Goal: Task Accomplishment & Management: Manage account settings

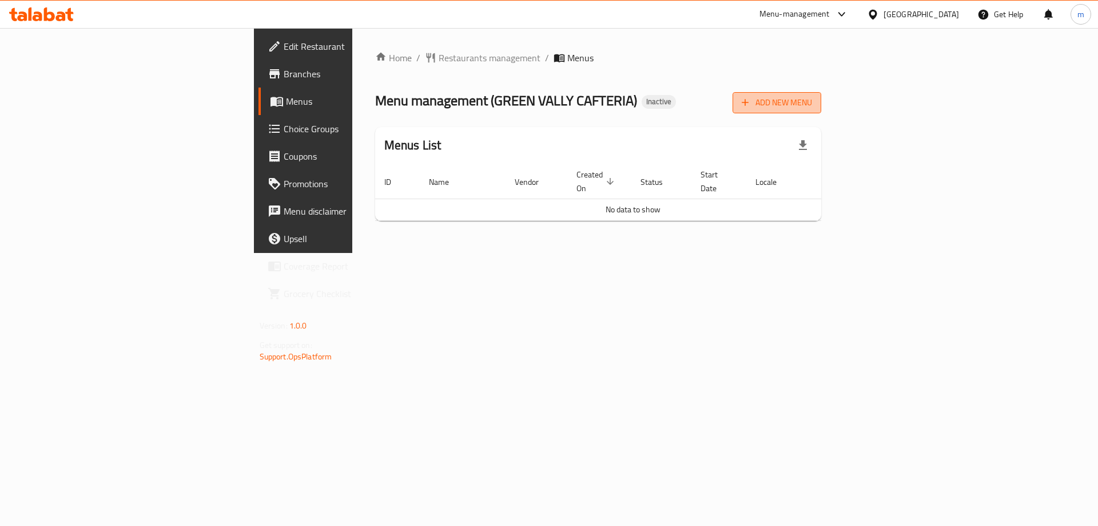
click at [812, 106] on span "Add New Menu" at bounding box center [777, 103] width 70 height 14
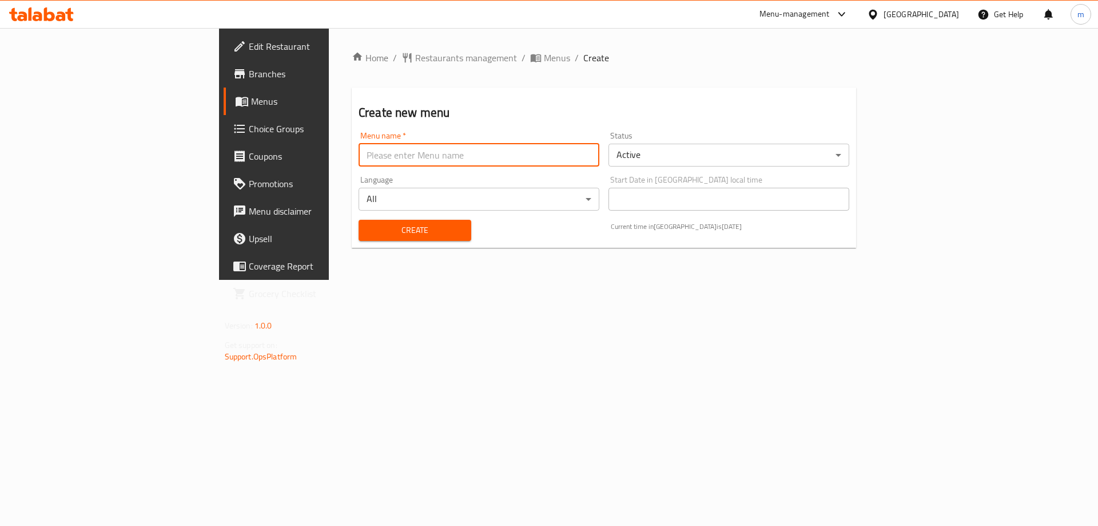
click at [510, 152] on input "text" at bounding box center [479, 155] width 241 height 23
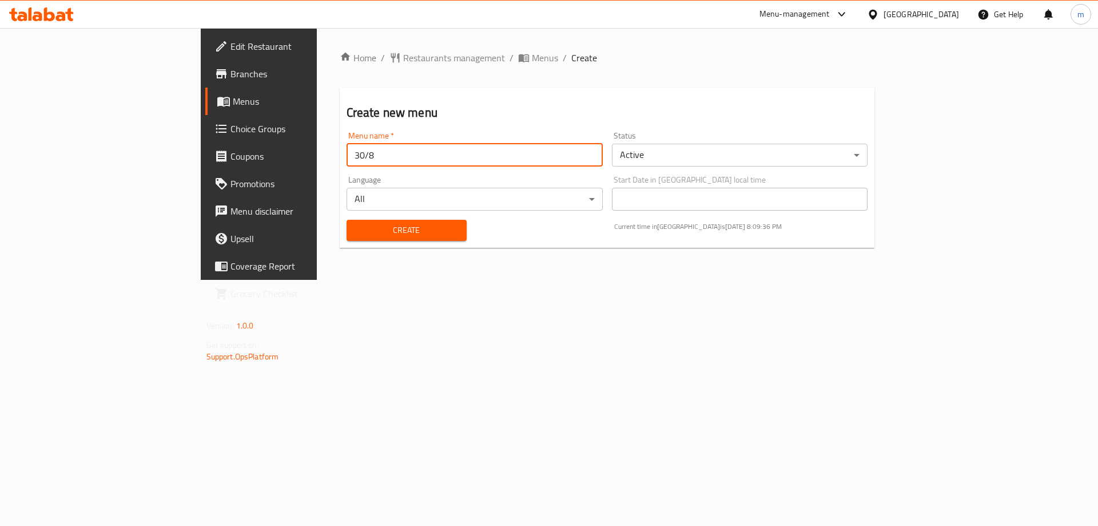
type input "30/8"
click at [347, 220] on button "Create" at bounding box center [407, 230] width 120 height 21
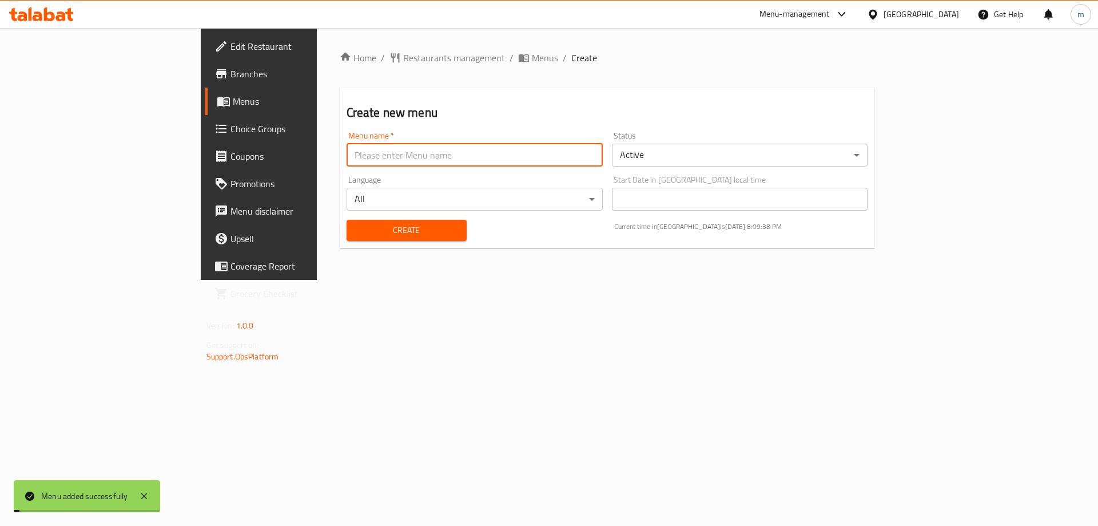
click at [233, 98] on span "Menus" at bounding box center [304, 101] width 142 height 14
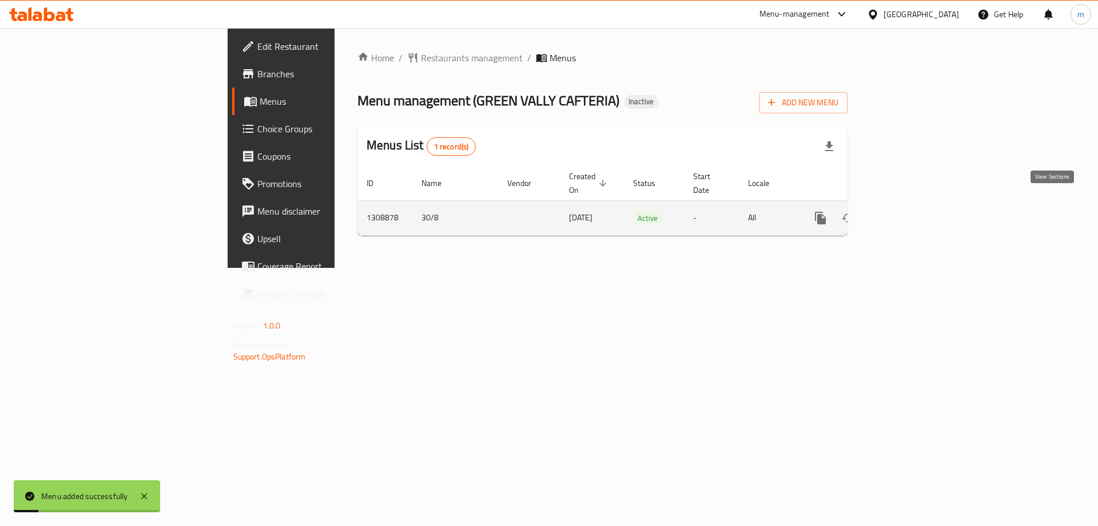
click at [917, 208] on link "enhanced table" at bounding box center [902, 217] width 27 height 27
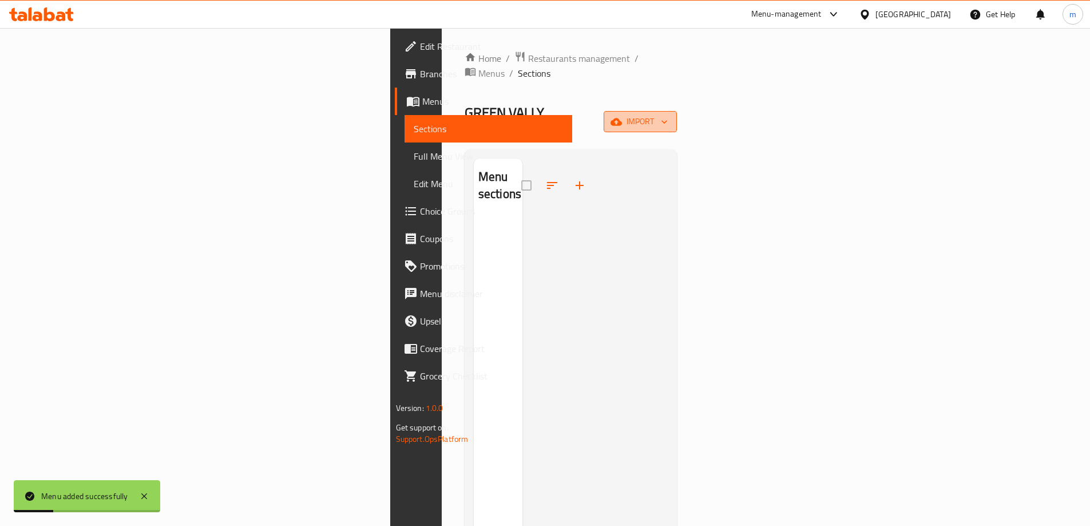
click at [622, 116] on icon "button" at bounding box center [615, 121] width 11 height 11
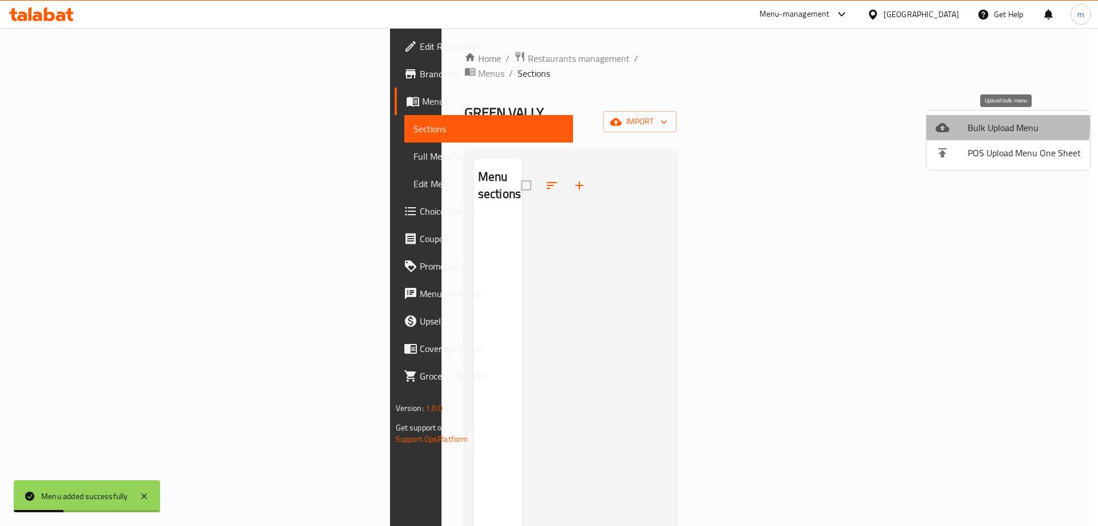
click at [956, 125] on div at bounding box center [952, 128] width 32 height 14
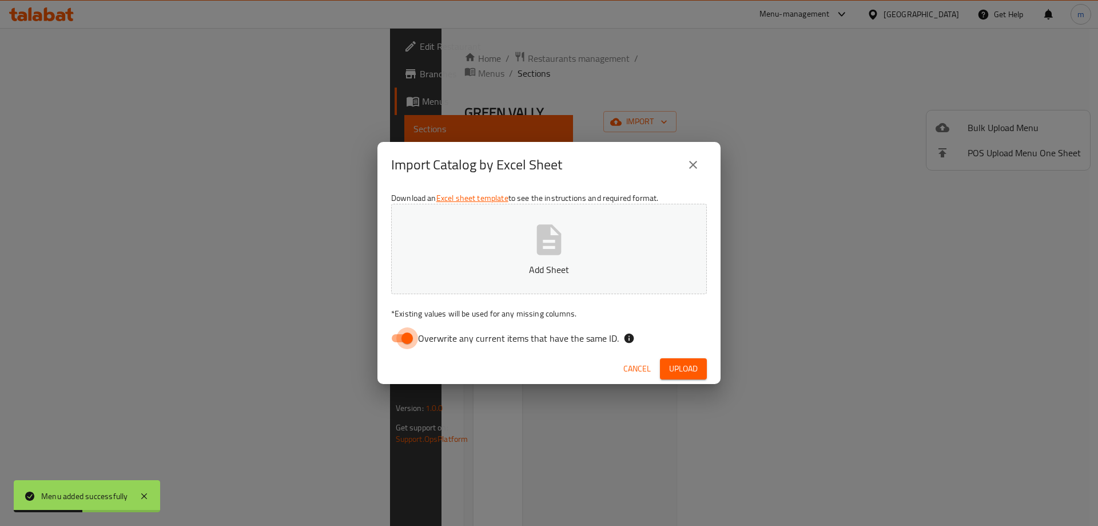
click at [387, 337] on input "Overwrite any current items that have the same ID." at bounding box center [407, 338] width 65 height 22
checkbox input "false"
click at [459, 277] on button "Add Sheet" at bounding box center [549, 249] width 316 height 90
click at [678, 364] on span "Upload" at bounding box center [683, 368] width 29 height 14
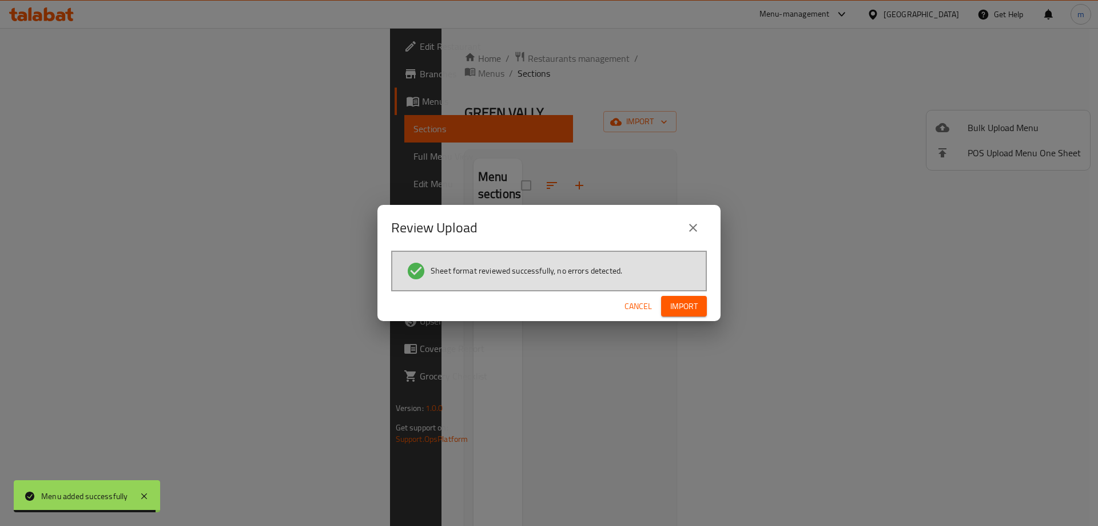
click at [685, 313] on span "Import" at bounding box center [683, 306] width 27 height 14
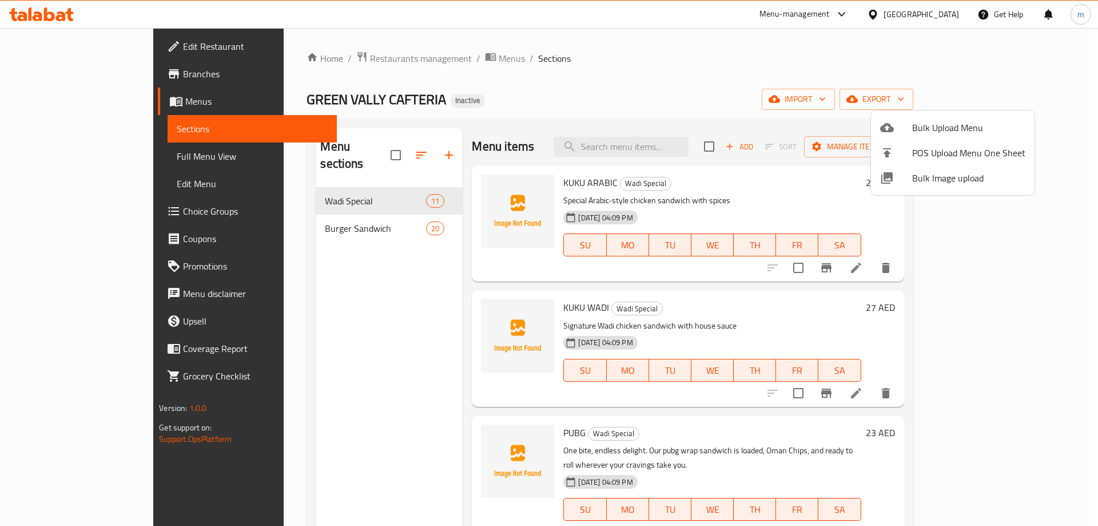
drag, startPoint x: 1051, startPoint y: 303, endPoint x: 1056, endPoint y: 336, distance: 33.6
click at [1056, 336] on div at bounding box center [549, 263] width 1098 height 526
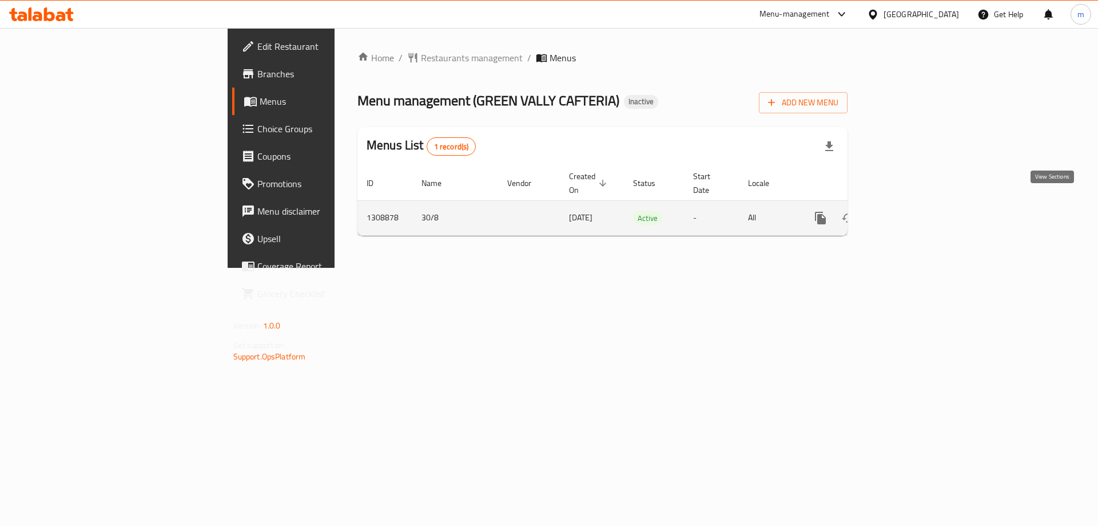
click at [910, 211] on icon "enhanced table" at bounding box center [903, 218] width 14 height 14
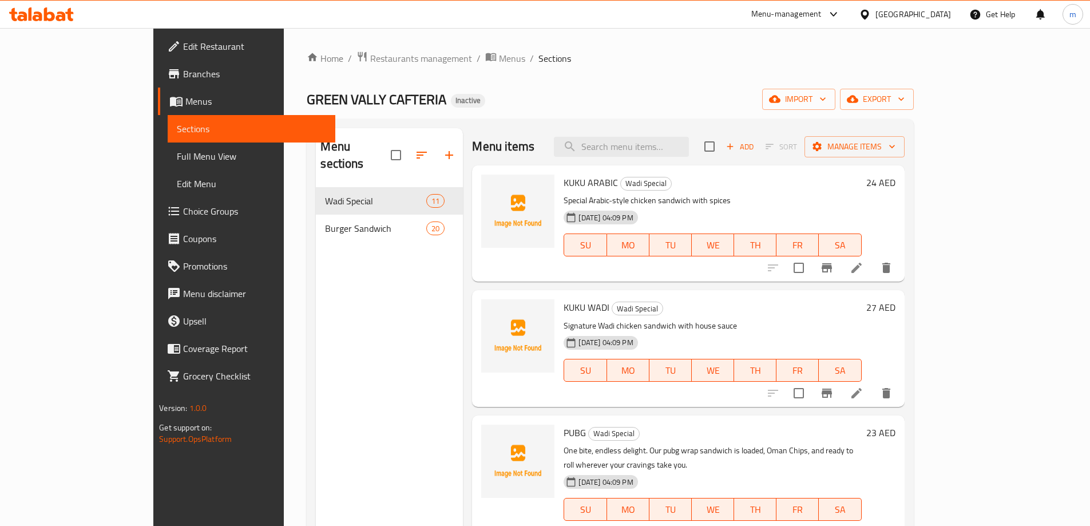
click at [177, 155] on span "Full Menu View" at bounding box center [251, 156] width 149 height 14
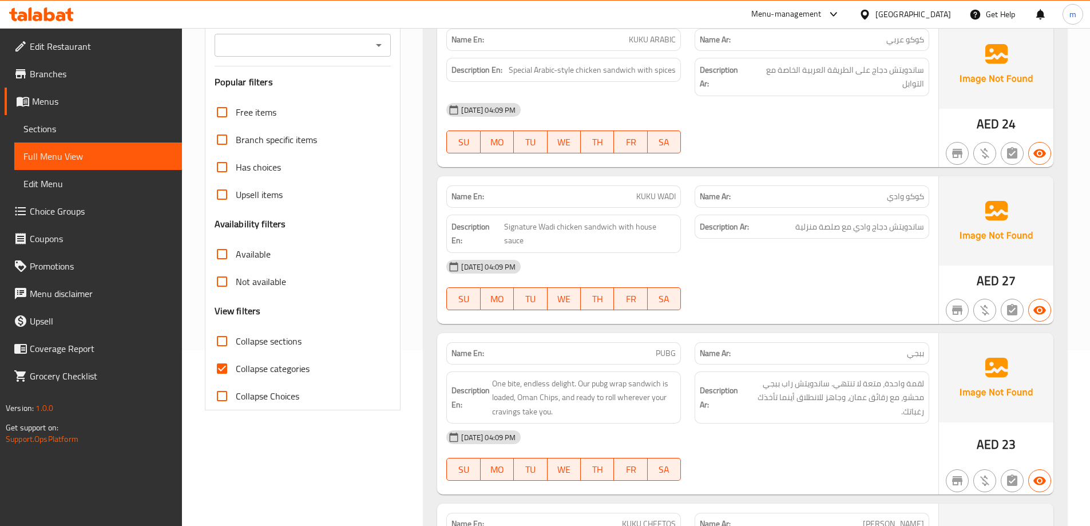
scroll to position [286, 0]
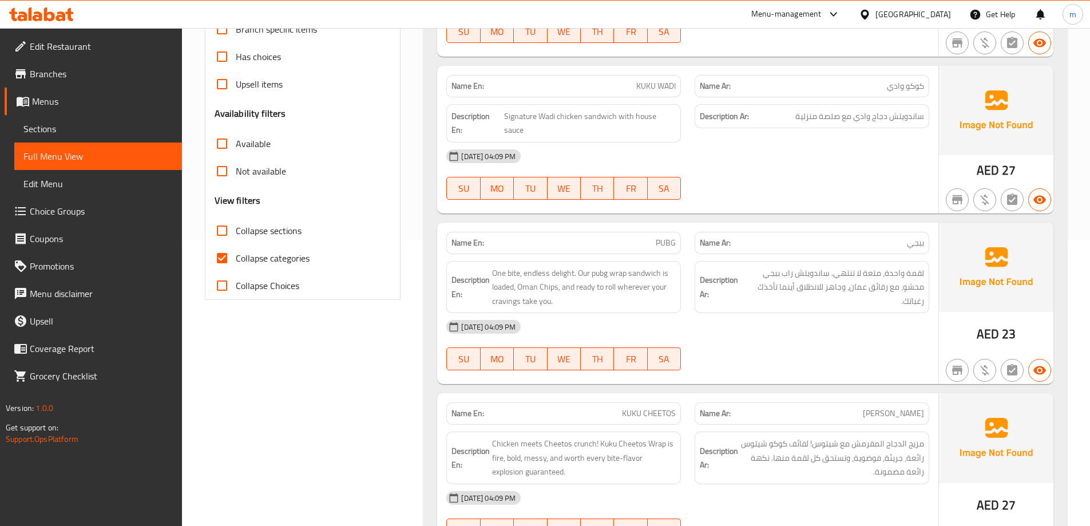
click at [623, 92] on p "Name En: KUKU WADI" at bounding box center [563, 86] width 224 height 12
click at [624, 90] on p "Name En: KUKU WADI" at bounding box center [563, 86] width 224 height 12
copy span "KUKU WADI"
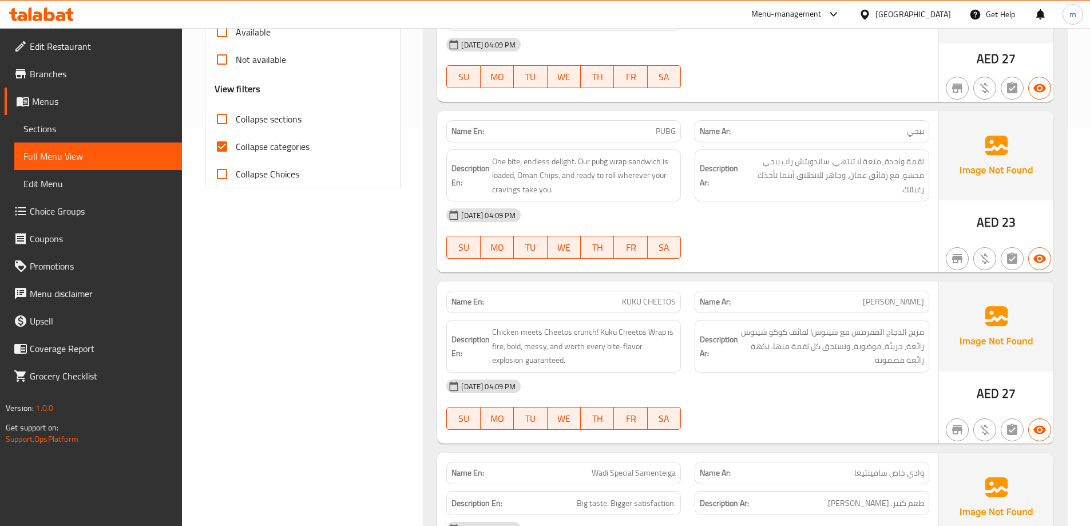
scroll to position [400, 0]
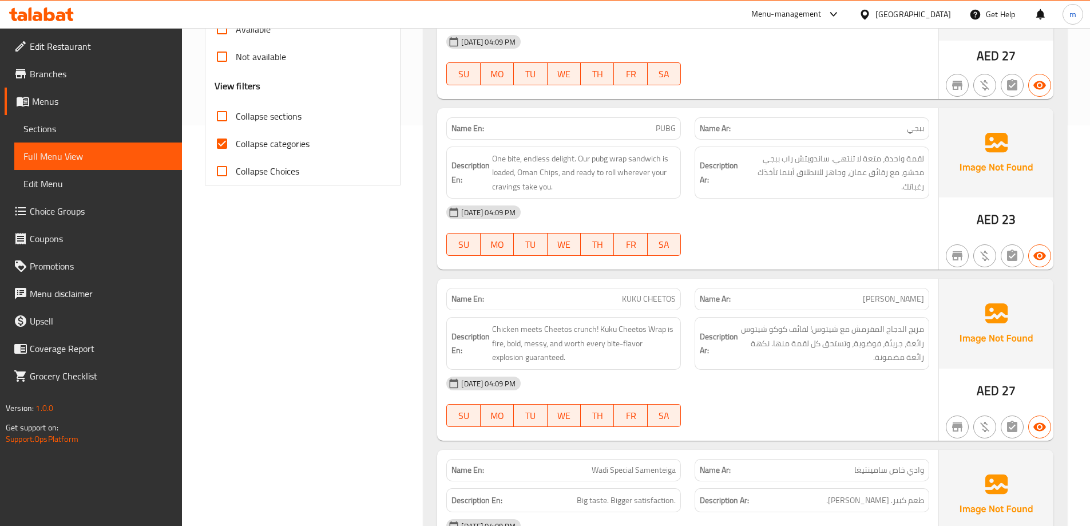
click at [650, 136] on div "Name En: PUBG" at bounding box center [563, 128] width 235 height 22
copy span "PUBG"
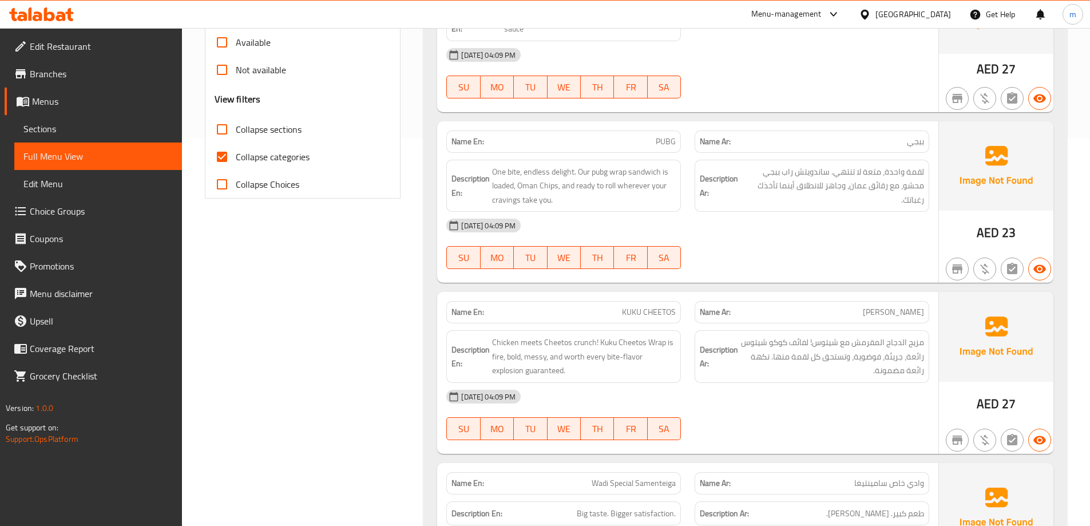
scroll to position [458, 0]
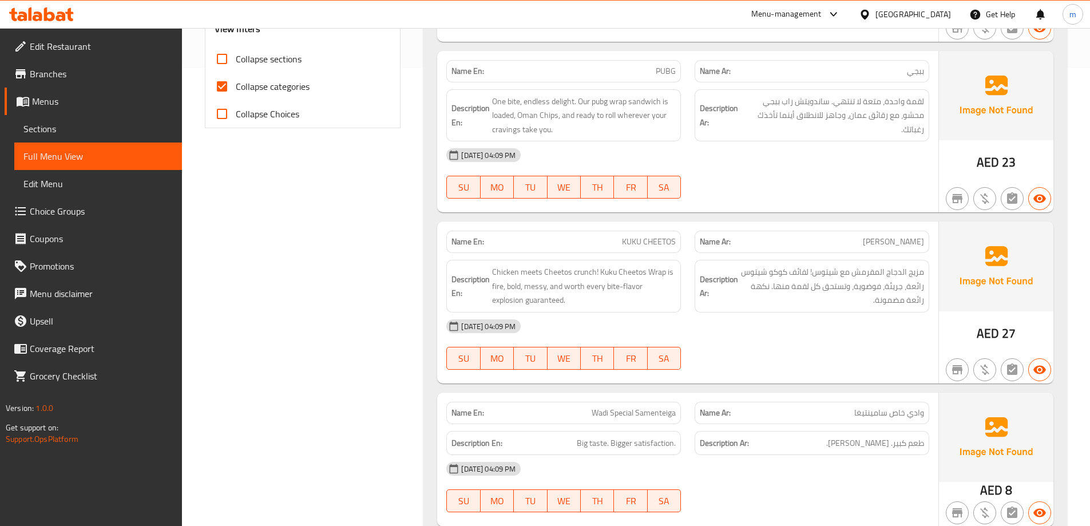
click at [635, 78] on div "Name En: PUBG" at bounding box center [563, 71] width 235 height 22
copy span "PUBG"
click at [639, 239] on span "KUKU CHEETOS" at bounding box center [649, 242] width 54 height 12
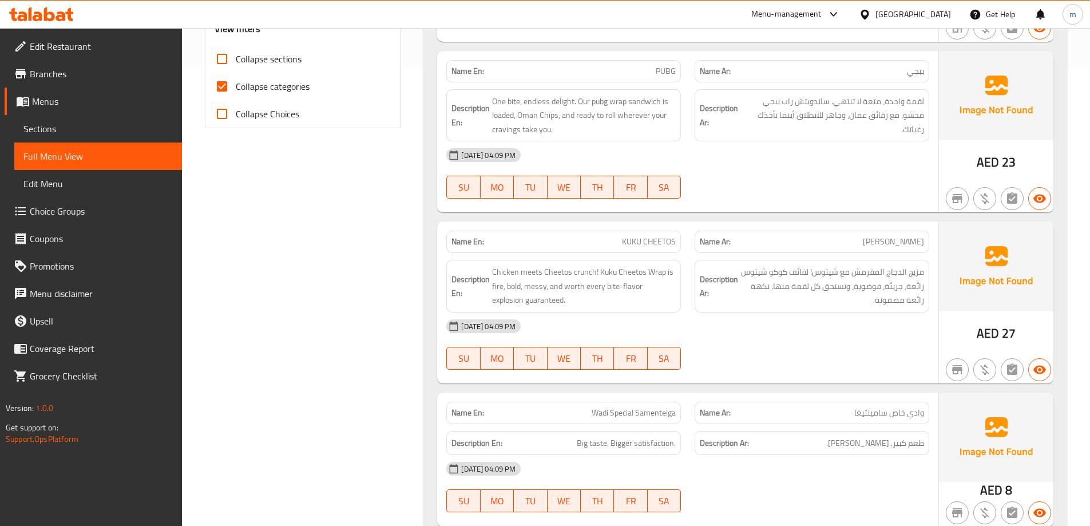
click at [637, 237] on span "KUKU CHEETOS" at bounding box center [649, 242] width 54 height 12
copy span "KUKU CHEETOS"
click at [226, 85] on input "Collapse categories" at bounding box center [221, 86] width 27 height 27
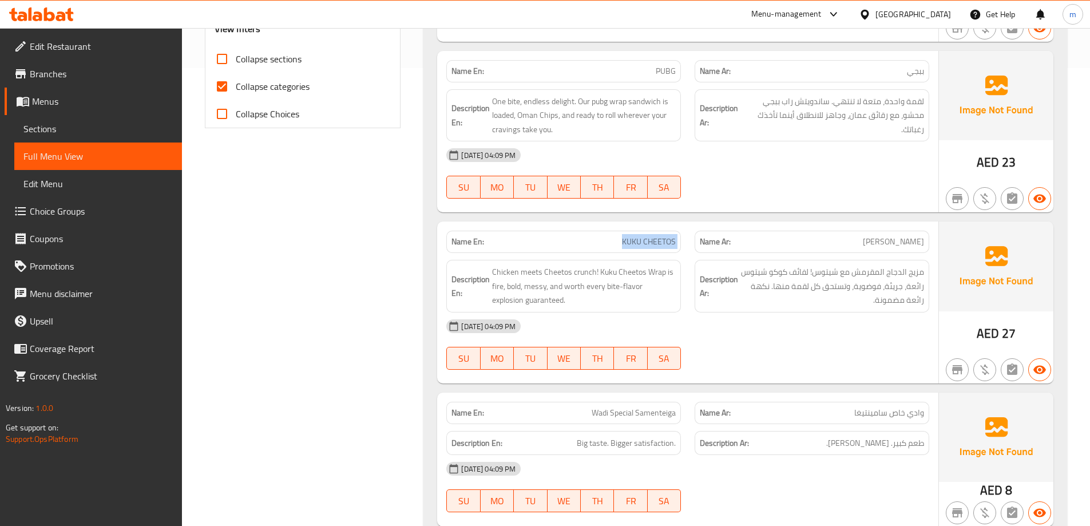
checkbox input "false"
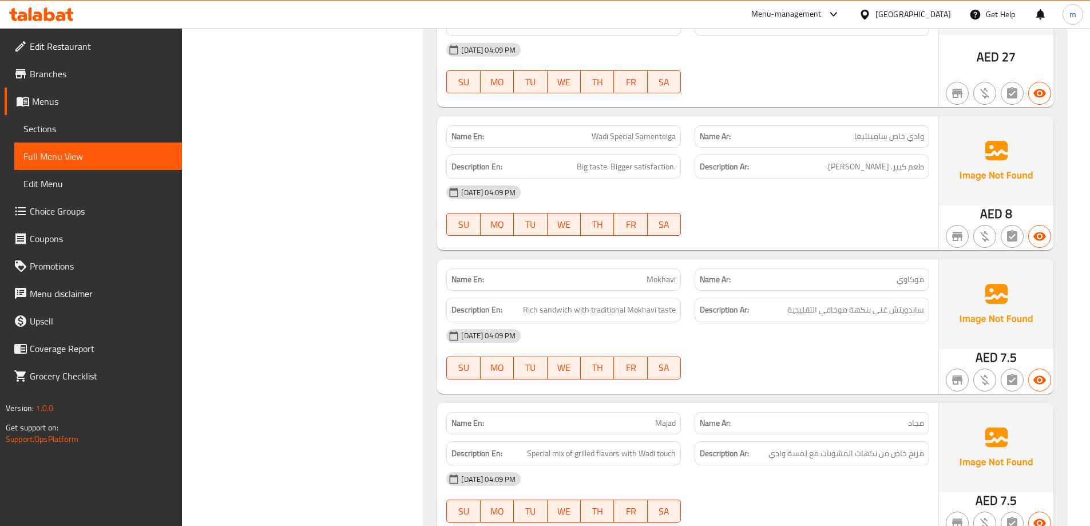
scroll to position [744, 0]
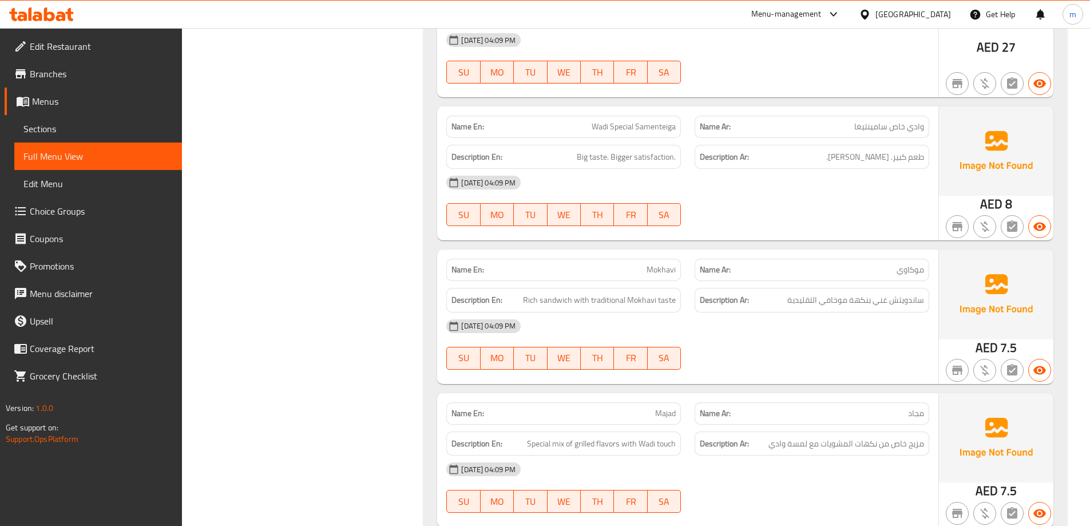
click at [641, 130] on span "Wadi Special Samenteiga" at bounding box center [633, 127] width 84 height 12
click at [624, 129] on span "Wadi Special Samenteiga" at bounding box center [633, 127] width 84 height 12
copy span "Wadi Special Samenteiga"
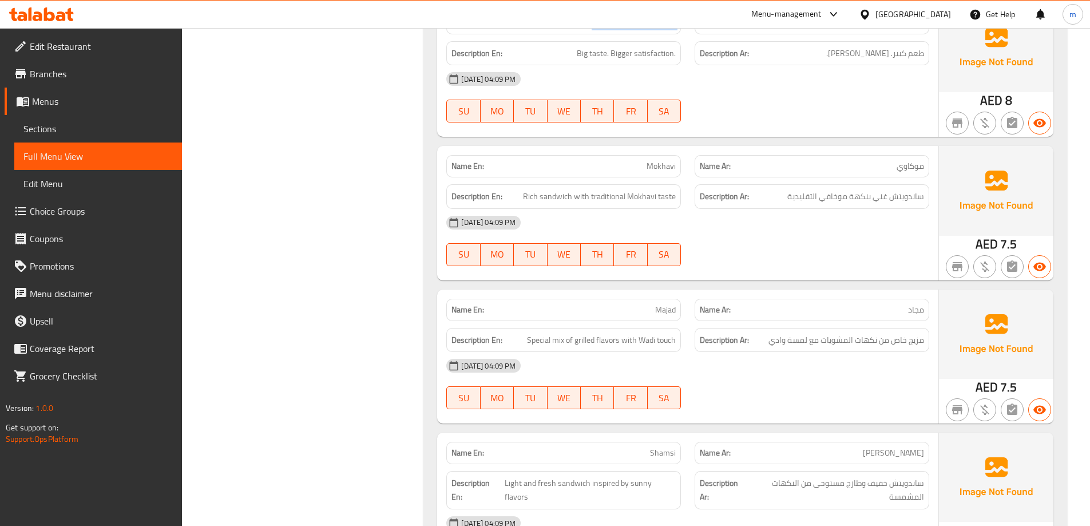
scroll to position [858, 0]
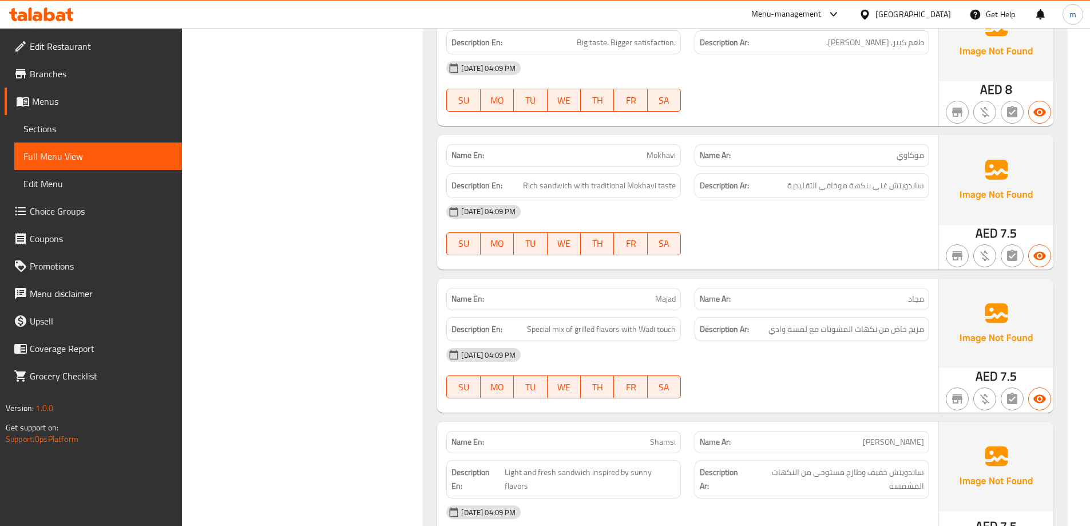
click at [635, 144] on div "Name En: Mokhavi" at bounding box center [563, 155] width 235 height 22
copy span "Mokhavi"
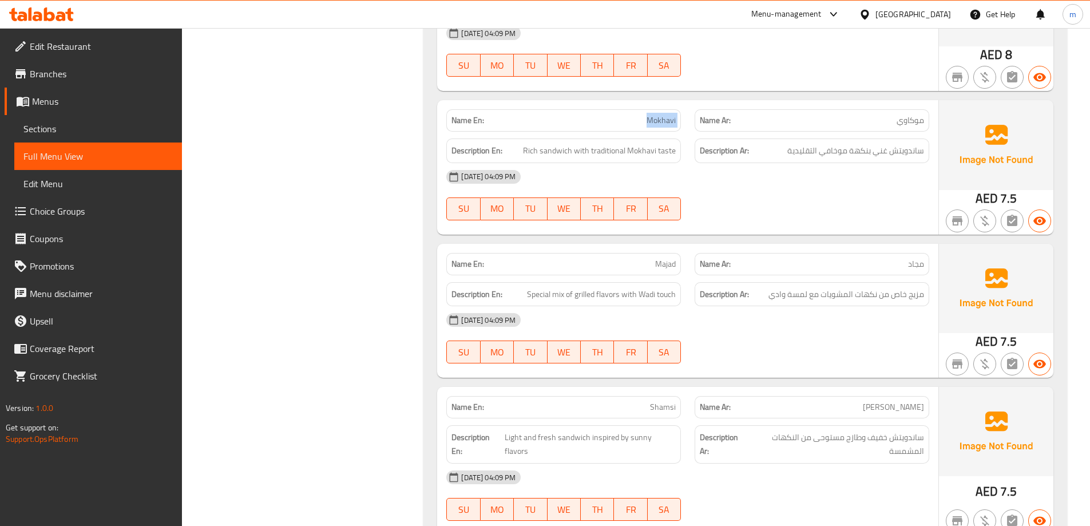
scroll to position [1087, 0]
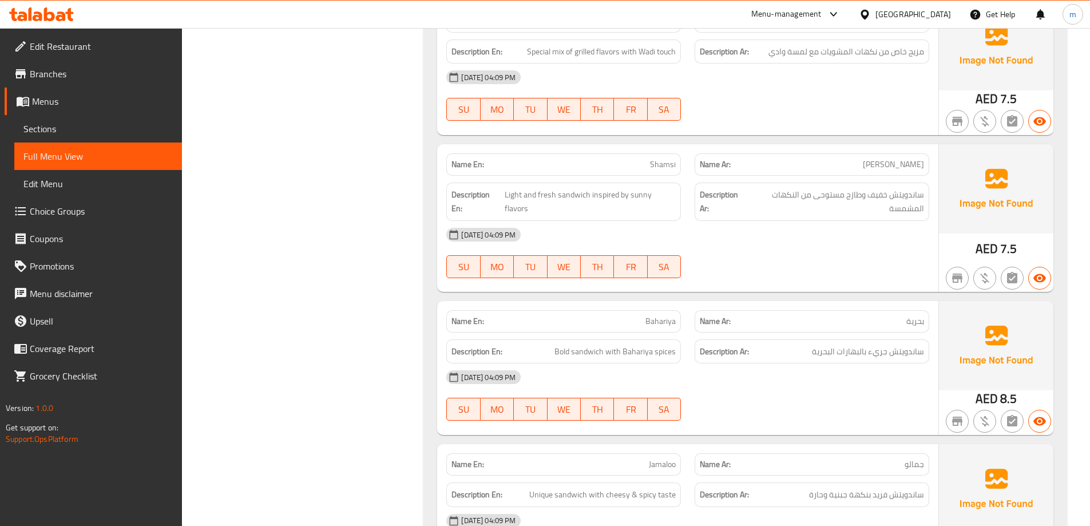
scroll to position [1201, 0]
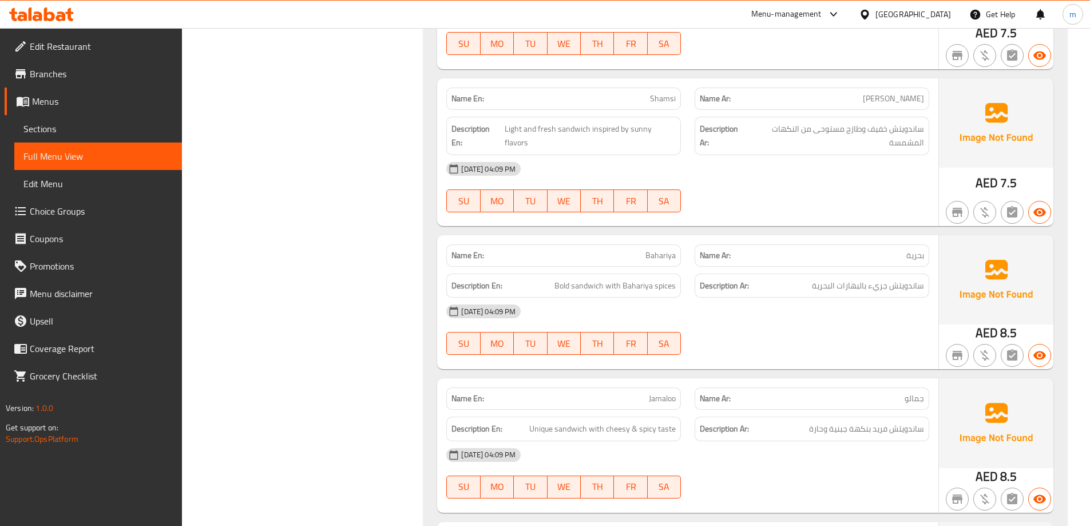
click at [663, 102] on span "Shamsi" at bounding box center [663, 99] width 26 height 12
copy span "Shamsi"
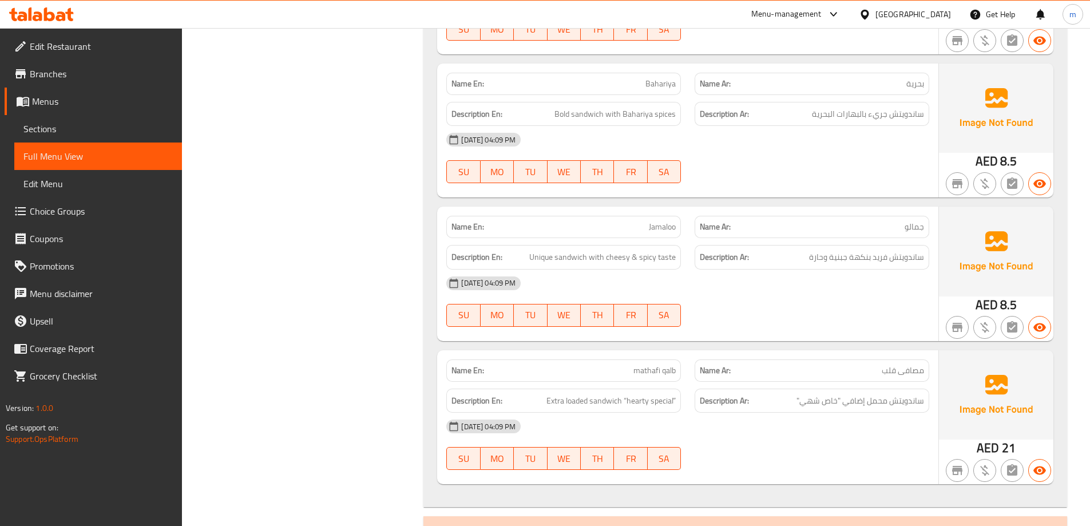
click at [667, 82] on span "Bahariya" at bounding box center [660, 84] width 30 height 12
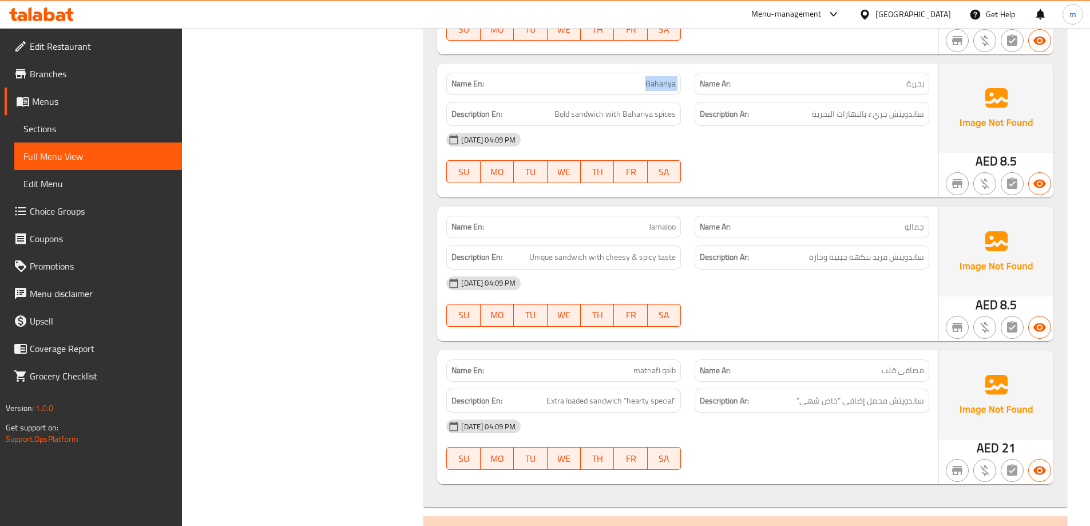
click at [667, 82] on span "Bahariya" at bounding box center [660, 84] width 30 height 12
copy span "Bahariya"
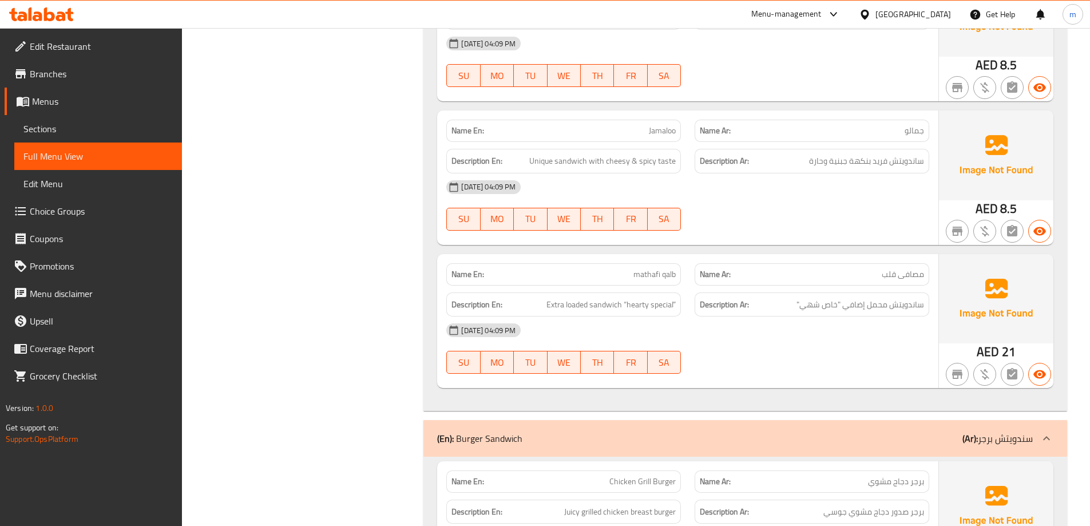
scroll to position [1487, 0]
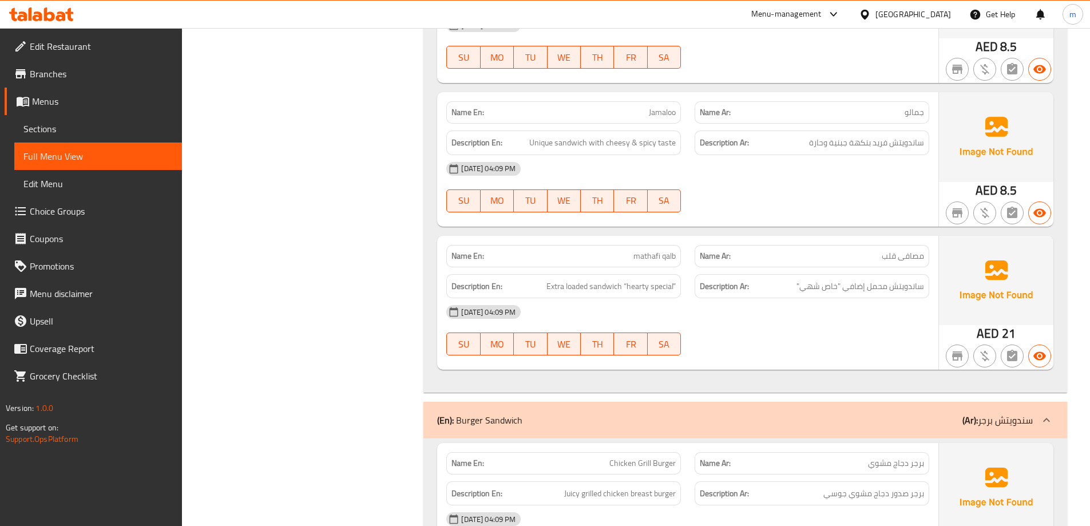
click at [607, 108] on p "Name En: Jamaloo" at bounding box center [563, 112] width 224 height 12
copy span "Jamaloo"
click at [631, 257] on p "Name En: mathafi qalb" at bounding box center [563, 256] width 224 height 12
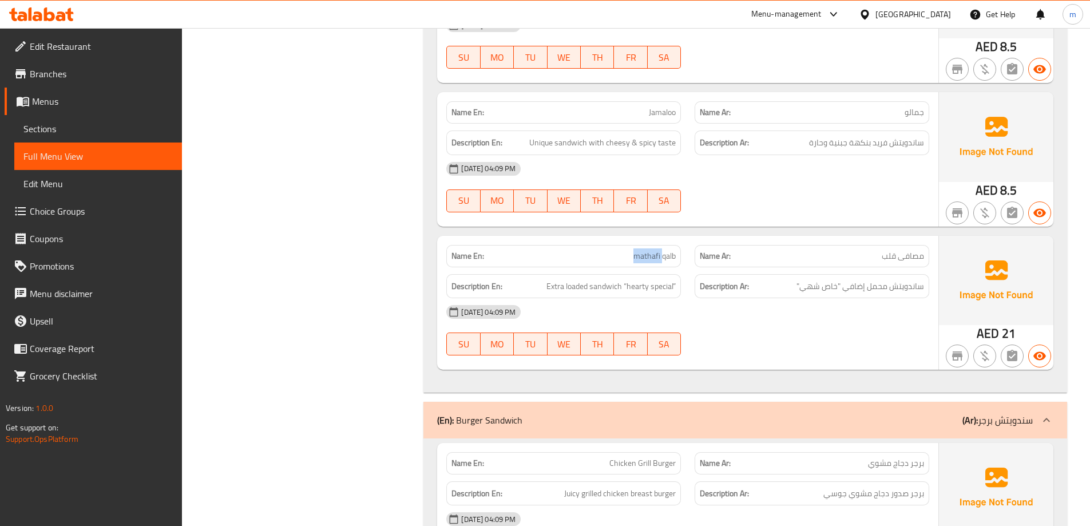
click at [631, 257] on p "Name En: mathafi qalb" at bounding box center [563, 256] width 224 height 12
copy span "mathafi qalb"
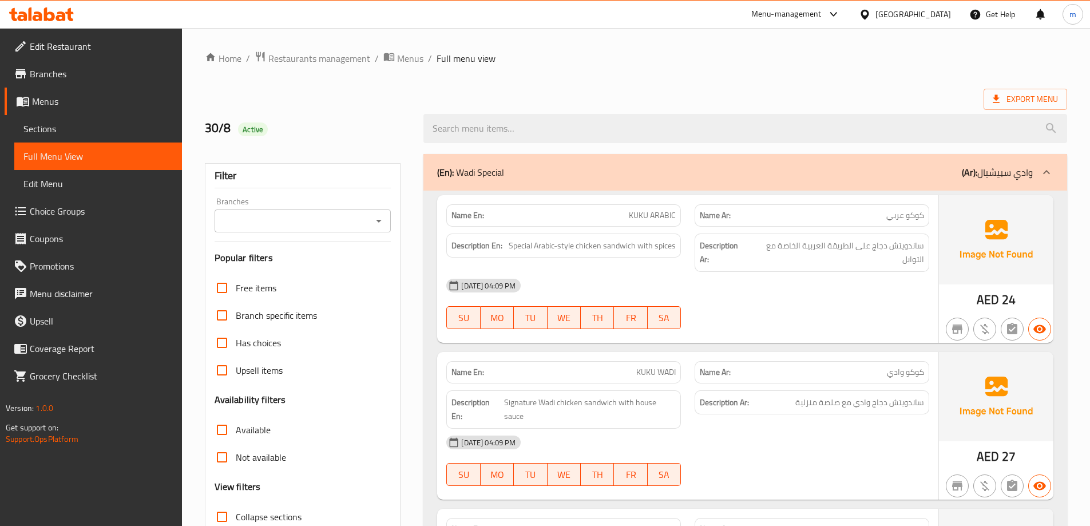
click at [67, 131] on span "Sections" at bounding box center [97, 129] width 149 height 14
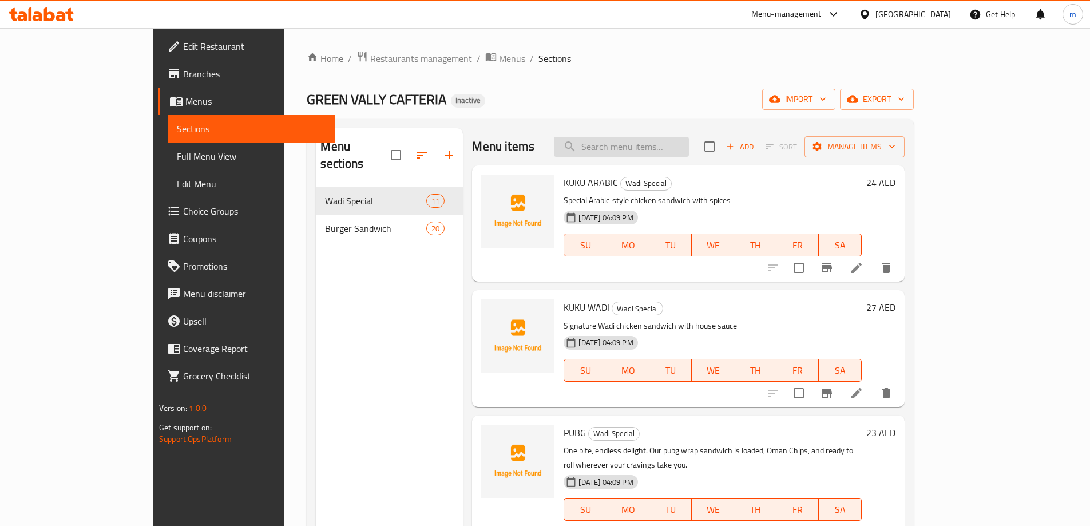
paste input "KUKU WADI"
click at [689, 150] on input "search" at bounding box center [621, 147] width 135 height 20
paste input "KUKU WADI"
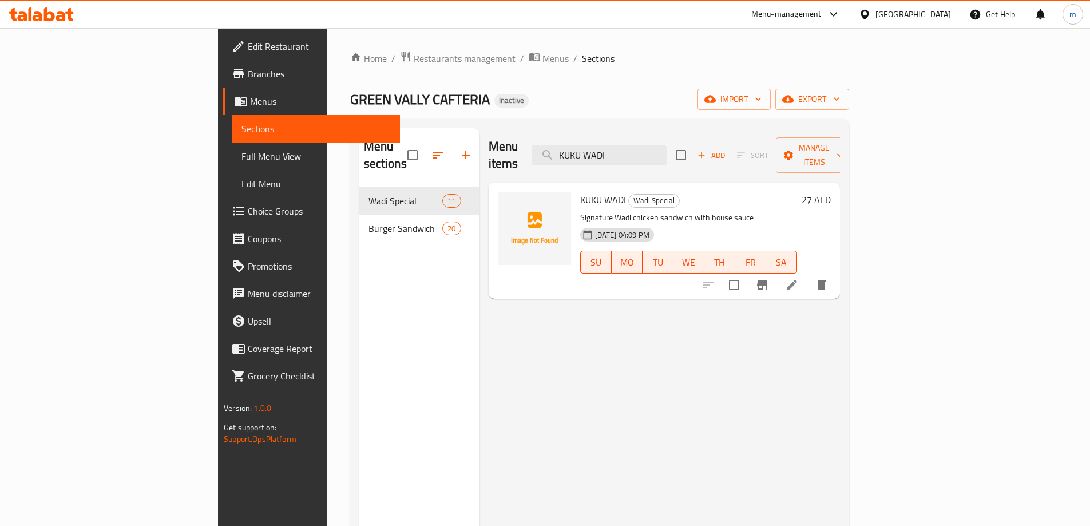
type input "KUKU WADI"
click at [808, 275] on li at bounding box center [792, 285] width 32 height 21
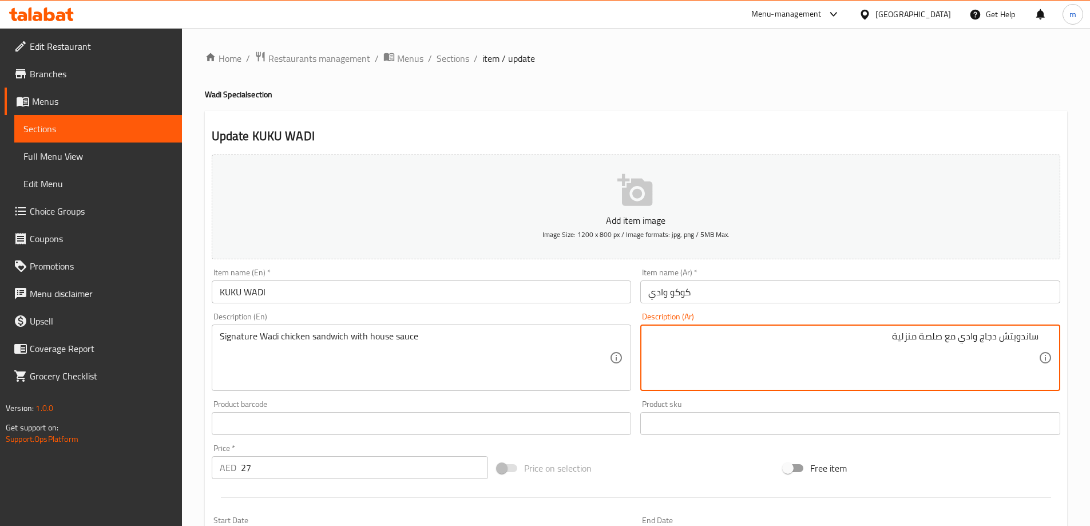
click at [960, 339] on textarea "ساندويتش دجاج وادي مع صلصة منزلية" at bounding box center [843, 358] width 390 height 54
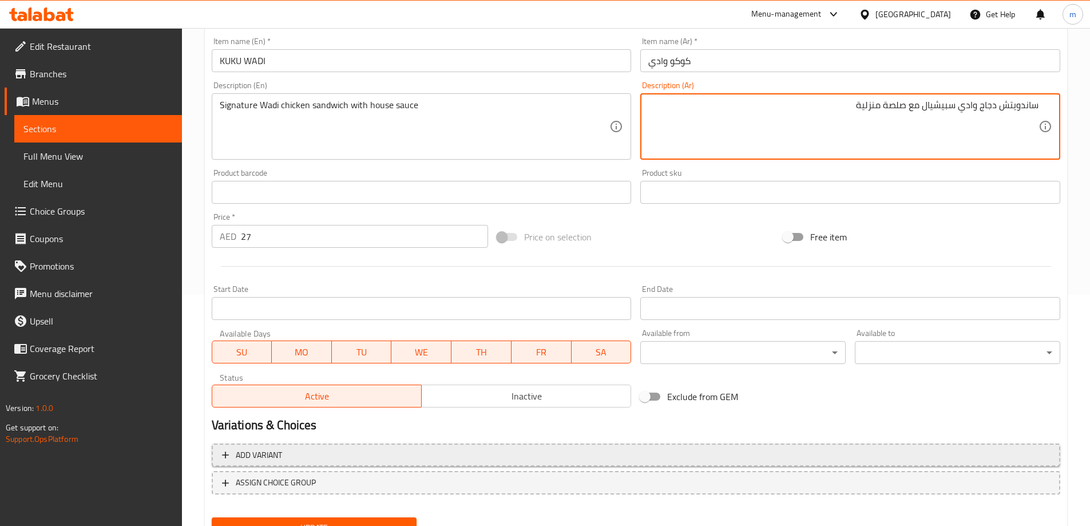
scroll to position [283, 0]
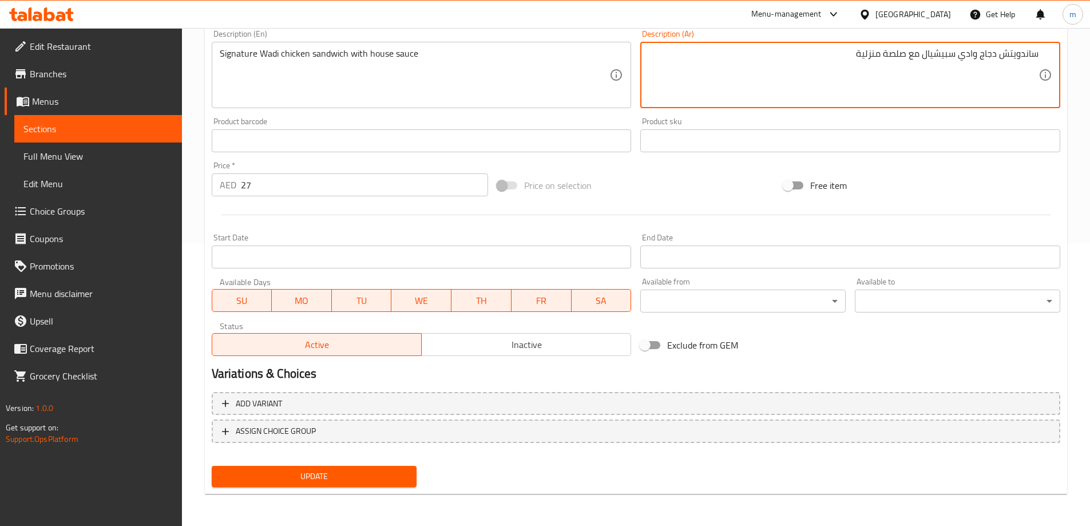
type textarea "ساندويتش دجاج وادي سبيشيال مع صلصة منزلية"
click at [345, 471] on span "Update" at bounding box center [314, 476] width 187 height 14
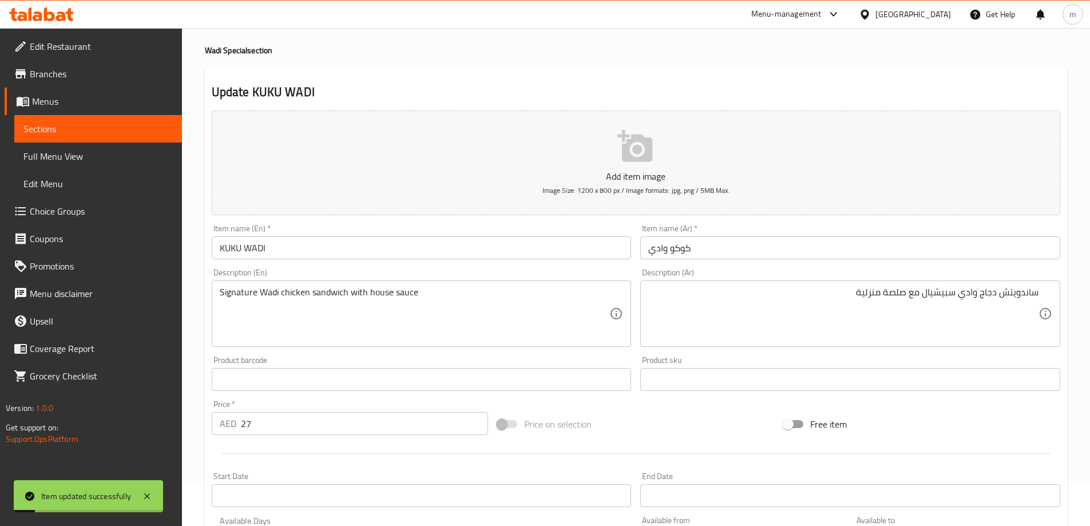
scroll to position [0, 0]
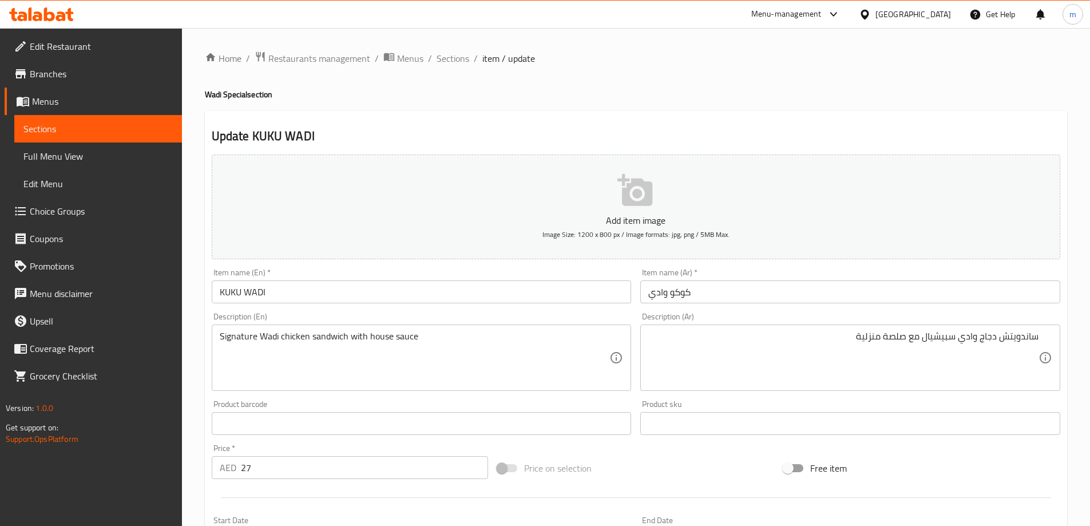
click at [61, 103] on span "Menus" at bounding box center [102, 101] width 141 height 14
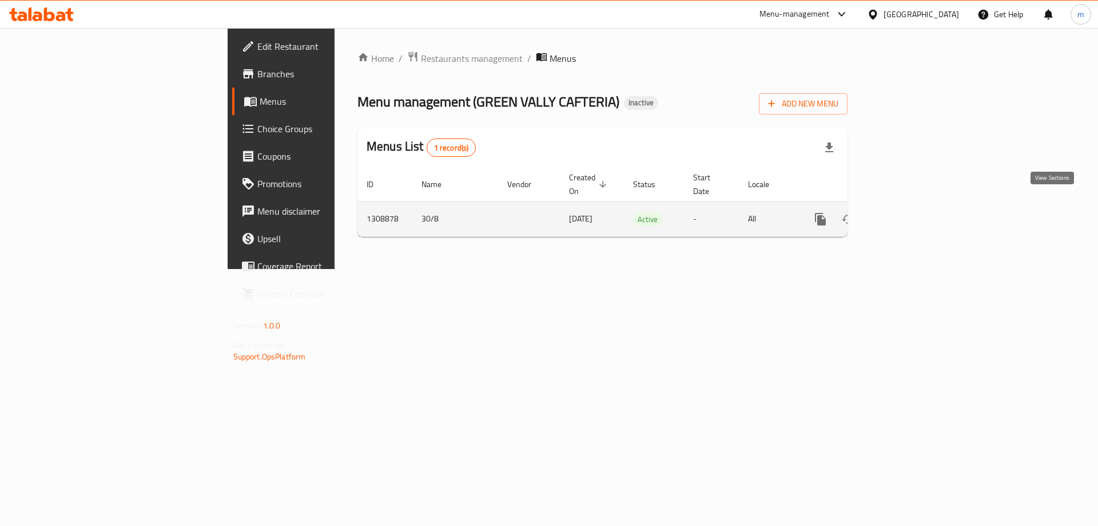
click at [910, 212] on icon "enhanced table" at bounding box center [903, 219] width 14 height 14
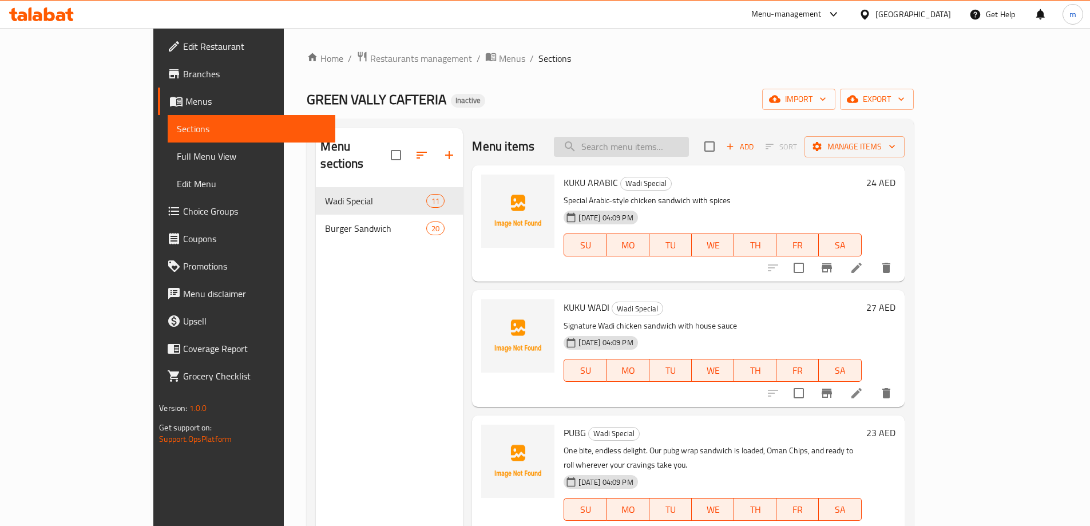
click at [661, 150] on input "search" at bounding box center [621, 147] width 135 height 20
paste input "PUBG"
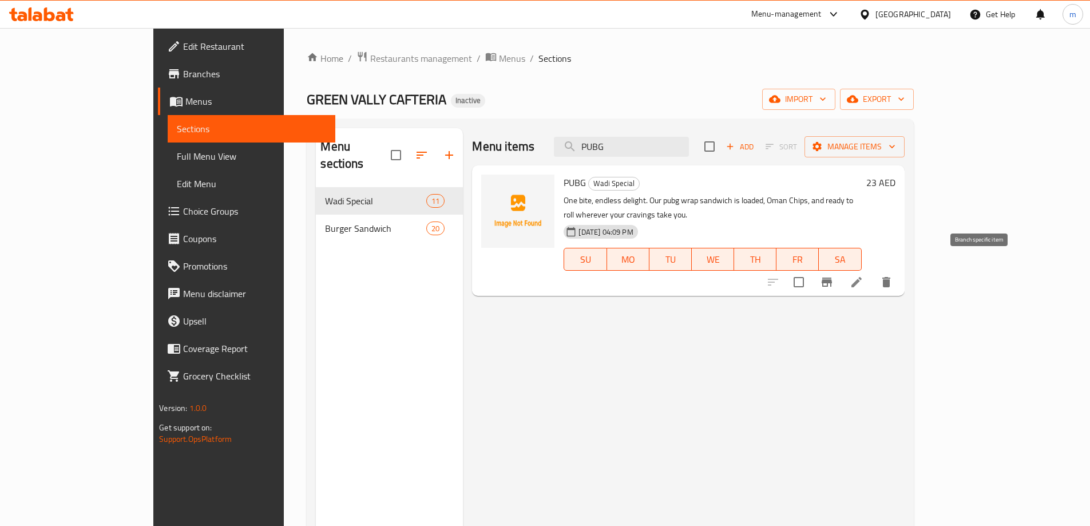
type input "PUBG"
click at [861, 277] on icon at bounding box center [856, 282] width 10 height 10
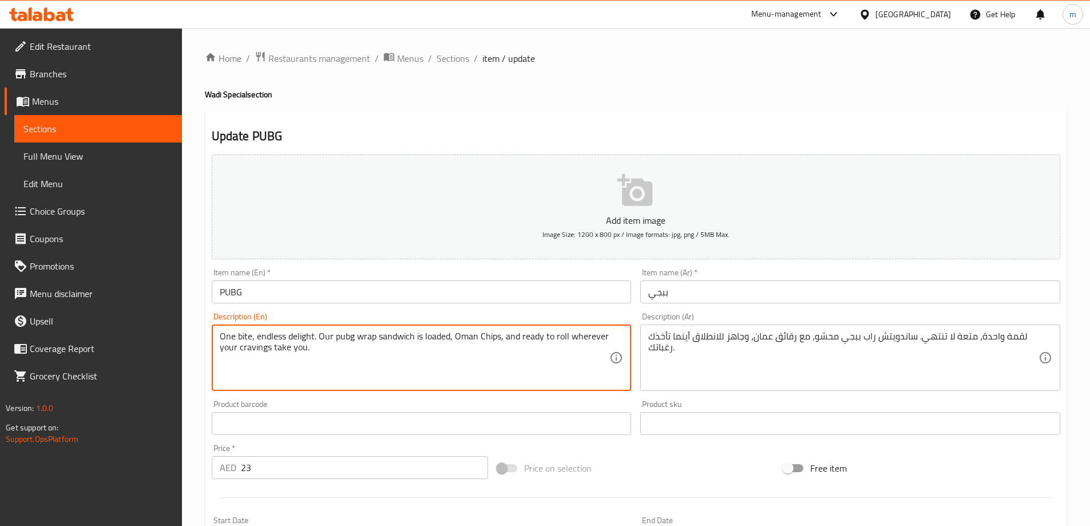
click at [498, 366] on textarea "One bite, endless delight. Our pubg wrap sandwich is loaded, Oman Chips, and re…" at bounding box center [415, 358] width 390 height 54
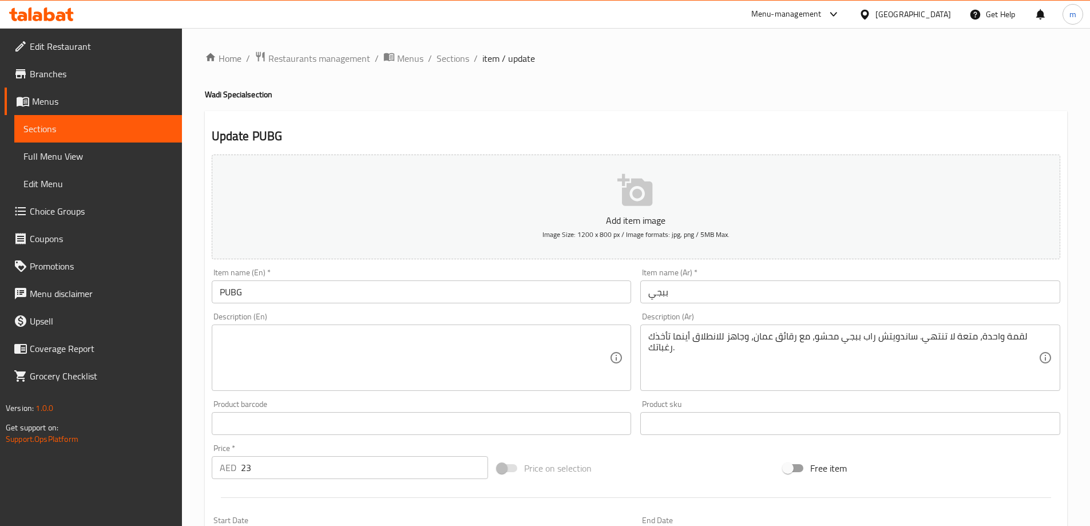
click at [432, 358] on textarea at bounding box center [415, 358] width 390 height 54
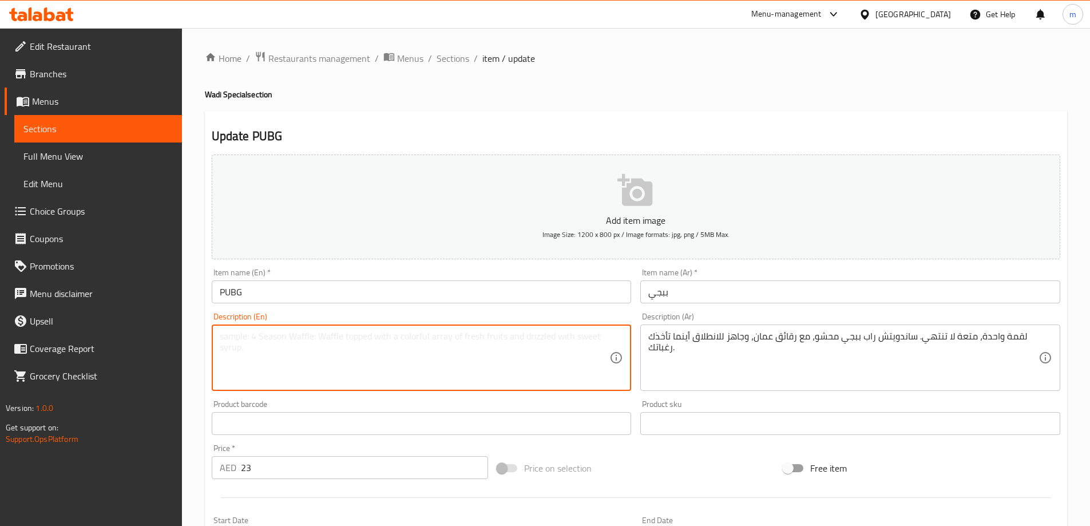
paste textarea "Spicy and crunchy sandwich inspired by gaming vibes"
type textarea "Spicy and crunchy sandwich inspired by gaming vibes"
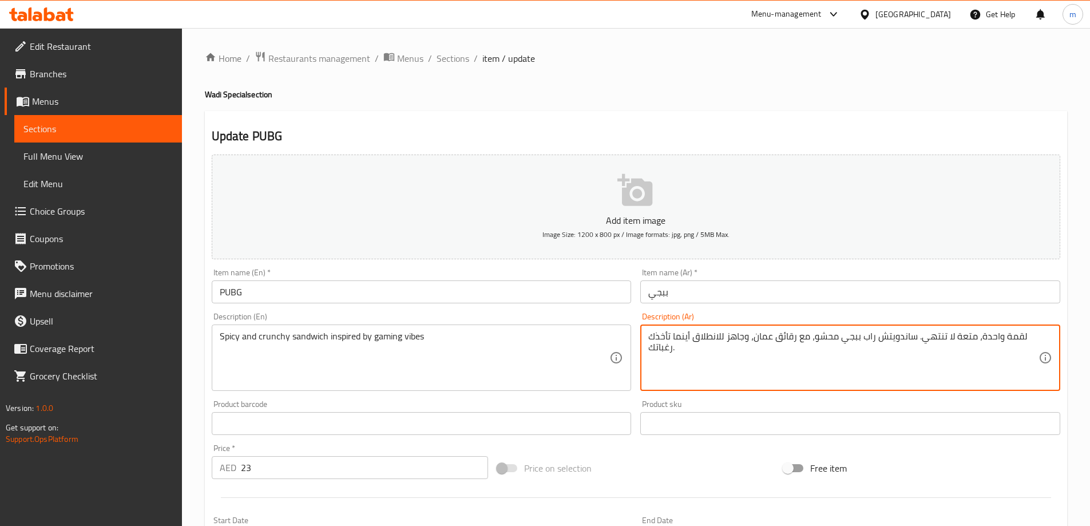
click at [709, 362] on textarea "لقمة واحدة، متعة لا تنتهي. ساندويتش راب ببجي محشو، مع رقائق عمان، وجاهز للانطلا…" at bounding box center [843, 358] width 390 height 54
paste textarea "ساندويتش حار ومقرمش مستوحى من أجواء الألعاب"
click at [692, 343] on textarea "ساندويتش حار ومقرمش مستوحى من أجواء الألعاب" at bounding box center [843, 358] width 390 height 54
click at [691, 343] on textarea "ساندويتش حار ومقرمش مستوحى من أجواء الألعاب" at bounding box center [843, 358] width 390 height 54
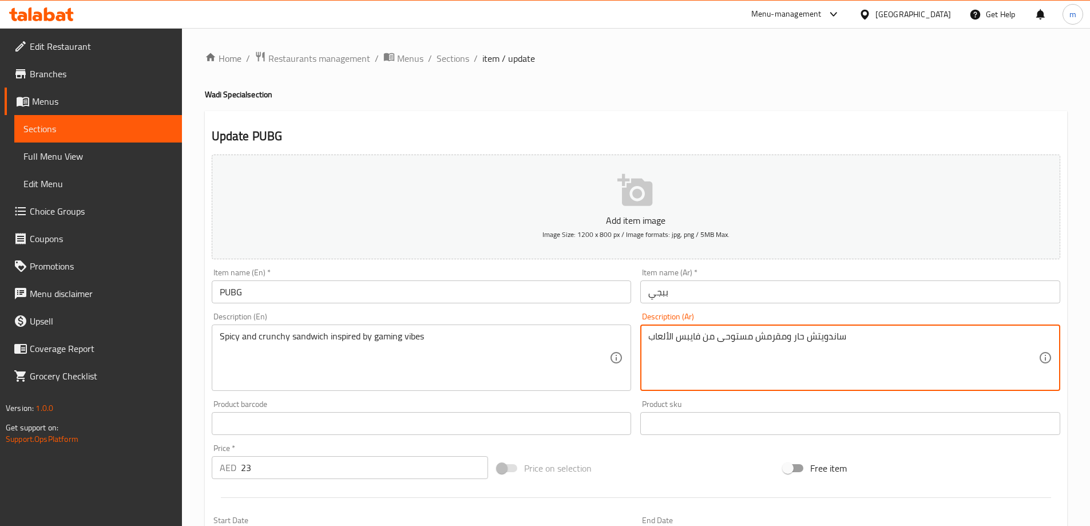
click at [657, 338] on textarea "ساندويتش حار ومقرمش مستوحى من فايبس الألعاب" at bounding box center [843, 358] width 390 height 54
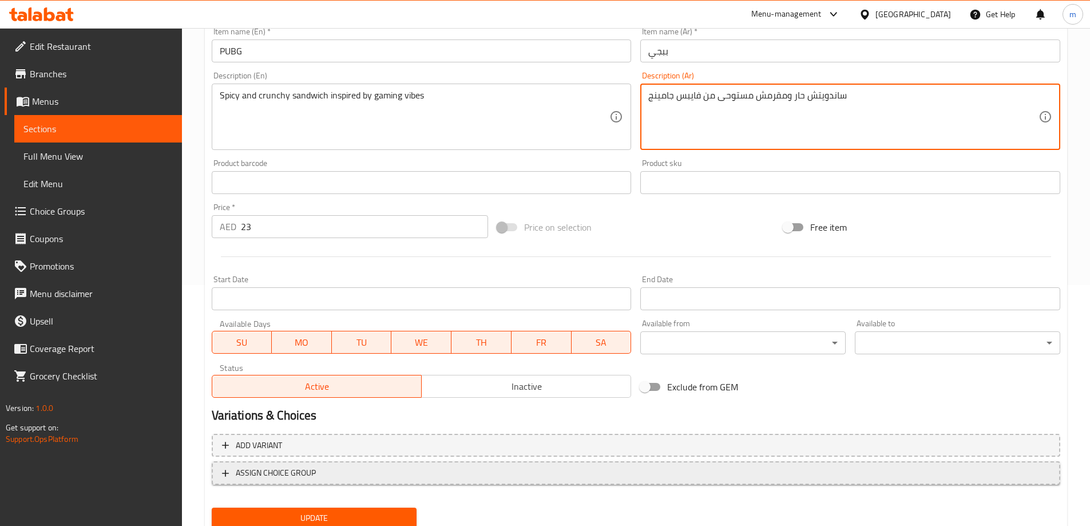
scroll to position [283, 0]
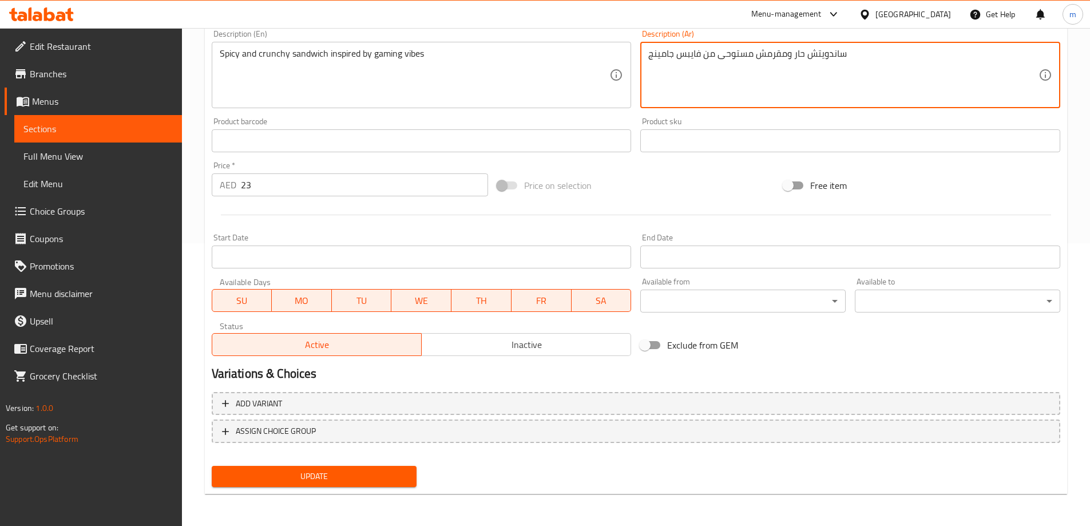
type textarea "ساندويتش حار ومقرمش مستوحى من فايبس جامينج"
click at [324, 478] on span "Update" at bounding box center [314, 476] width 187 height 14
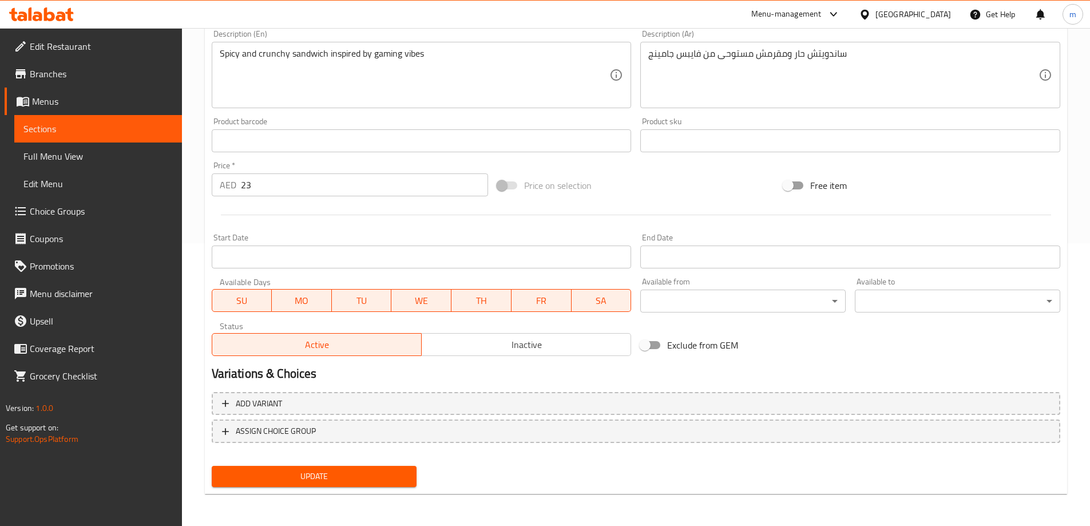
click at [362, 473] on span "Update" at bounding box center [314, 476] width 187 height 14
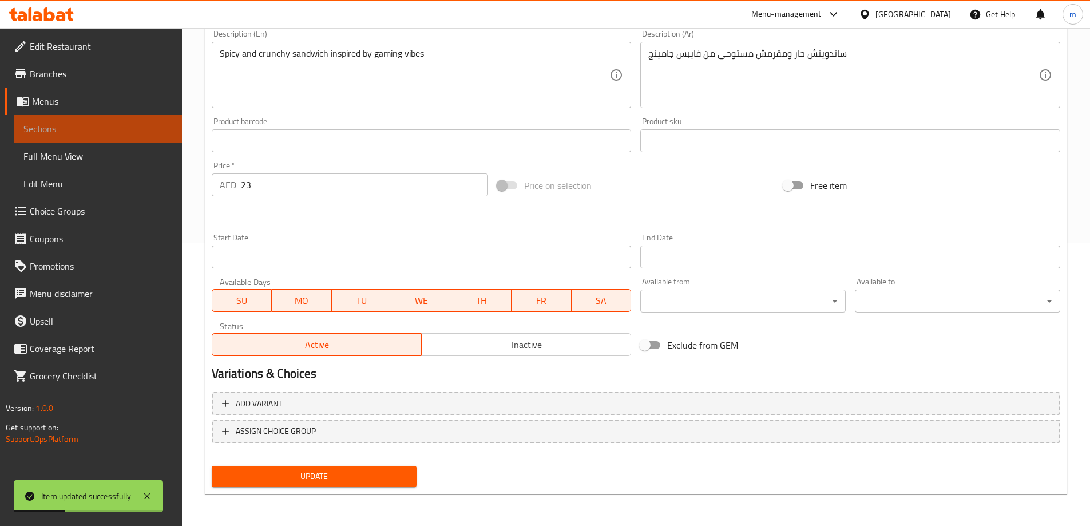
click at [100, 128] on span "Sections" at bounding box center [97, 129] width 149 height 14
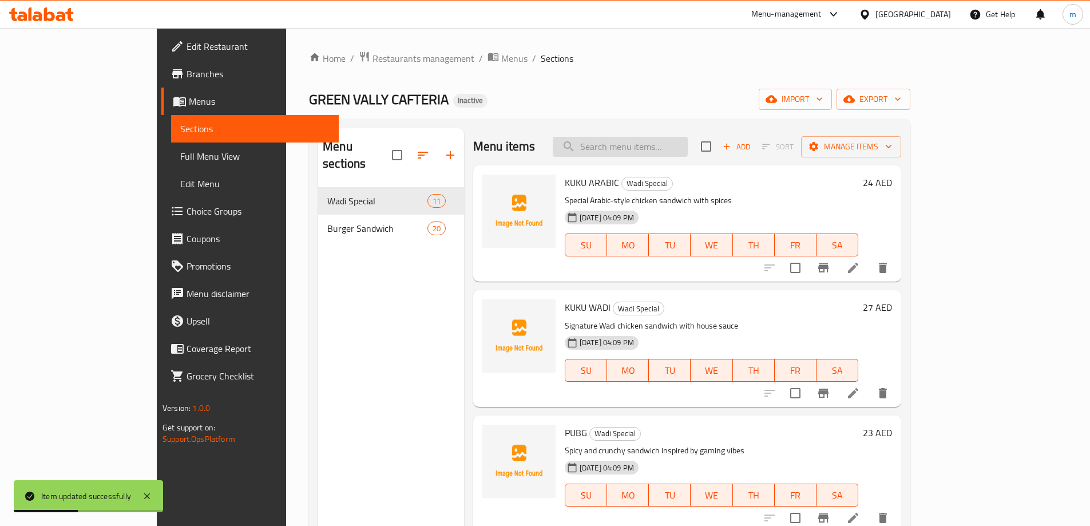
click at [662, 145] on input "search" at bounding box center [620, 147] width 135 height 20
paste input "KUKU CHEETOS"
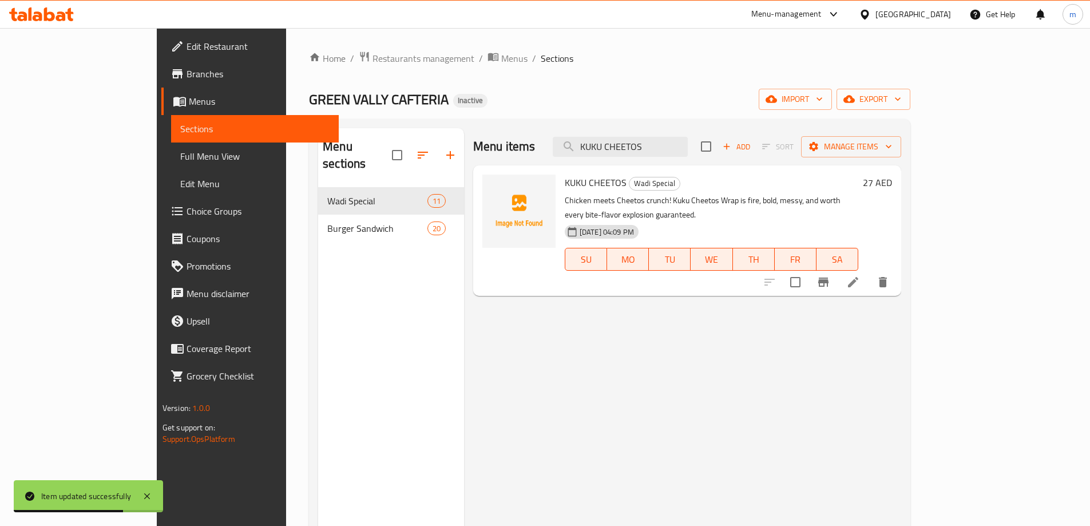
type input "KUKU CHEETOS"
click at [869, 272] on li at bounding box center [853, 282] width 32 height 21
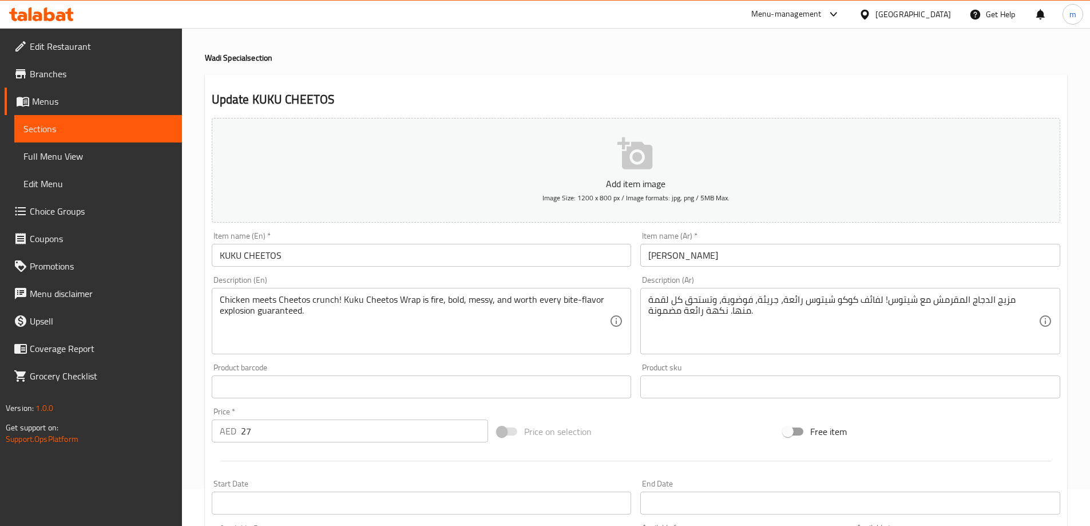
scroll to position [57, 0]
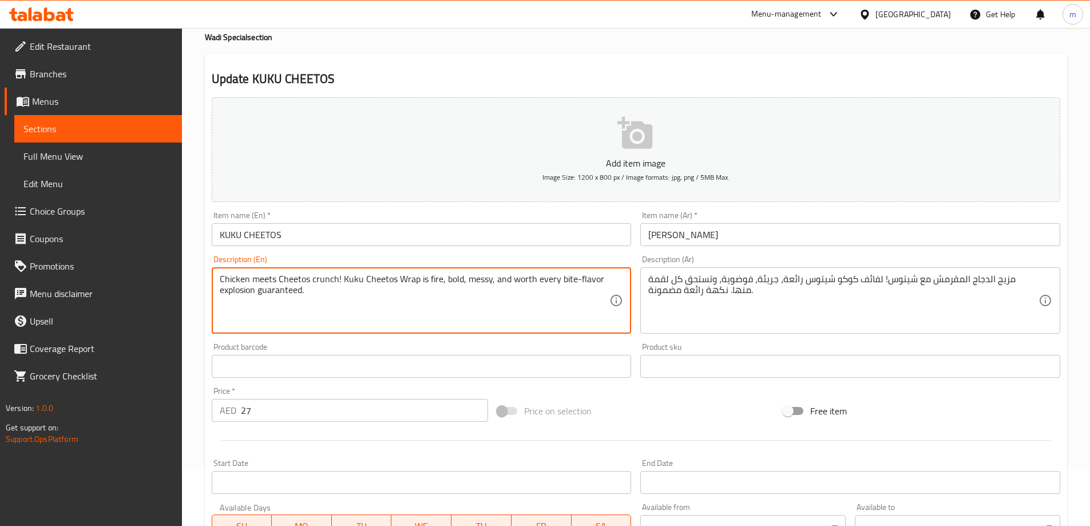
click at [477, 304] on textarea "Chicken meets Cheetos crunch! Kuku Cheetos Wrap is fire, bold, messy, and worth…" at bounding box center [415, 300] width 390 height 54
paste textarea "sandwich with crunchy Cheetos topping"
type textarea "Chicken sandwich with crunchy Cheetos topping"
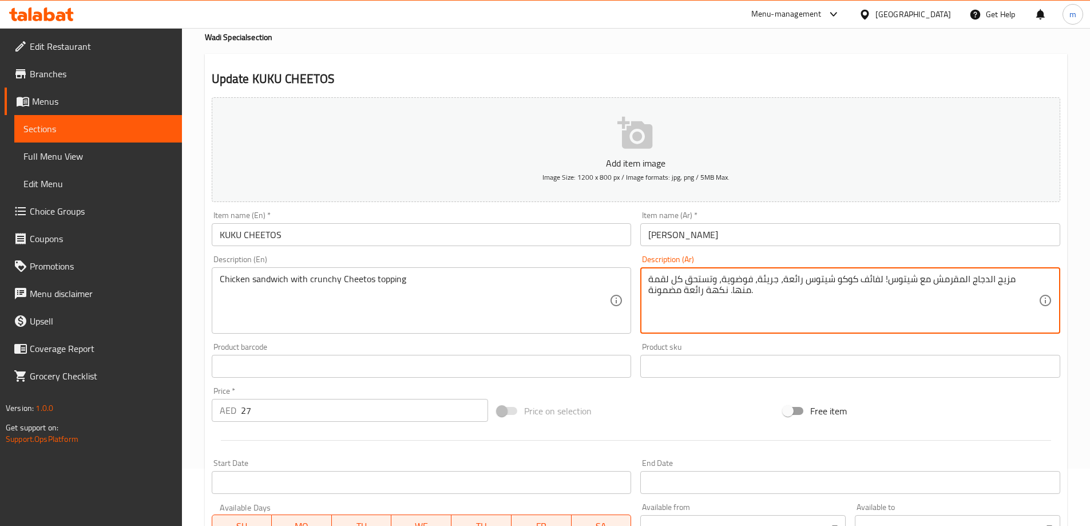
click at [749, 303] on textarea "مزيج الدجاج المقرمش مع شيتوس! لفائف كوكو شيتوس رائعة، جريئة، فوضوية، وتستحق كل …" at bounding box center [843, 300] width 390 height 54
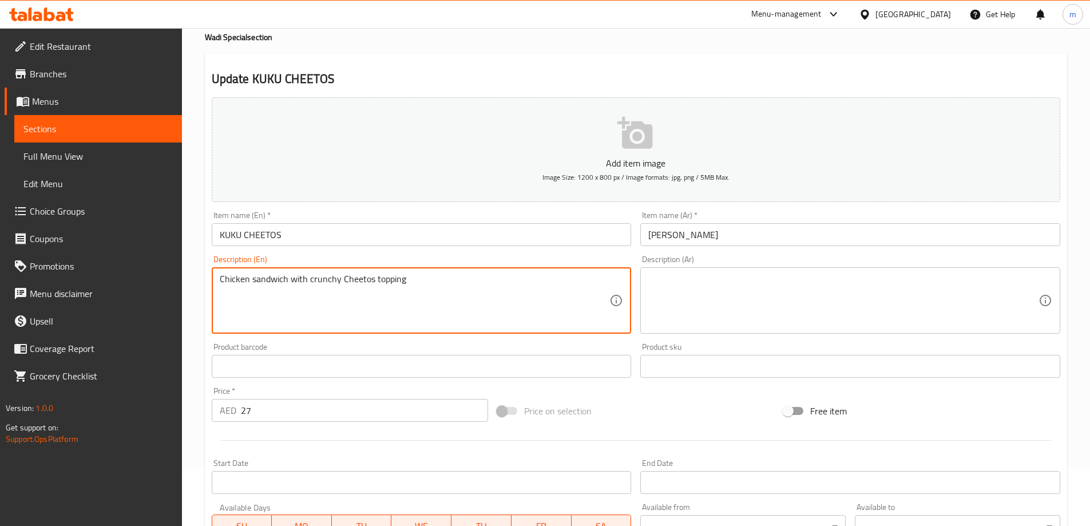
click at [316, 281] on textarea "Chicken sandwich with crunchy Cheetos topping" at bounding box center [415, 300] width 390 height 54
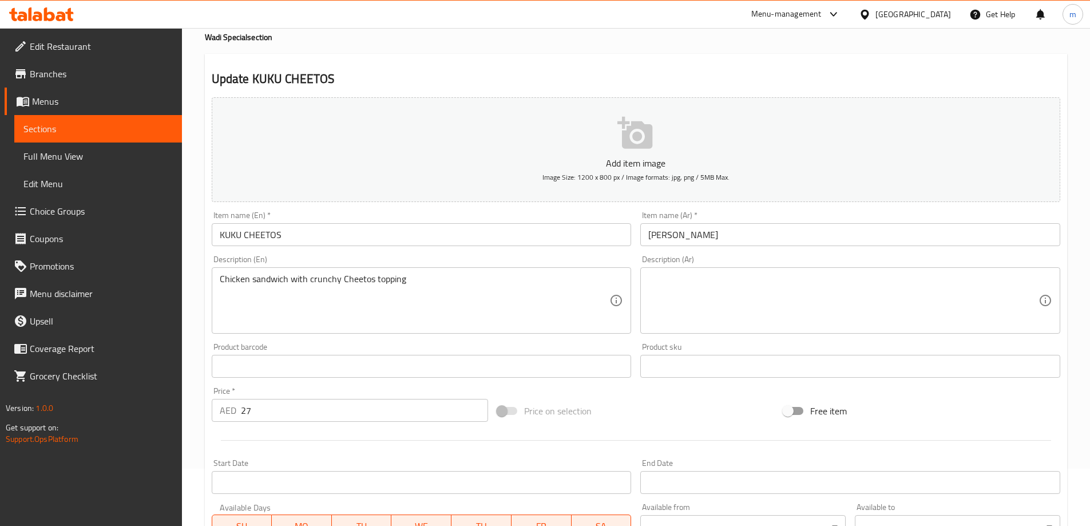
click at [778, 289] on textarea at bounding box center [843, 300] width 390 height 54
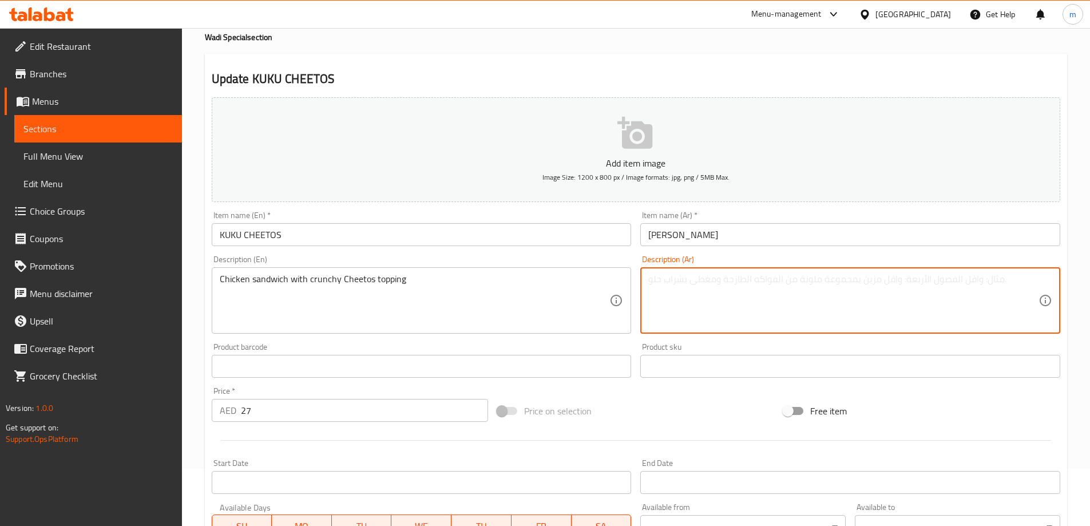
paste textarea "ساندويتش دجاج مع شيتوس مقرمش"
click at [722, 277] on textarea "ساندويتش دجاج مع شيتوس مقرمش" at bounding box center [843, 300] width 390 height 54
click at [670, 287] on textarea "ساندويتش دجاج مع توبينج شيتوس مقرمش" at bounding box center [843, 300] width 390 height 54
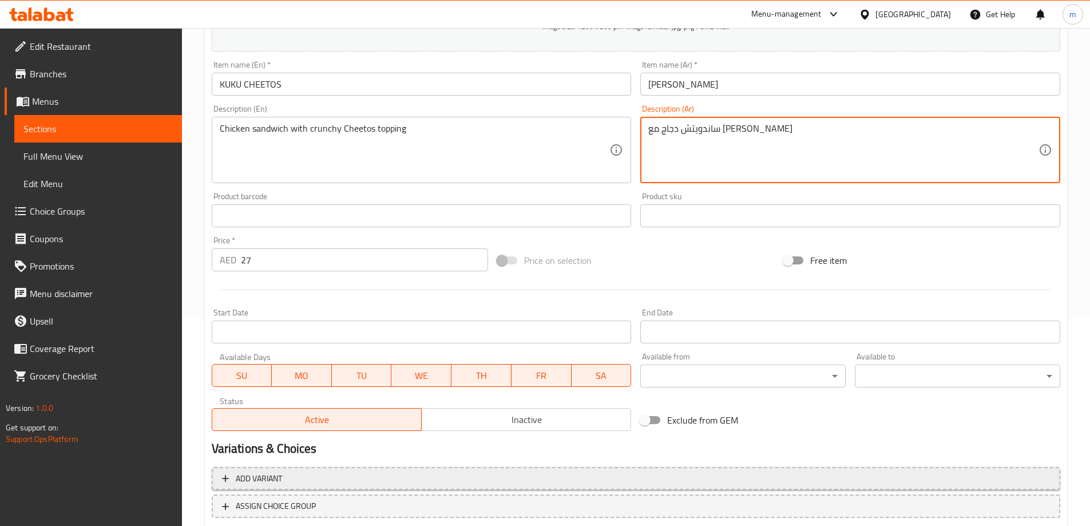
scroll to position [283, 0]
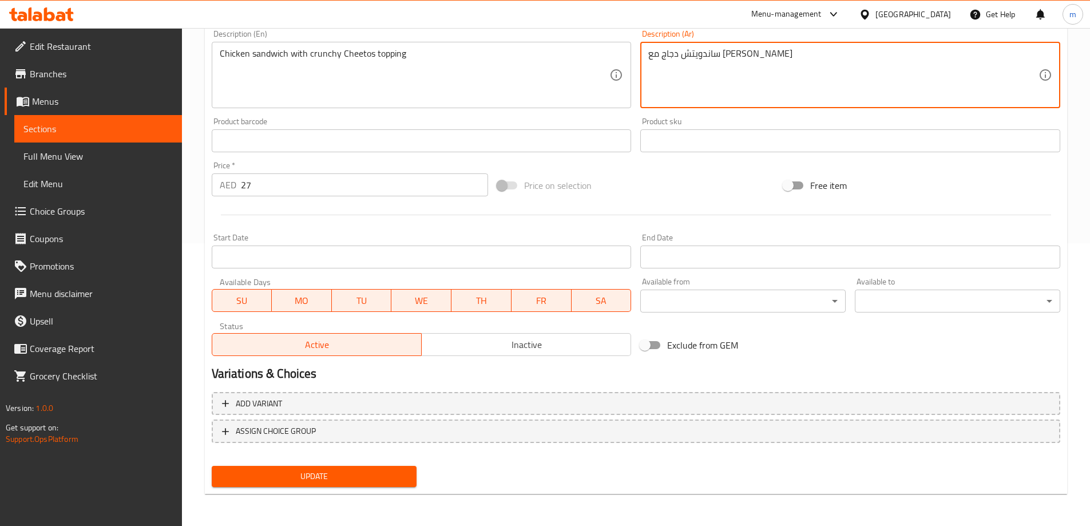
type textarea "ساندويتش دجاج مع توبينج شيتوس كرانشي"
click at [345, 472] on span "Update" at bounding box center [314, 476] width 187 height 14
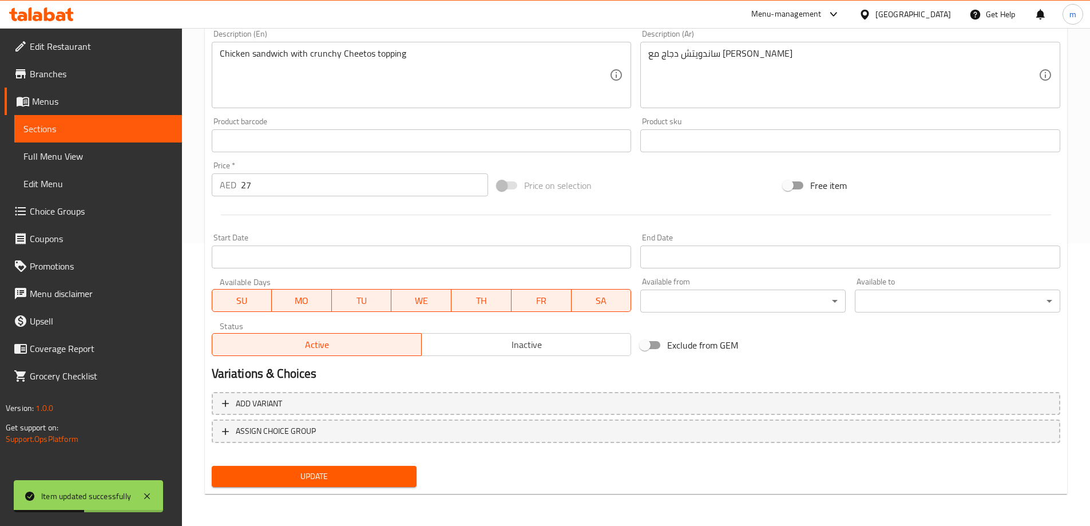
click at [105, 129] on span "Sections" at bounding box center [97, 129] width 149 height 14
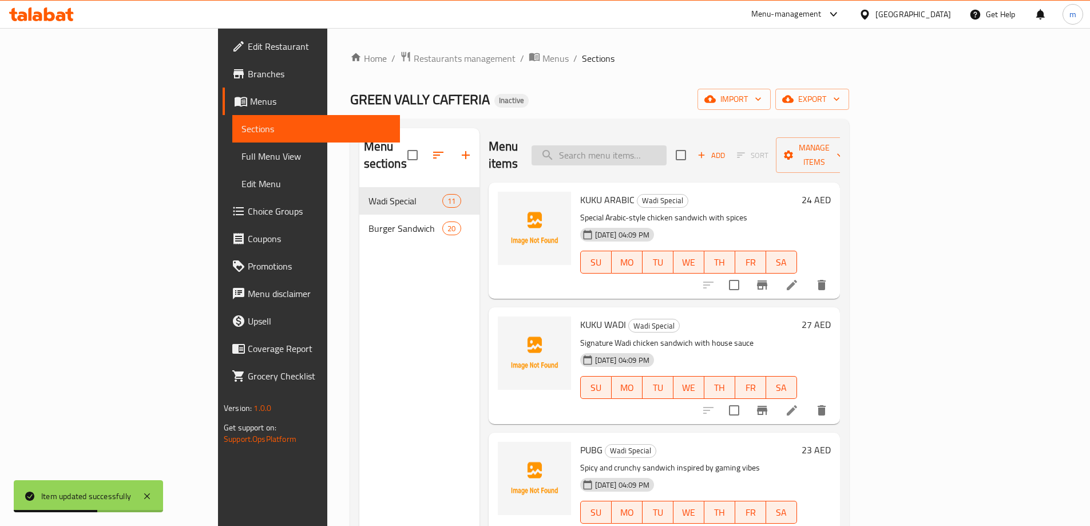
click at [644, 146] on input "search" at bounding box center [598, 155] width 135 height 20
paste input "Wadi Special Samenteiga"
type input "Wadi Special Samenteiga"
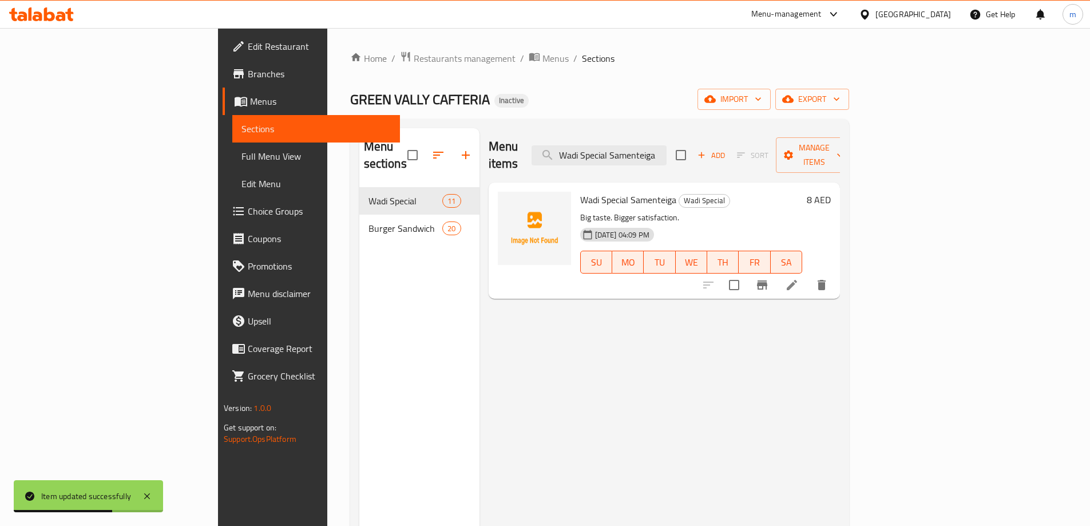
click at [798, 278] on icon at bounding box center [792, 285] width 14 height 14
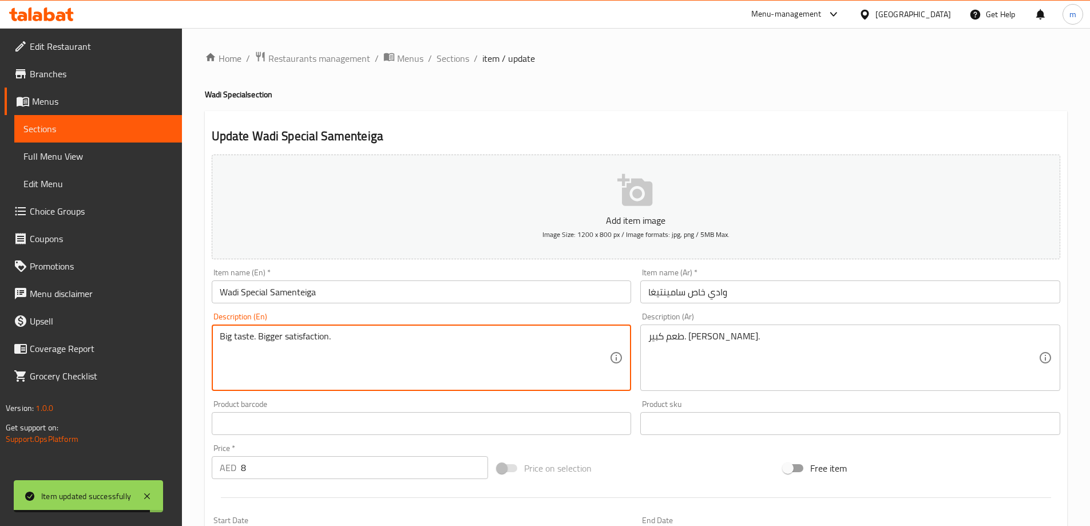
click at [568, 357] on textarea "Big taste. Bigger satisfaction." at bounding box center [415, 358] width 390 height 54
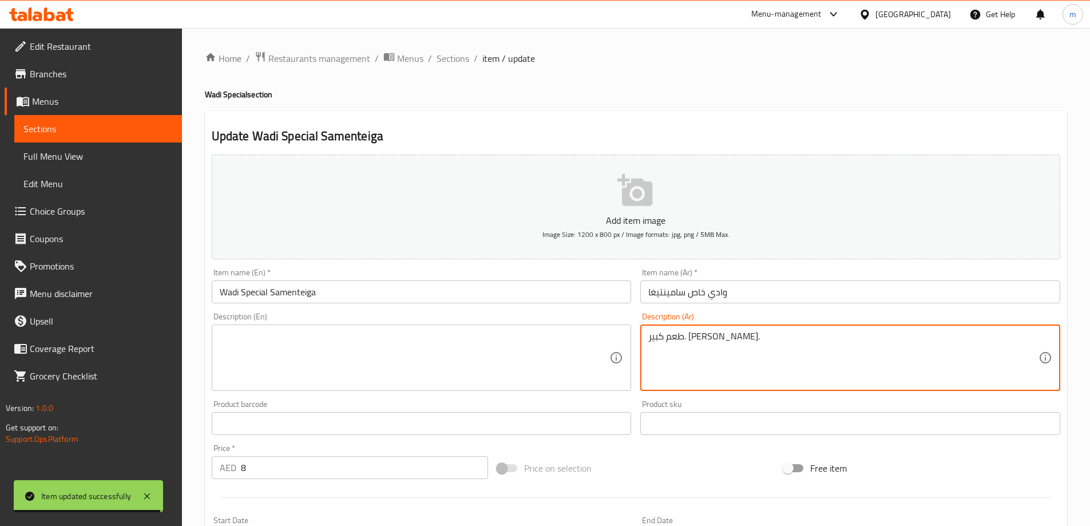
click at [717, 371] on textarea "طعم كبير. رضا أكبر." at bounding box center [843, 358] width 390 height 54
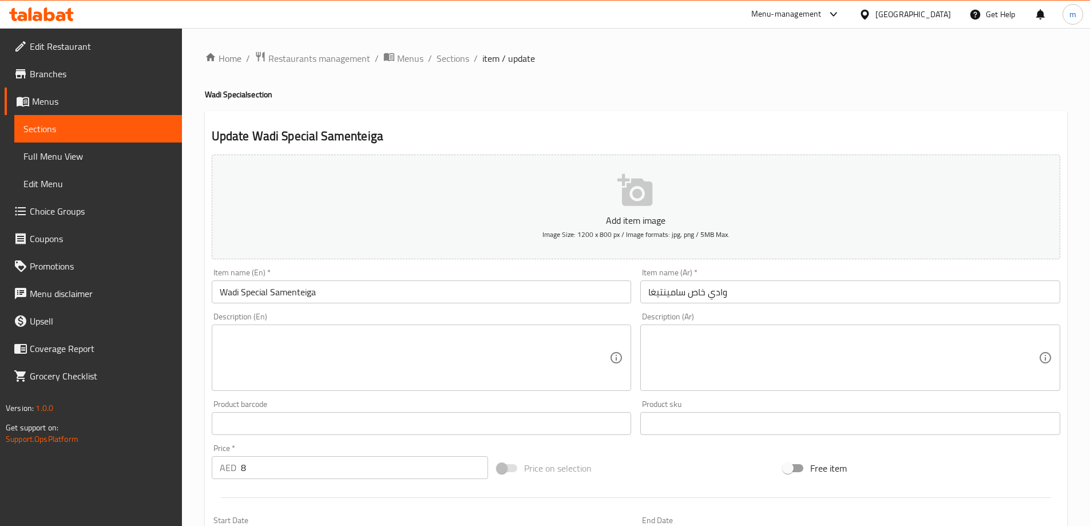
click at [526, 356] on textarea at bounding box center [415, 358] width 390 height 54
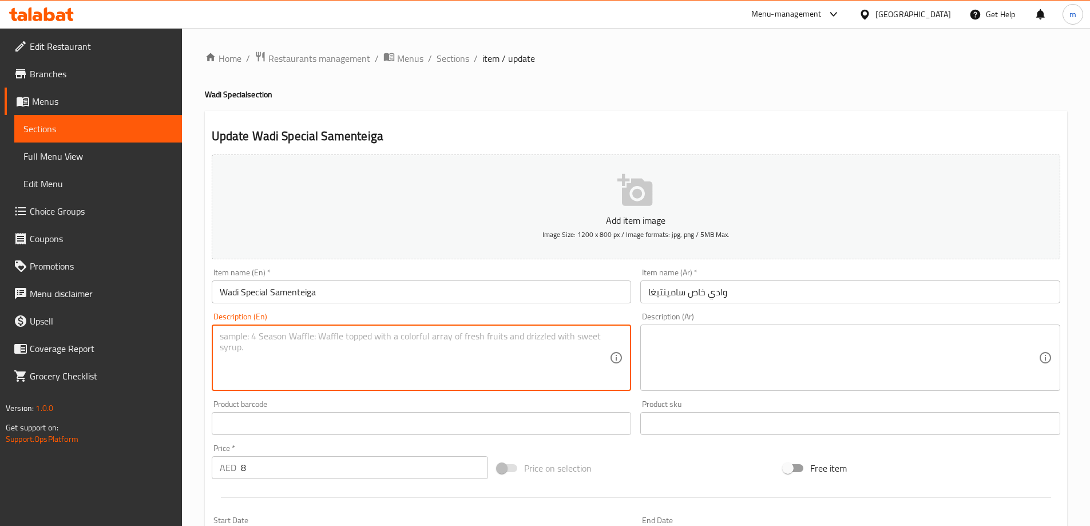
paste textarea "Signature sandwich with creamy Samneh & Teiga flavor"
type textarea "Signature sandwich with creamy Samneh & Teiga flavor"
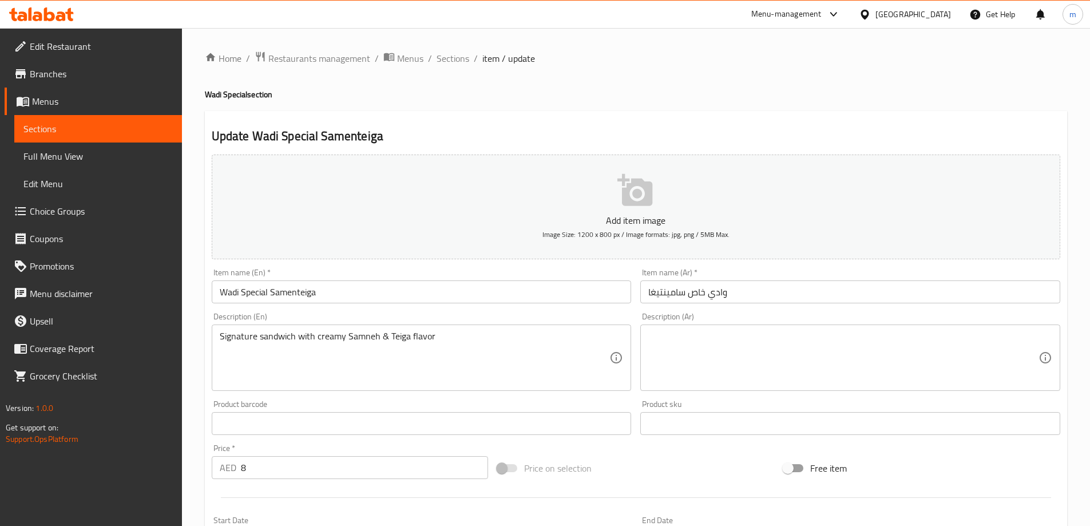
click at [772, 354] on textarea at bounding box center [843, 358] width 390 height 54
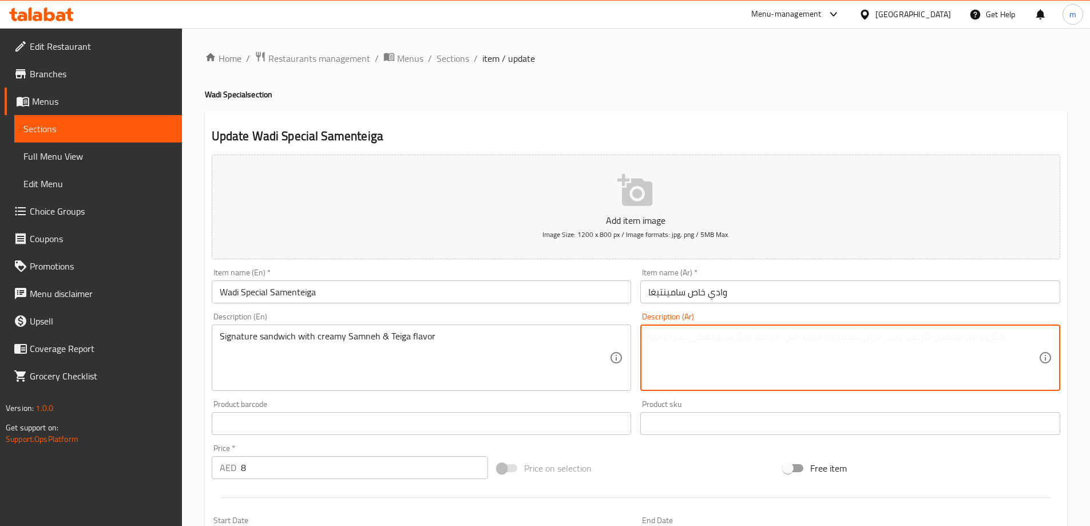
paste textarea "ساندويتش مميز بنكهة السمنه والتايغه الكريمية"
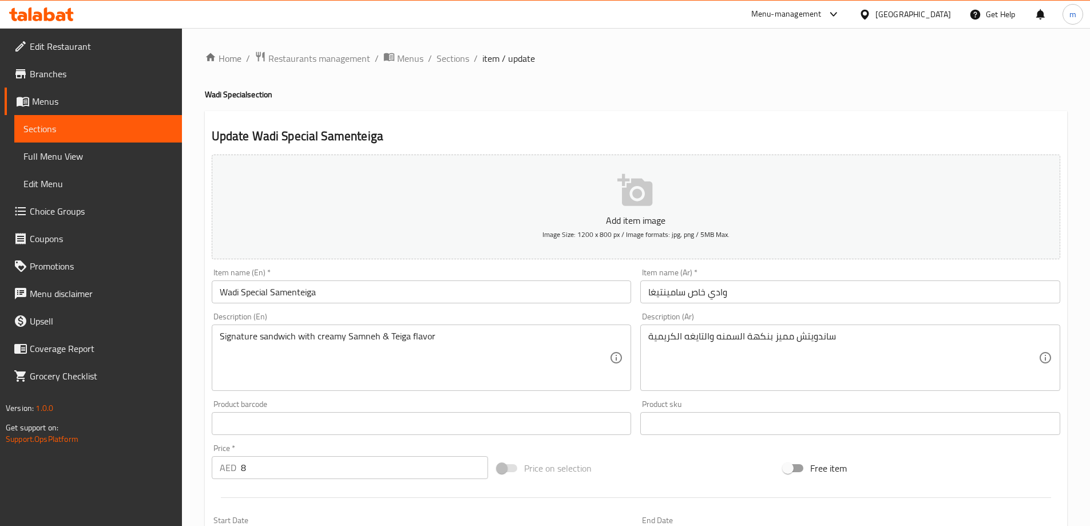
click at [819, 349] on textarea "ساندويتش مميز بنكهة السمنه والتايغه الكريمية" at bounding box center [843, 358] width 390 height 54
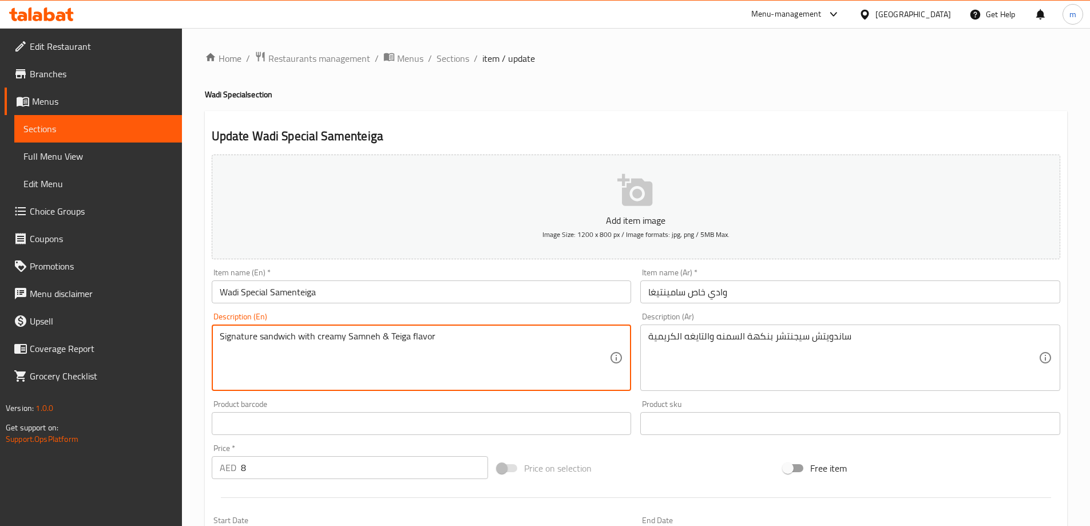
click at [404, 337] on textarea "Signature sandwich with creamy Samneh & Teiga flavor" at bounding box center [415, 358] width 390 height 54
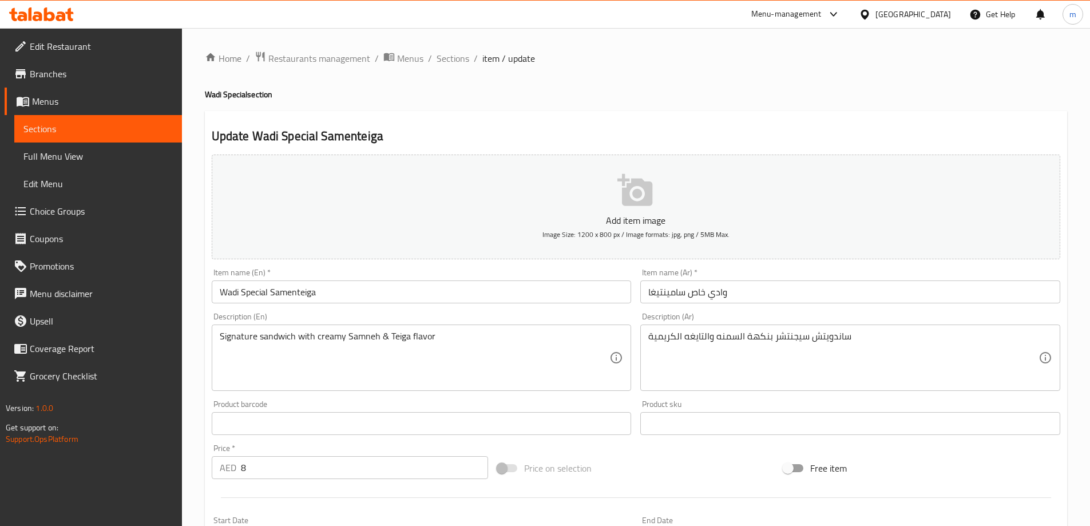
click at [398, 340] on textarea "Signature sandwich with creamy Samneh & Teiga flavor" at bounding box center [415, 358] width 390 height 54
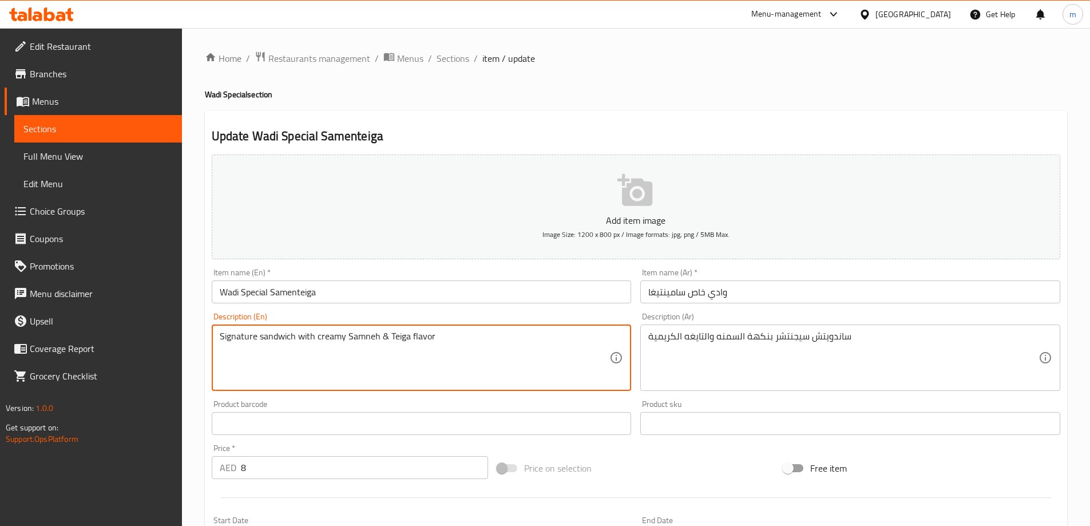
click at [398, 340] on textarea "Signature sandwich with creamy Samneh & Teiga flavor" at bounding box center [415, 358] width 390 height 54
drag, startPoint x: 388, startPoint y: 337, endPoint x: 449, endPoint y: 340, distance: 61.2
click at [449, 340] on textarea "Signature sandwich with creamy Samneh & Teiga flavor" at bounding box center [415, 358] width 390 height 54
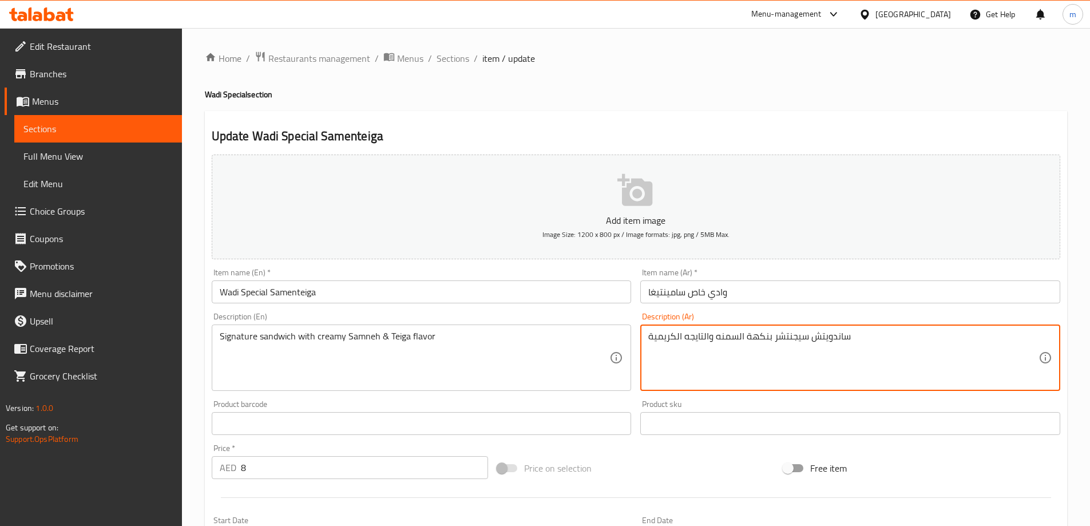
type textarea "ساندويتش سيجنتشر بنكهة السمنه والتايجه الكريمية"
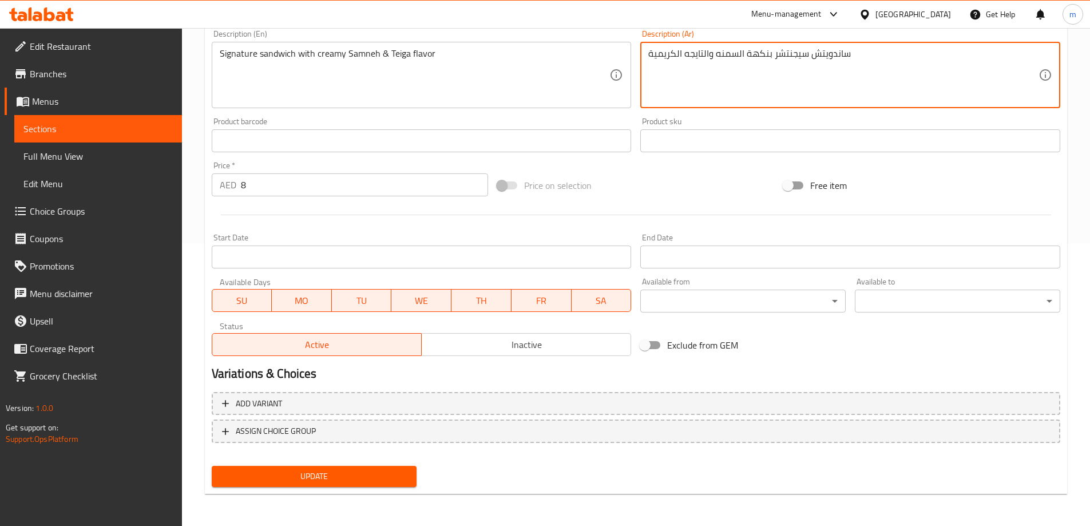
click at [360, 475] on span "Update" at bounding box center [314, 476] width 187 height 14
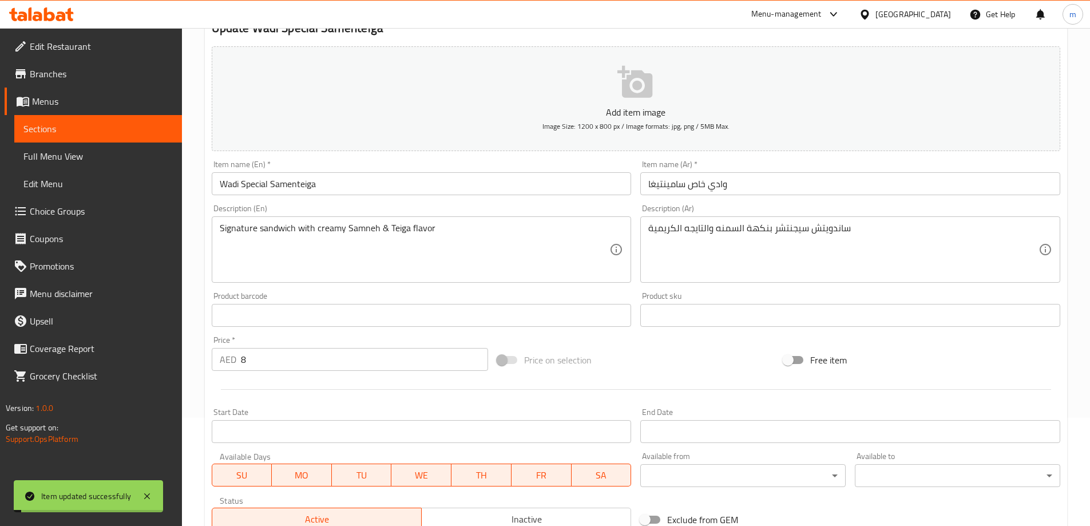
scroll to position [0, 0]
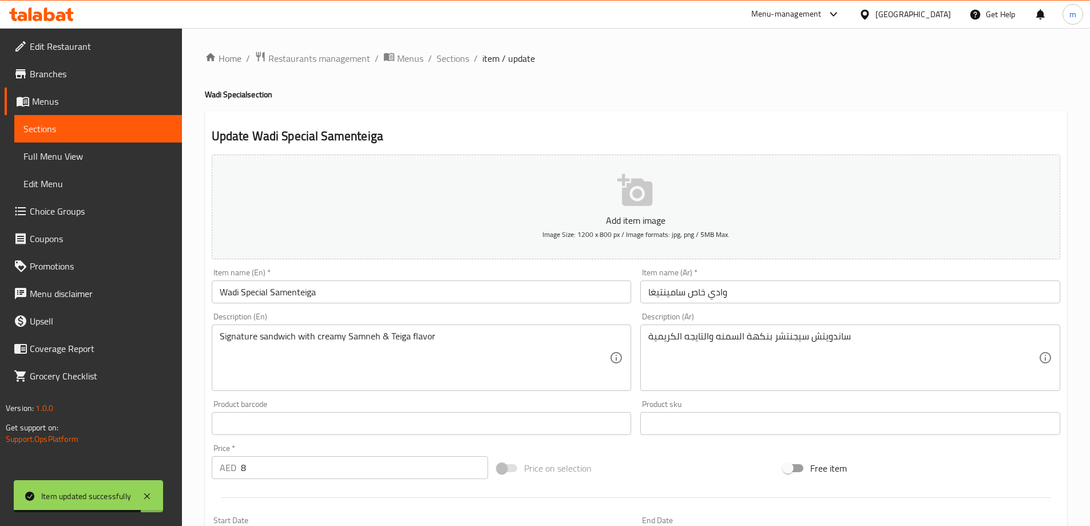
click at [120, 127] on span "Sections" at bounding box center [97, 129] width 149 height 14
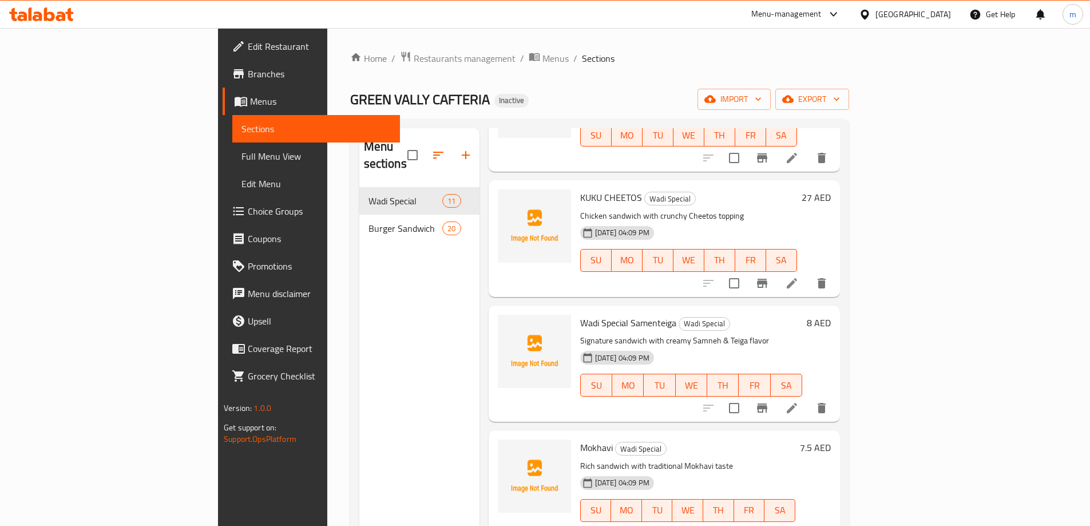
scroll to position [400, 0]
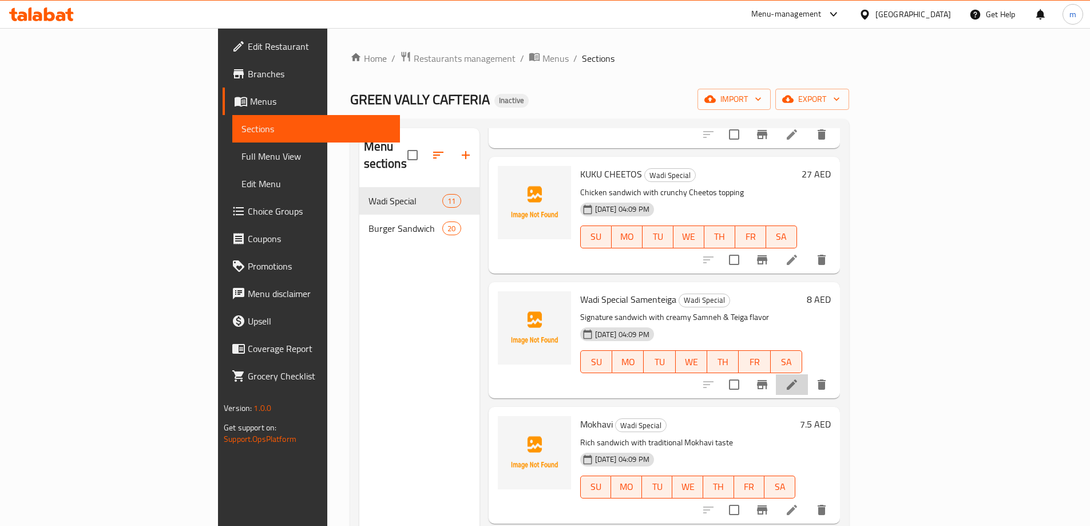
click at [808, 374] on li at bounding box center [792, 384] width 32 height 21
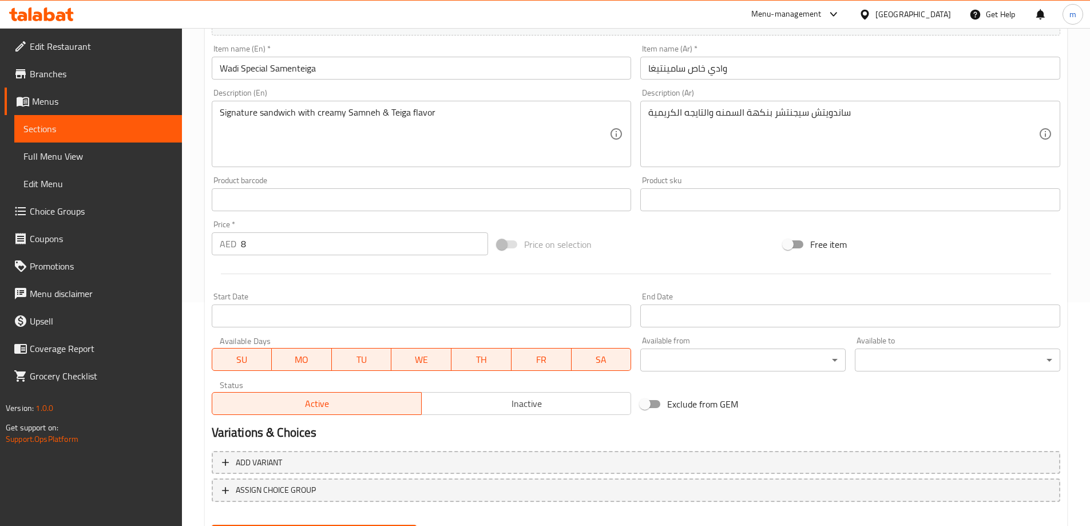
scroll to position [283, 0]
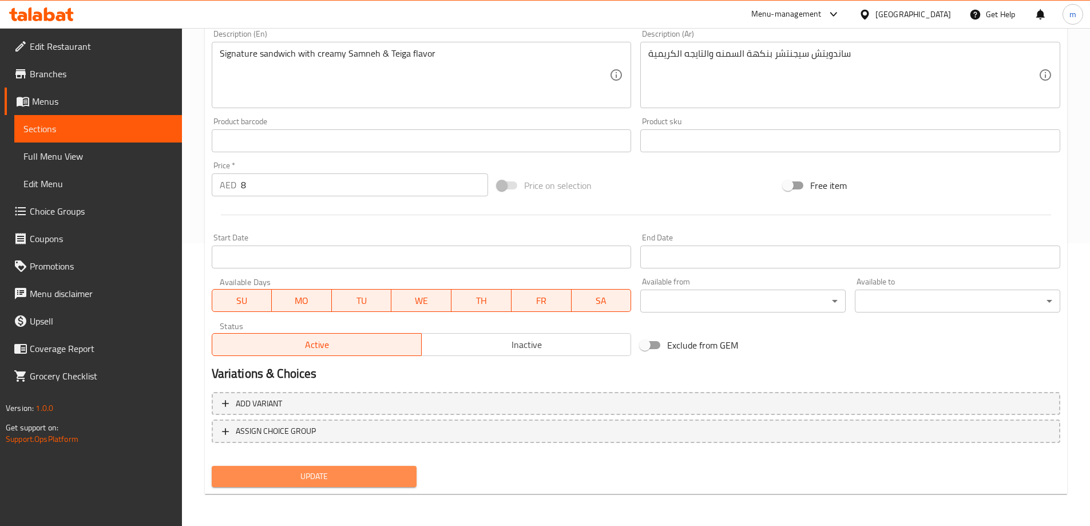
click at [344, 474] on span "Update" at bounding box center [314, 476] width 187 height 14
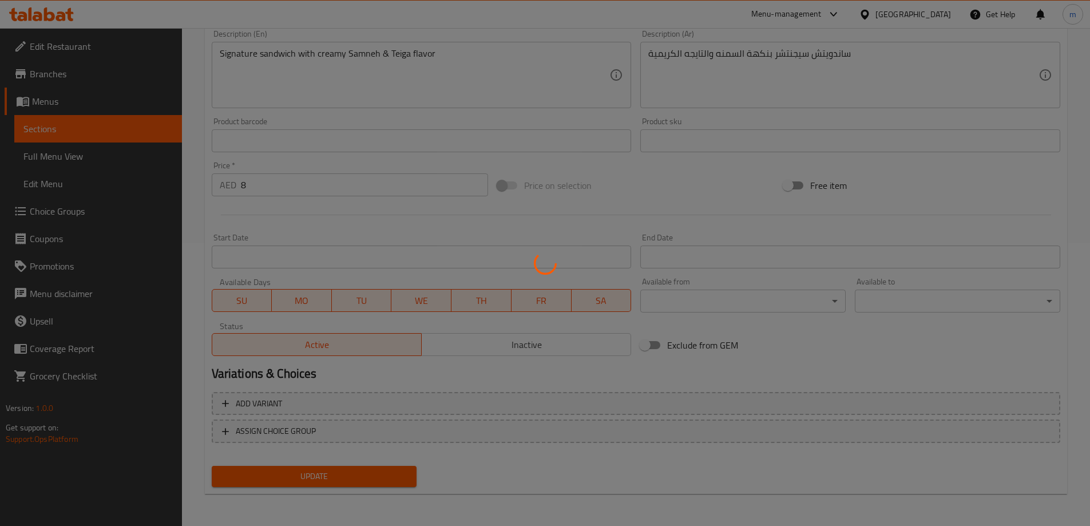
click at [124, 129] on div at bounding box center [545, 263] width 1090 height 526
click at [124, 130] on div at bounding box center [545, 263] width 1090 height 526
click at [124, 131] on div at bounding box center [545, 263] width 1090 height 526
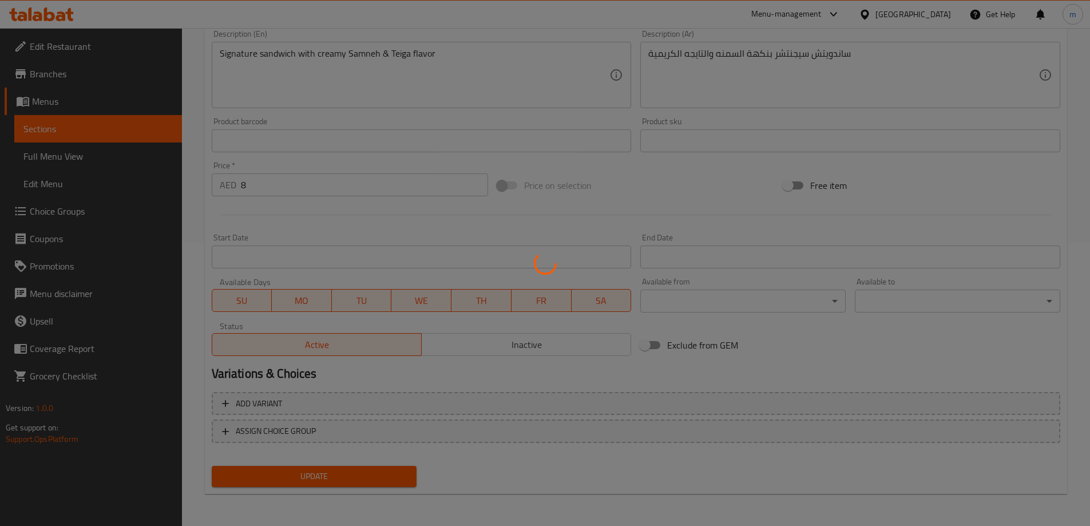
click at [124, 131] on div at bounding box center [545, 263] width 1090 height 526
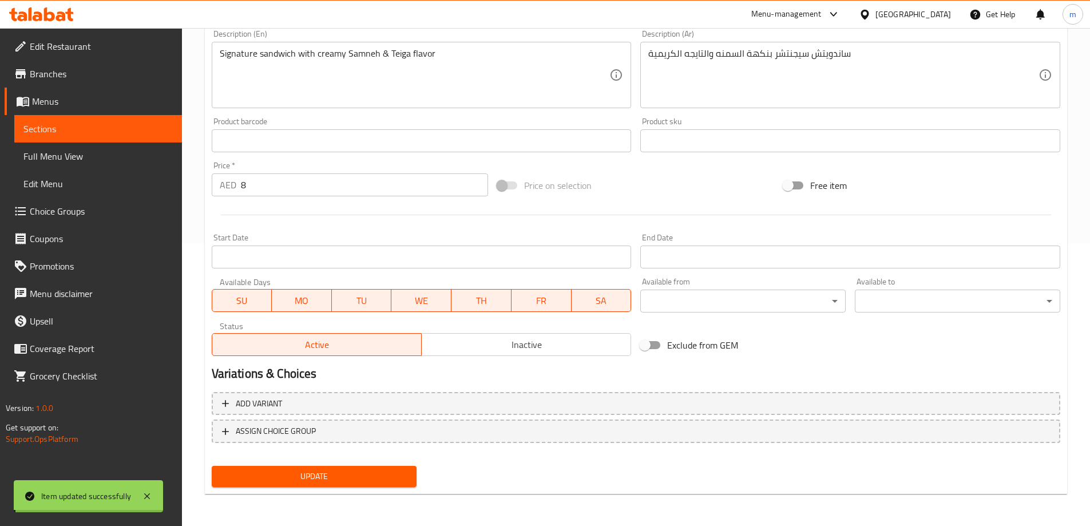
click at [128, 133] on span "Sections" at bounding box center [97, 129] width 149 height 14
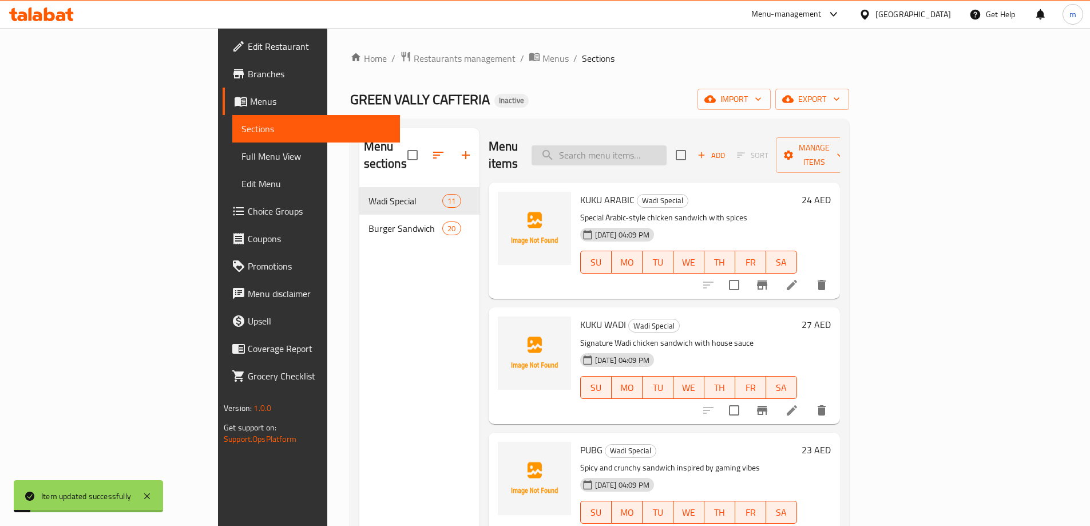
click at [649, 145] on input "search" at bounding box center [598, 155] width 135 height 20
paste input "Mokhavi"
type input "Mokhavi"
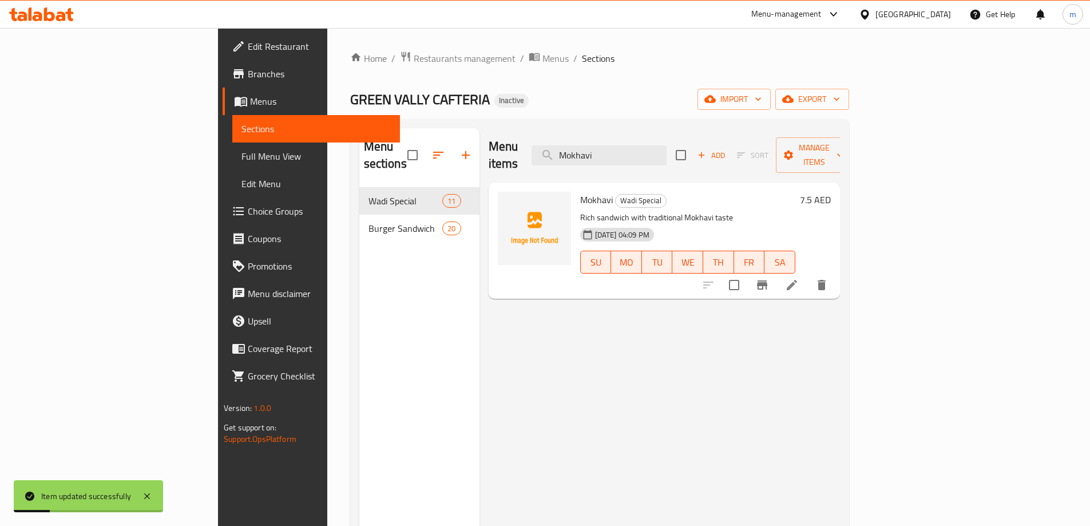
click at [798, 278] on icon at bounding box center [792, 285] width 14 height 14
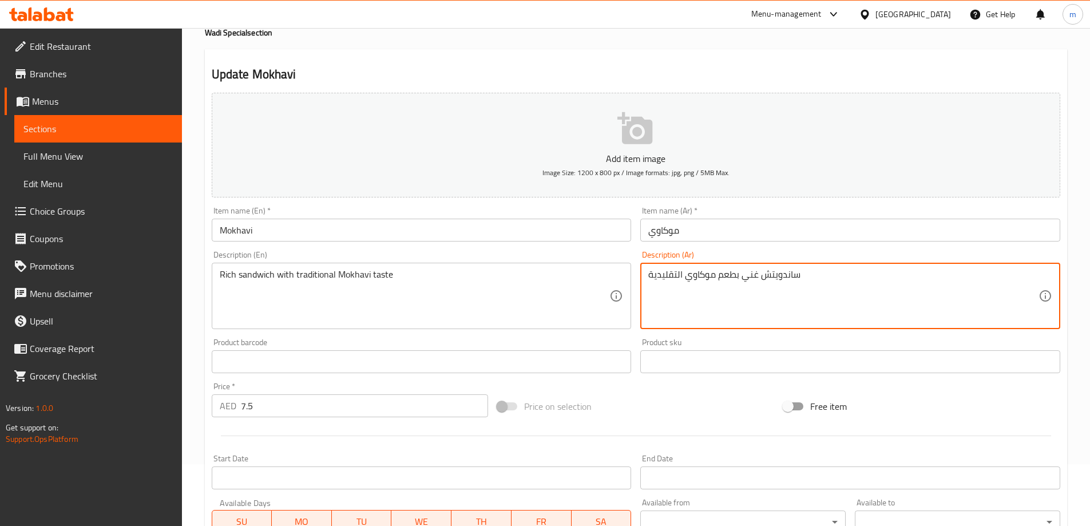
scroll to position [283, 0]
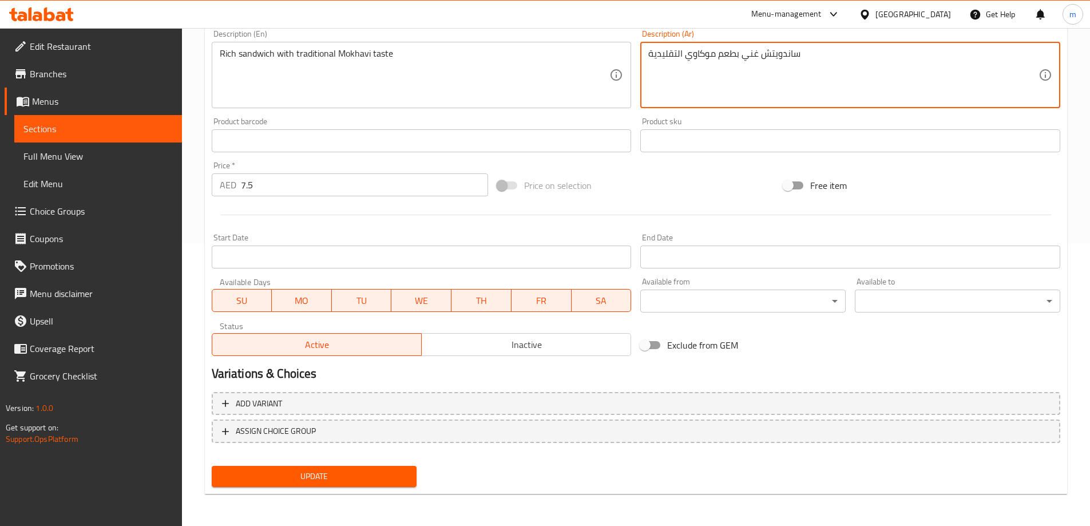
type textarea "ساندويتش غني بطعم موكاوي التقليدية"
click at [356, 480] on span "Update" at bounding box center [314, 476] width 187 height 14
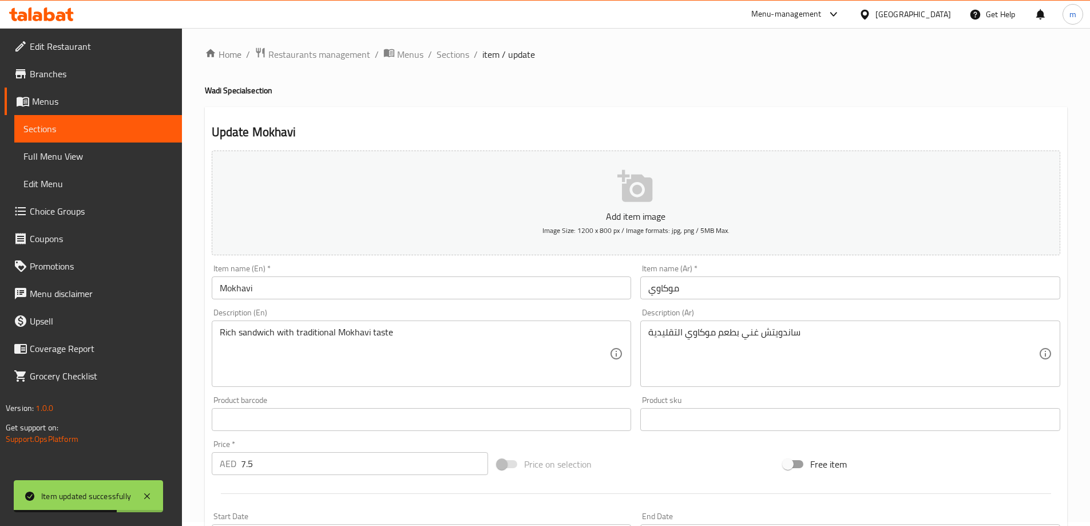
scroll to position [0, 0]
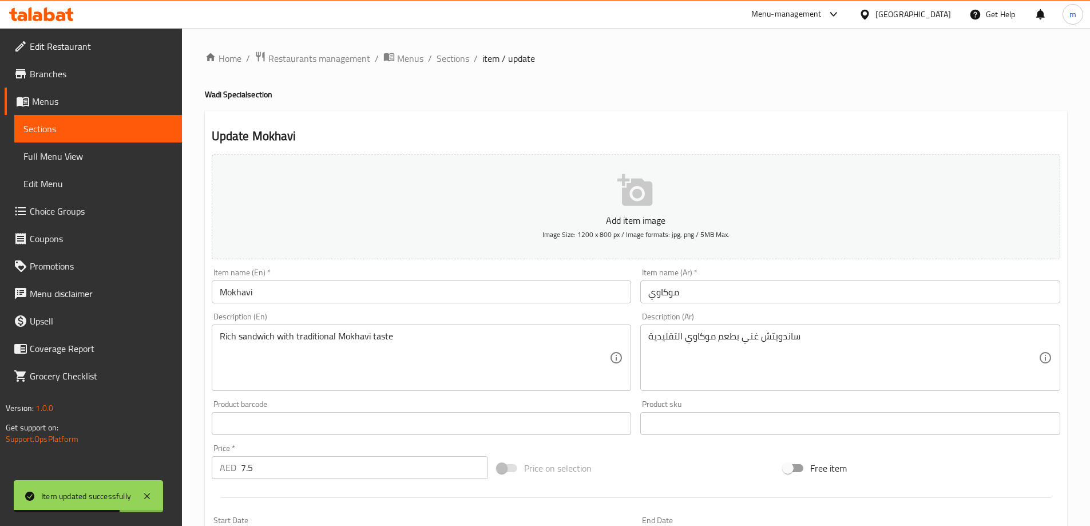
click at [117, 122] on span "Sections" at bounding box center [97, 129] width 149 height 14
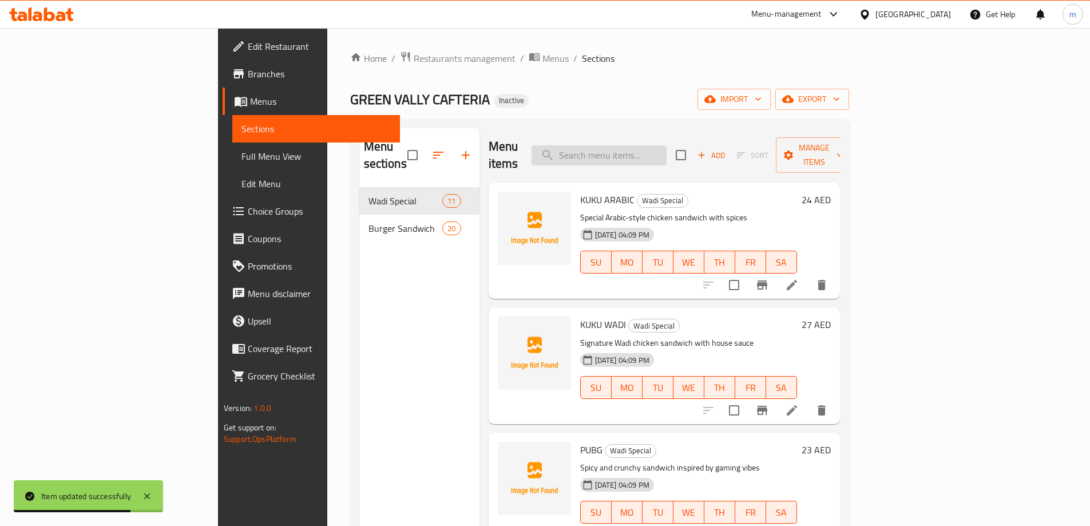
click at [666, 145] on input "search" at bounding box center [598, 155] width 135 height 20
paste input "Shamsi"
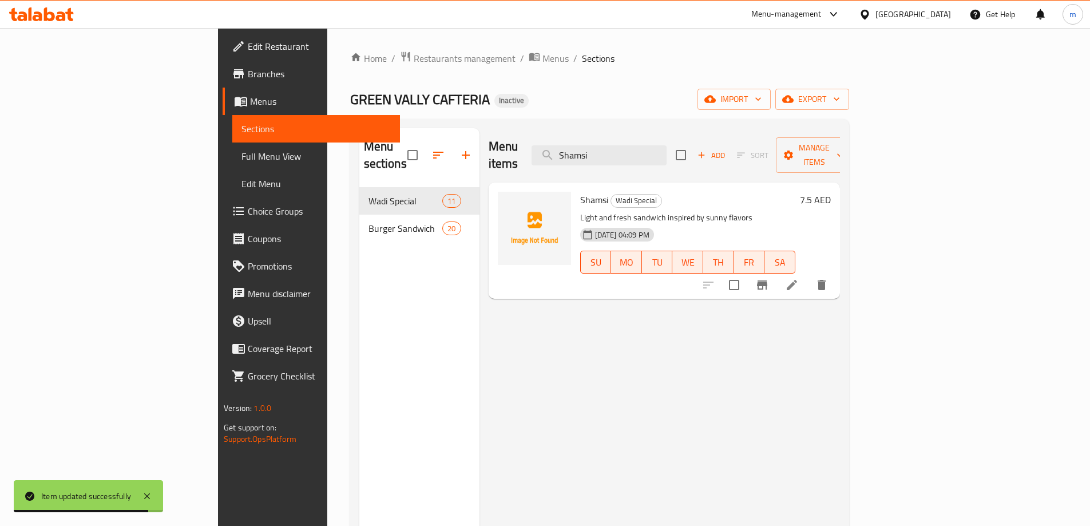
type input "Shamsi"
click at [798, 278] on icon at bounding box center [792, 285] width 14 height 14
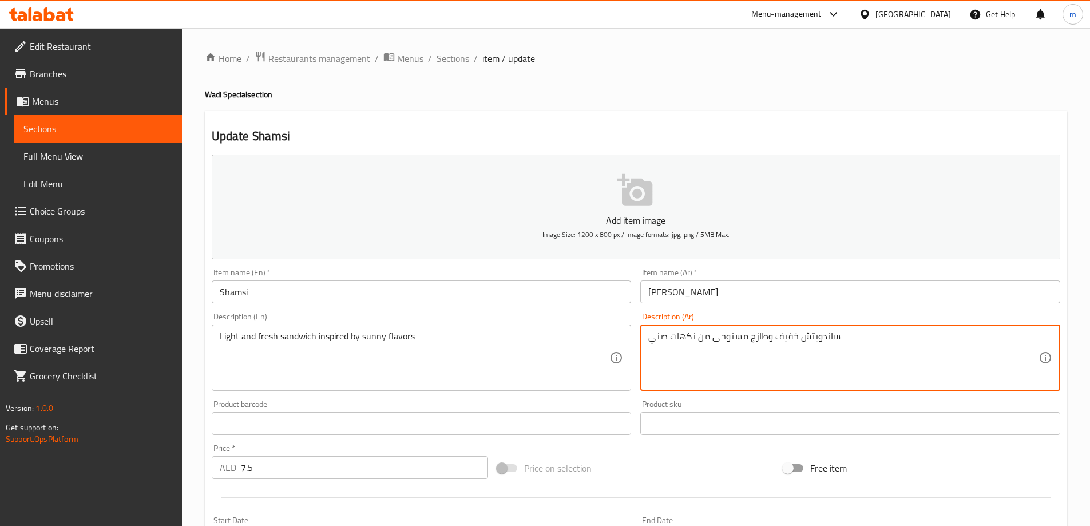
click at [371, 336] on textarea "Light and fresh sandwich inspired by sunny flavors" at bounding box center [415, 358] width 390 height 54
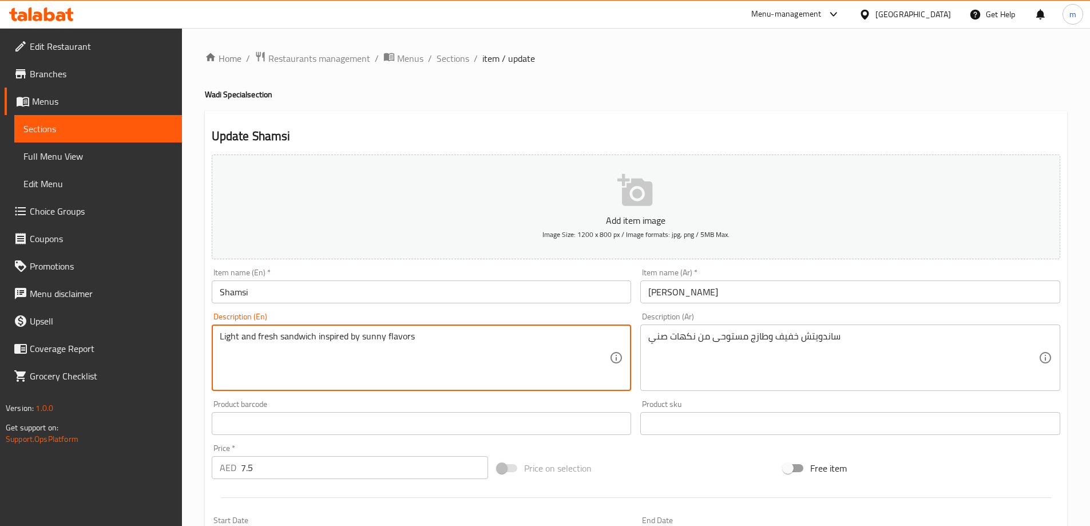
drag, startPoint x: 371, startPoint y: 337, endPoint x: 682, endPoint y: 369, distance: 312.2
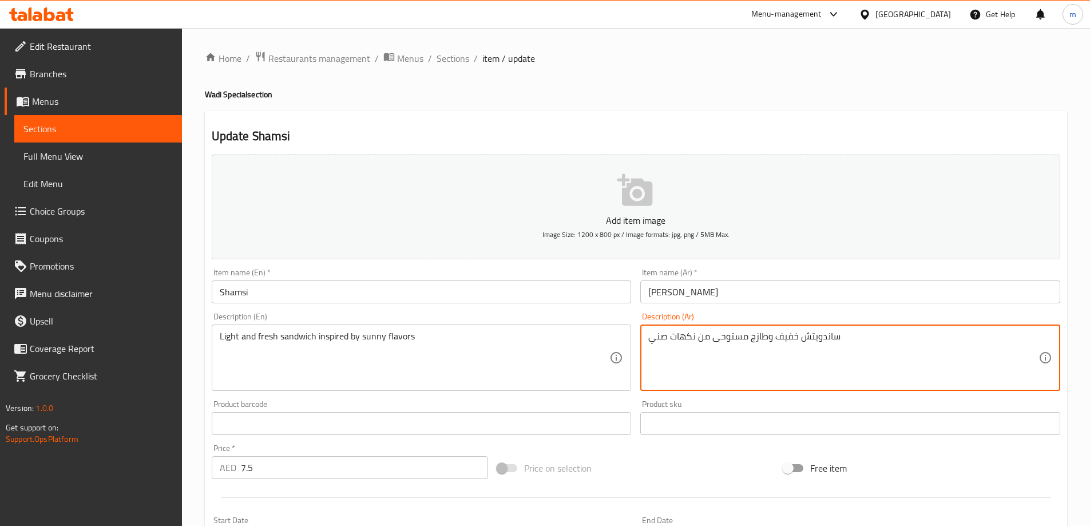
click at [657, 345] on textarea "ساندويتش خفيف وطازج مستوحى من نكهات صني" at bounding box center [843, 358] width 390 height 54
click at [662, 335] on textarea "ساندويتش خفيف وطازج مستوحى من نكهات صني" at bounding box center [843, 358] width 390 height 54
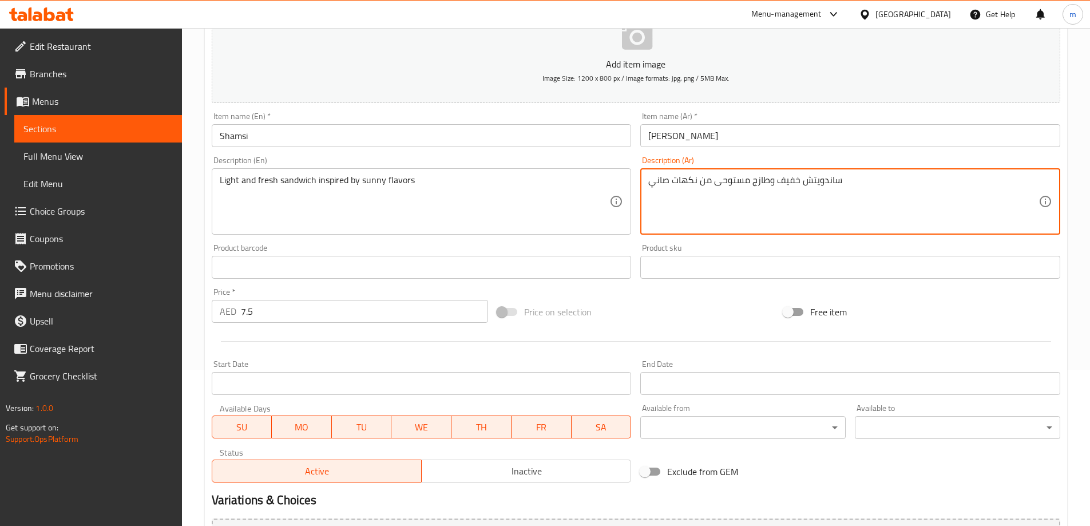
scroll to position [283, 0]
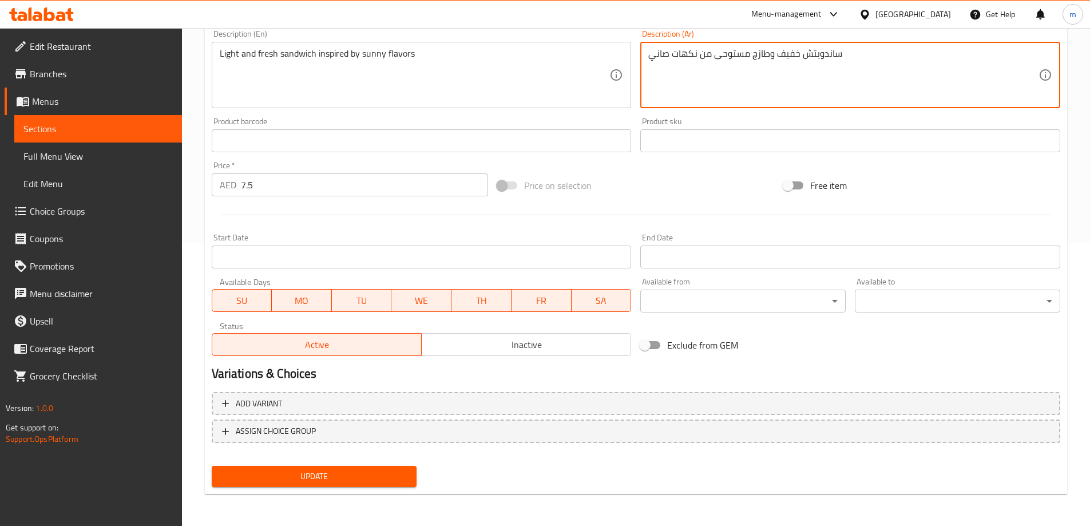
type textarea "ساندويتش خفيف وطازج مستوحى من نكهات صاني"
click at [377, 470] on span "Update" at bounding box center [314, 476] width 187 height 14
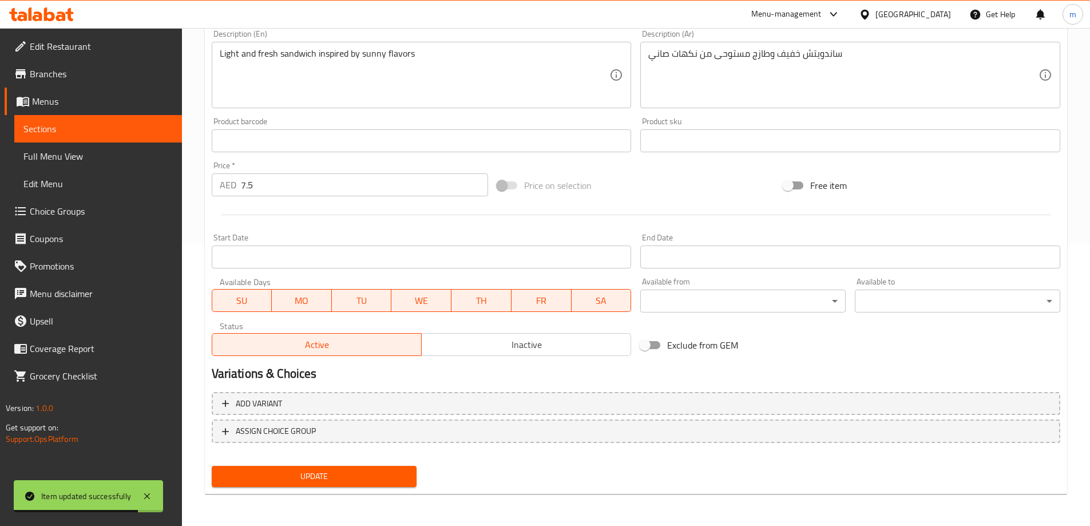
click at [92, 138] on link "Sections" at bounding box center [98, 128] width 168 height 27
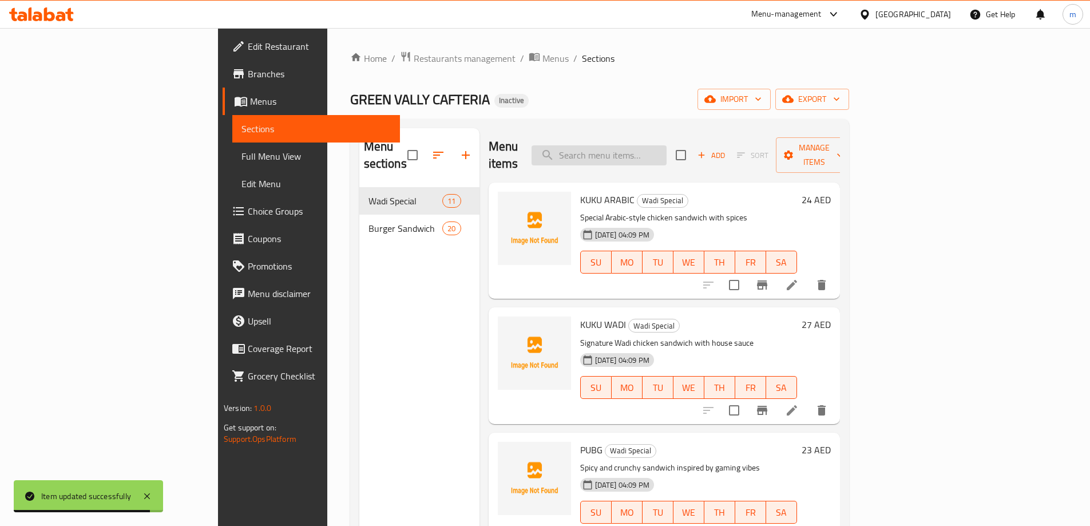
click at [666, 145] on input "search" at bounding box center [598, 155] width 135 height 20
paste input "Bahariya"
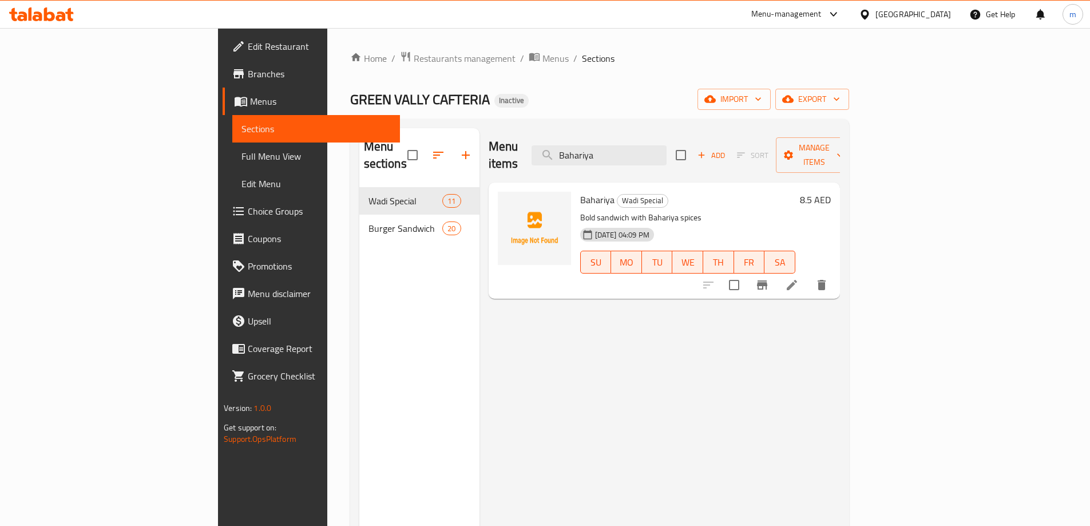
type input "Bahariya"
click at [808, 275] on li at bounding box center [792, 285] width 32 height 21
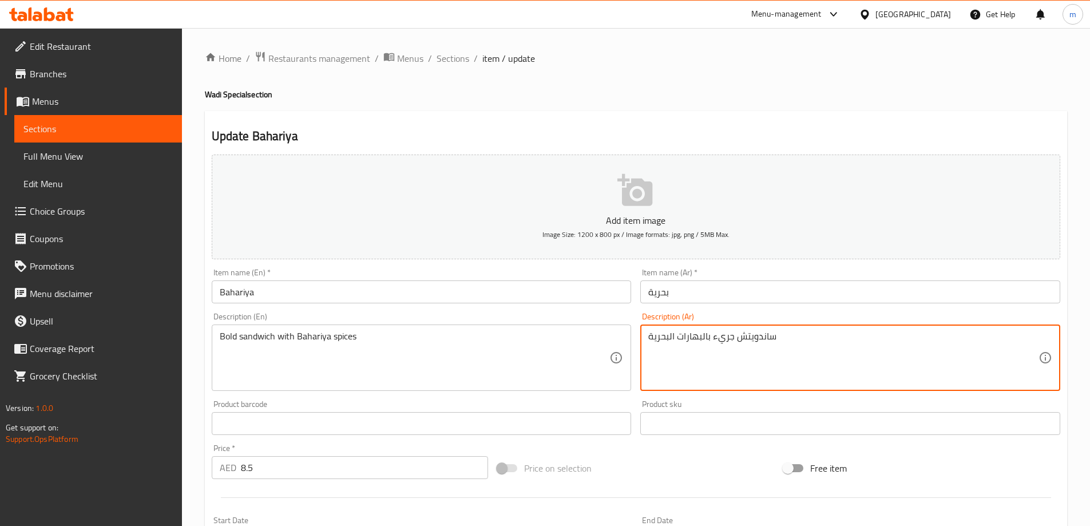
click at [727, 339] on textarea "ساندويتش جريء بالبهارات البحرية" at bounding box center [843, 358] width 390 height 54
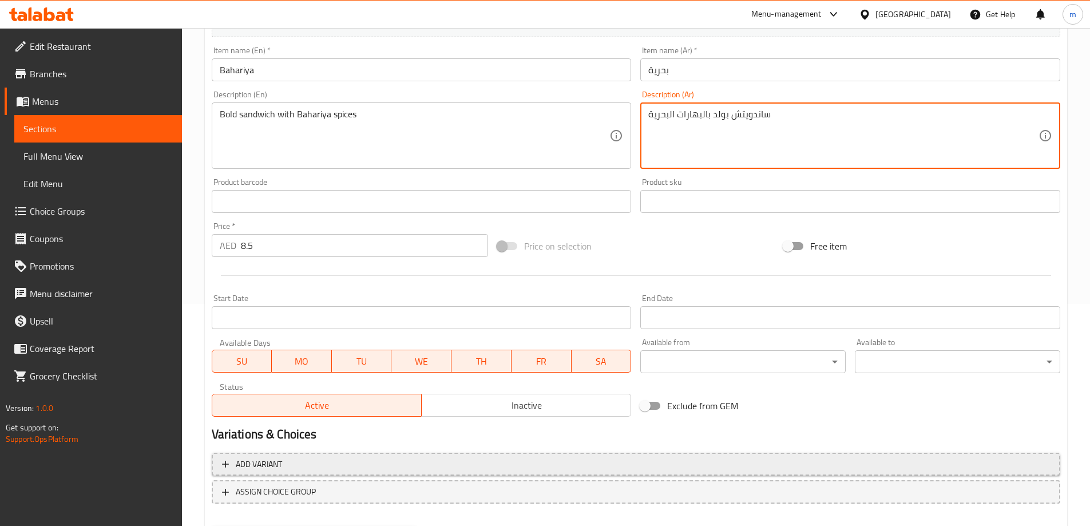
scroll to position [283, 0]
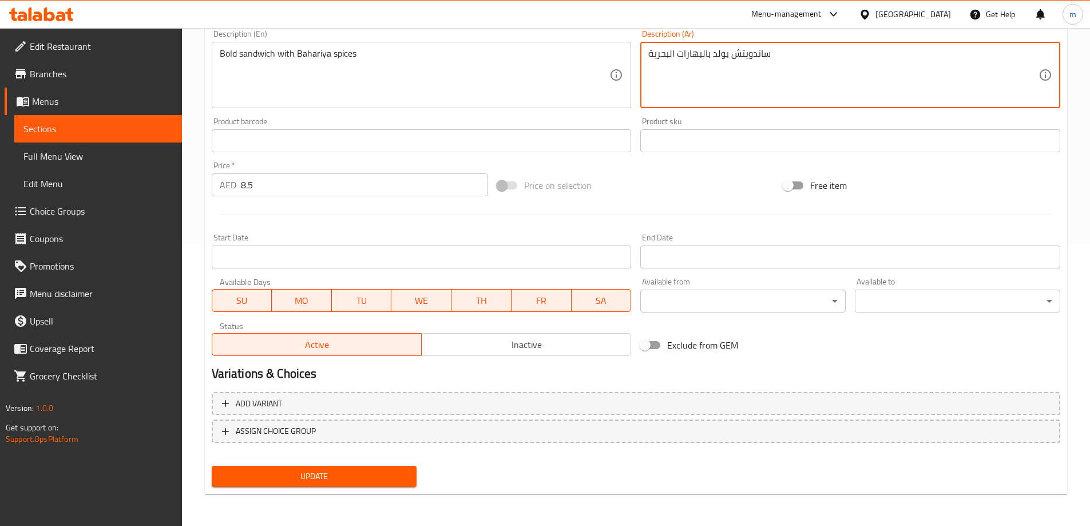
type textarea "ساندويتش بولد بالبهارات البحرية"
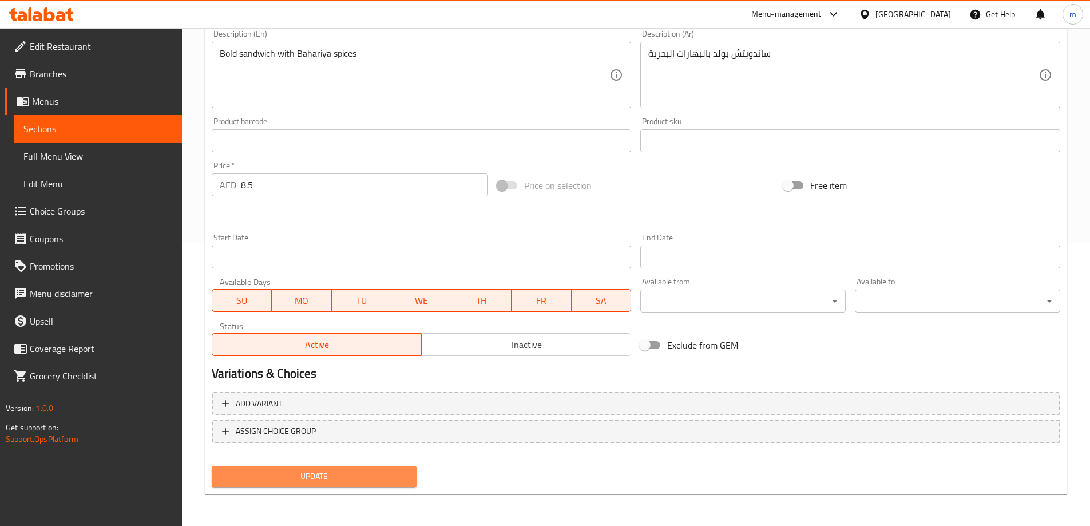
click at [326, 478] on span "Update" at bounding box center [314, 476] width 187 height 14
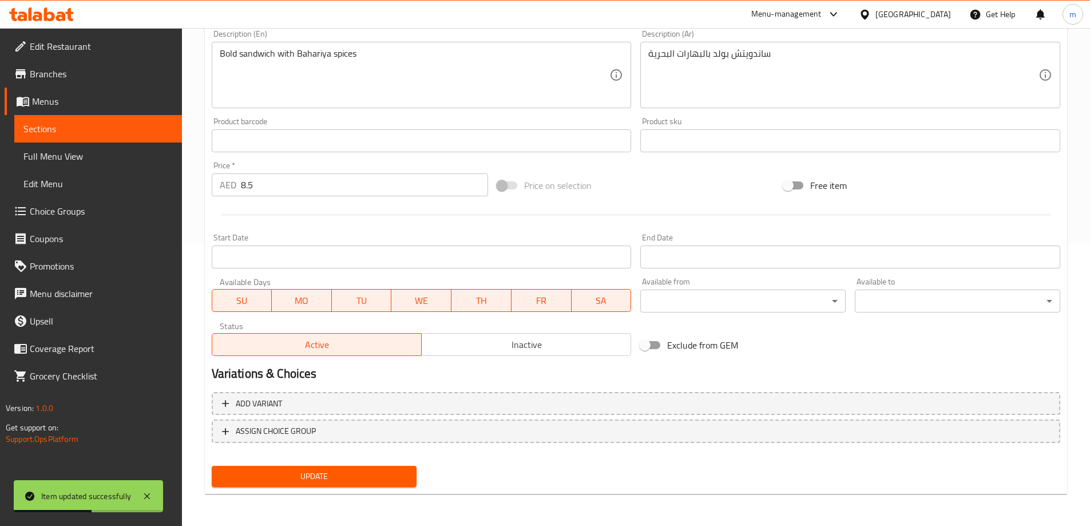
click at [172, 133] on span "Sections" at bounding box center [97, 129] width 149 height 14
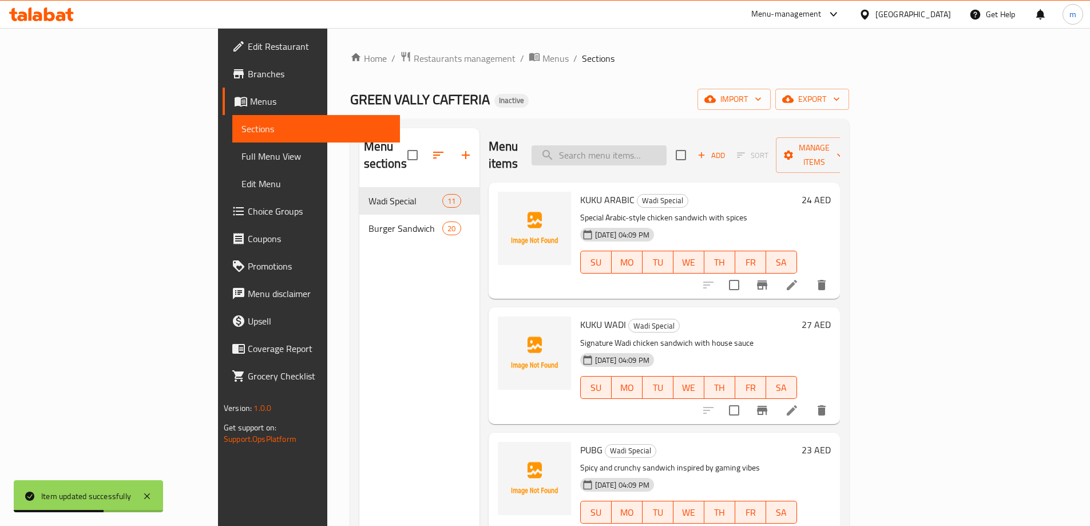
click at [666, 145] on input "search" at bounding box center [598, 155] width 135 height 20
paste input "Jamaloo"
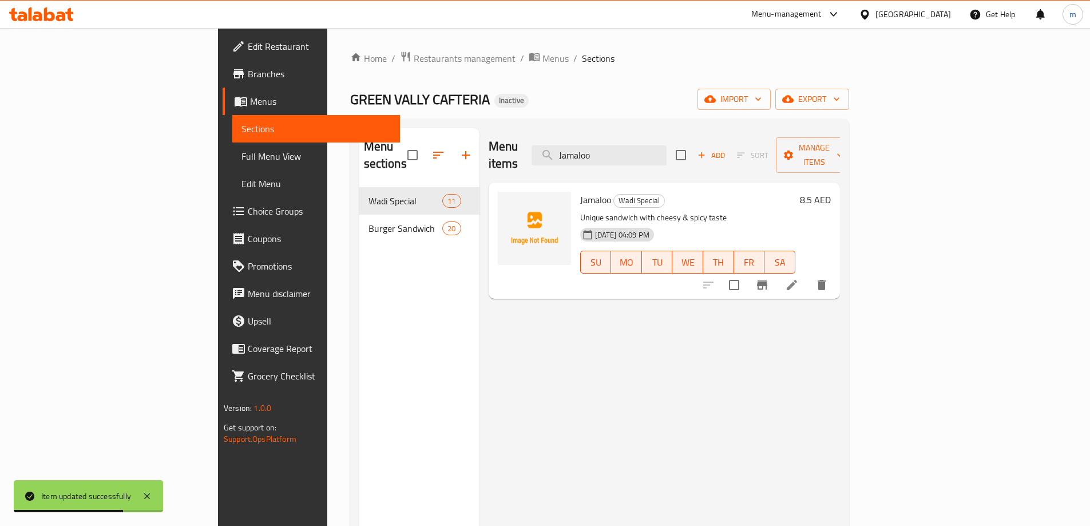
type input "Jamaloo"
click at [808, 275] on li at bounding box center [792, 285] width 32 height 21
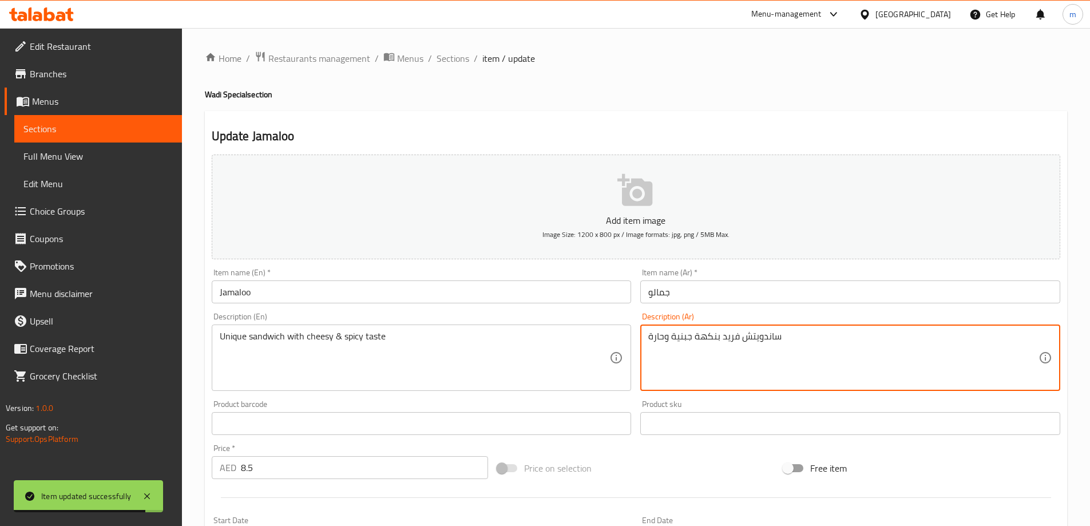
click at [702, 343] on textarea "ساندويتش فريد بنكهة جبنية وحارة" at bounding box center [843, 358] width 390 height 54
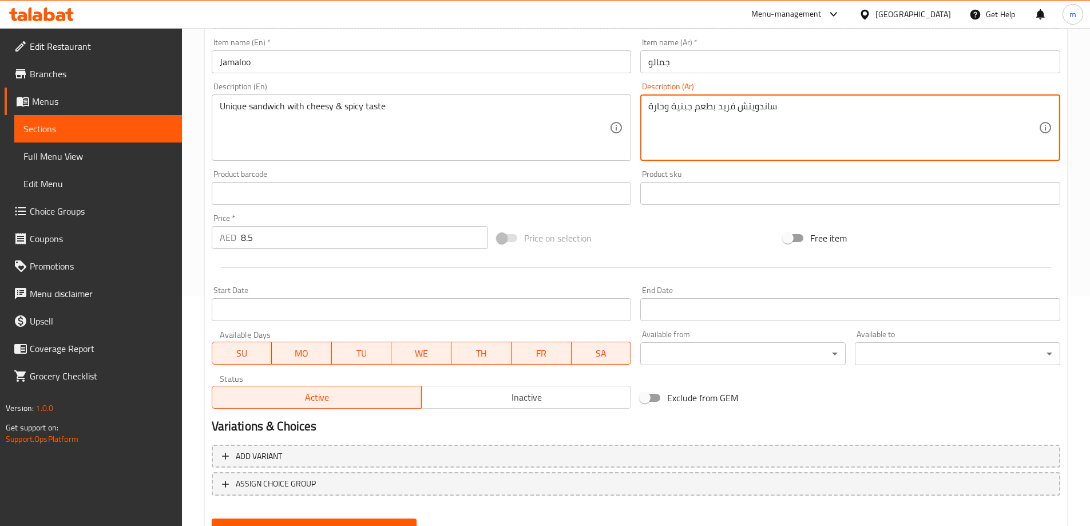
scroll to position [283, 0]
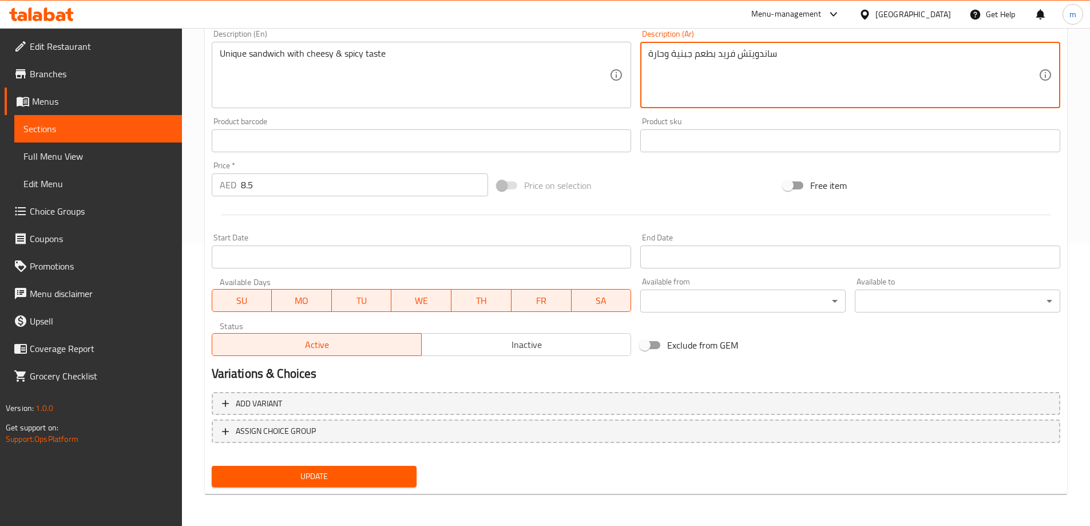
type textarea "ساندويتش فريد بطعم جبنية وحارة"
click at [373, 472] on span "Update" at bounding box center [314, 476] width 187 height 14
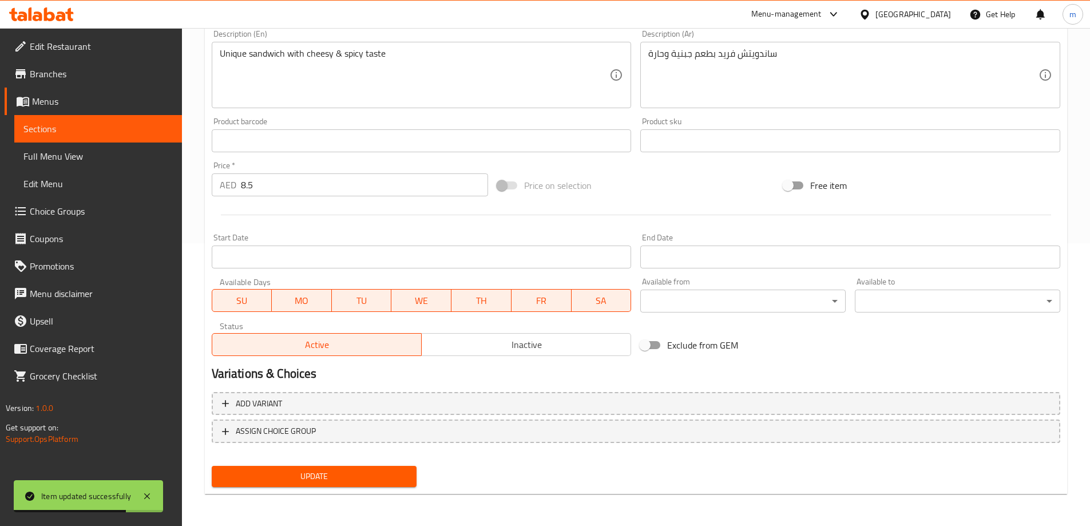
click at [102, 129] on span "Sections" at bounding box center [97, 129] width 149 height 14
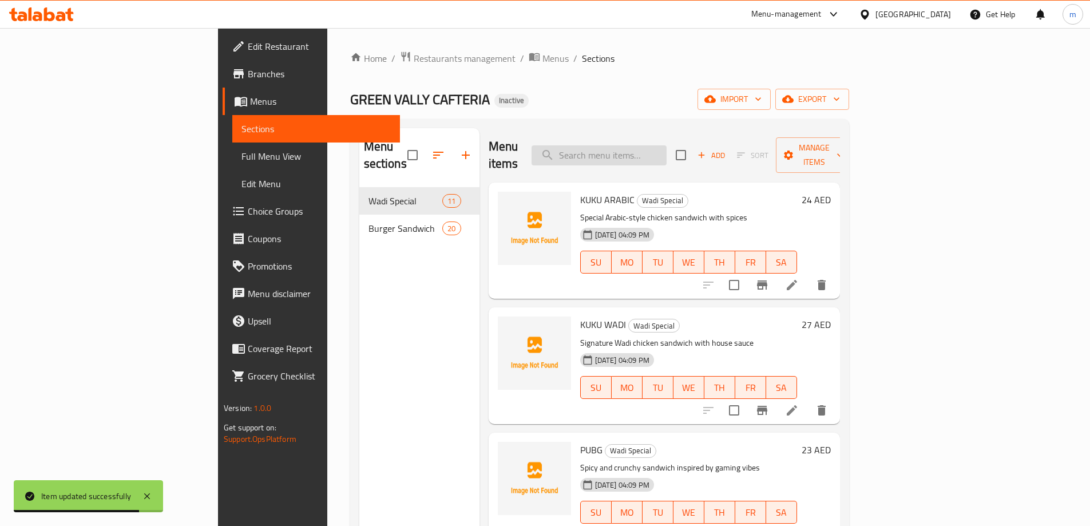
click at [662, 145] on input "search" at bounding box center [598, 155] width 135 height 20
paste input "mathafi qalb"
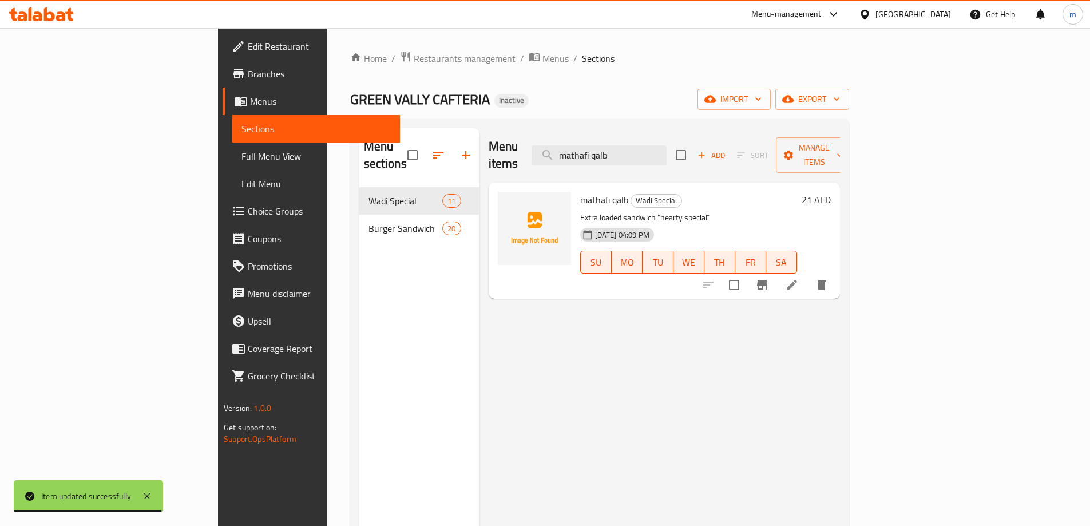
type input "mathafi qalb"
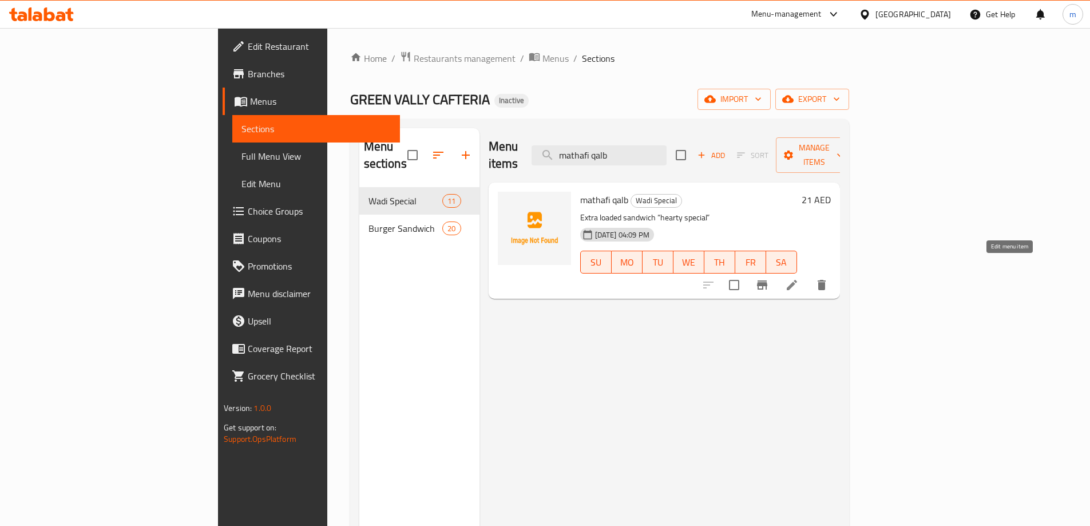
click at [798, 278] on icon at bounding box center [792, 285] width 14 height 14
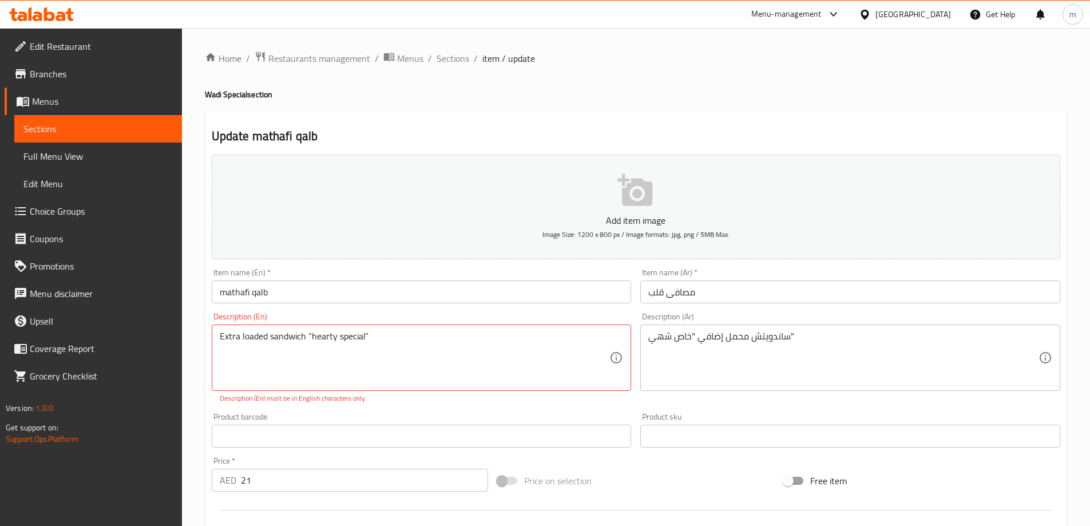
click at [493, 359] on textarea "Extra loaded sandwich “hearty special”" at bounding box center [415, 358] width 390 height 54
paste textarea "Unique sandwich with cheesy & spicy taste"
type textarea "Unique sandwich with cheesy & spicy taste"
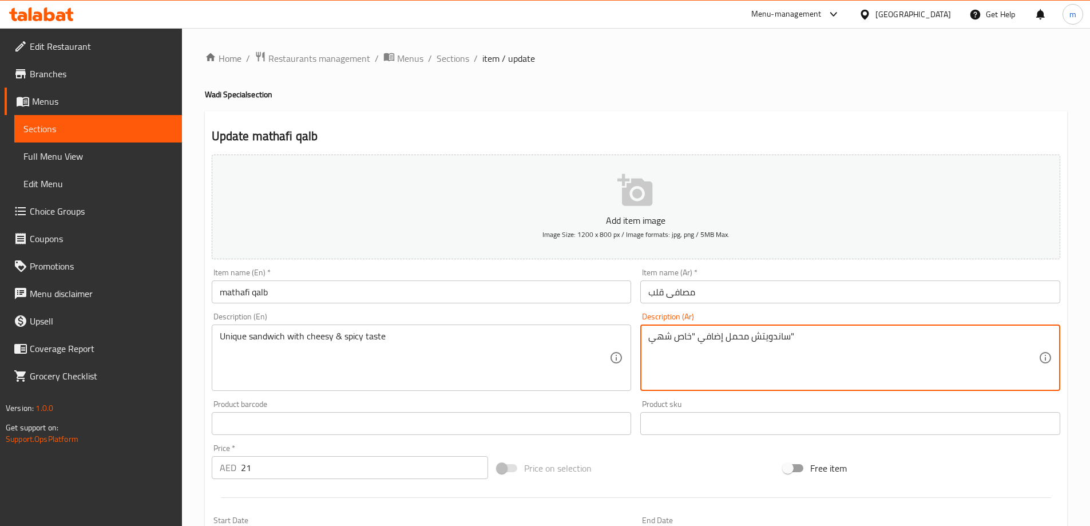
click at [813, 353] on textarea "ساندويتش محمل إضافي "خاص شهي"" at bounding box center [843, 358] width 390 height 54
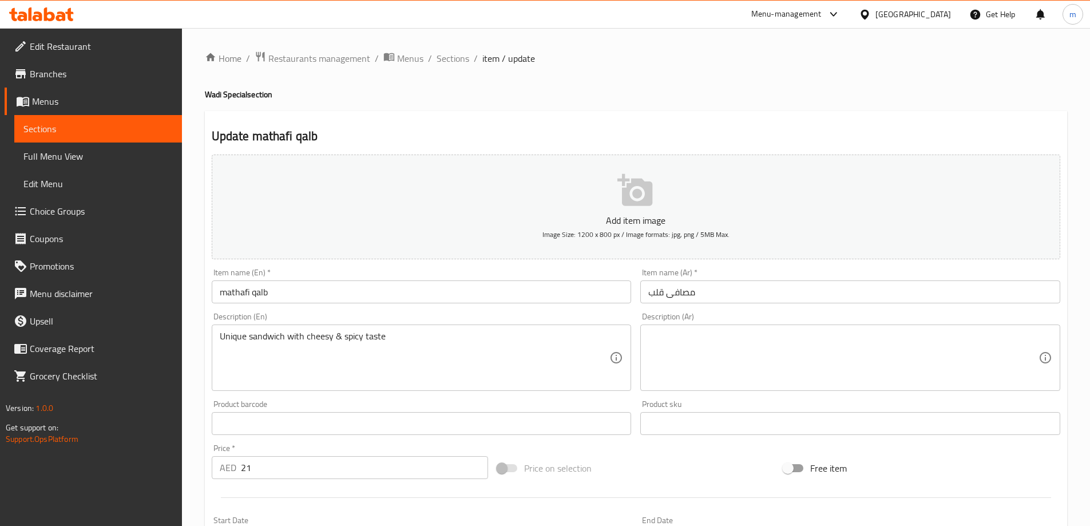
click at [840, 347] on textarea at bounding box center [843, 358] width 390 height 54
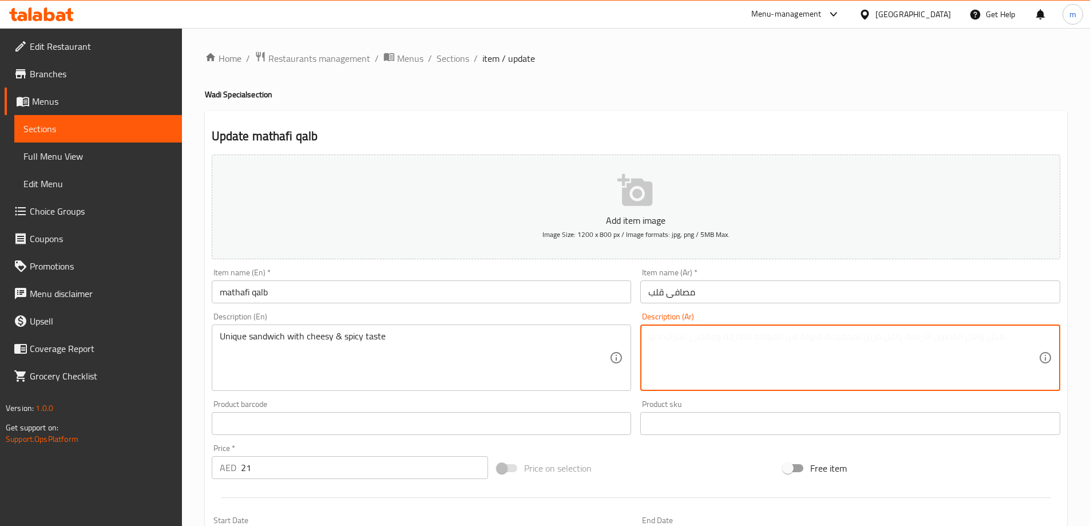
paste textarea "ساندويتش فريد من نوعه بنكهة الجبن والتوابل"
drag, startPoint x: 701, startPoint y: 340, endPoint x: 723, endPoint y: 348, distance: 23.2
click at [723, 345] on textarea "ساندويتش فريد من نوعه بنكهة الجبن والتوابل" at bounding box center [843, 358] width 390 height 54
type textarea "ساندويتش فريد من نوعه بطعم الجبن والتوابل"
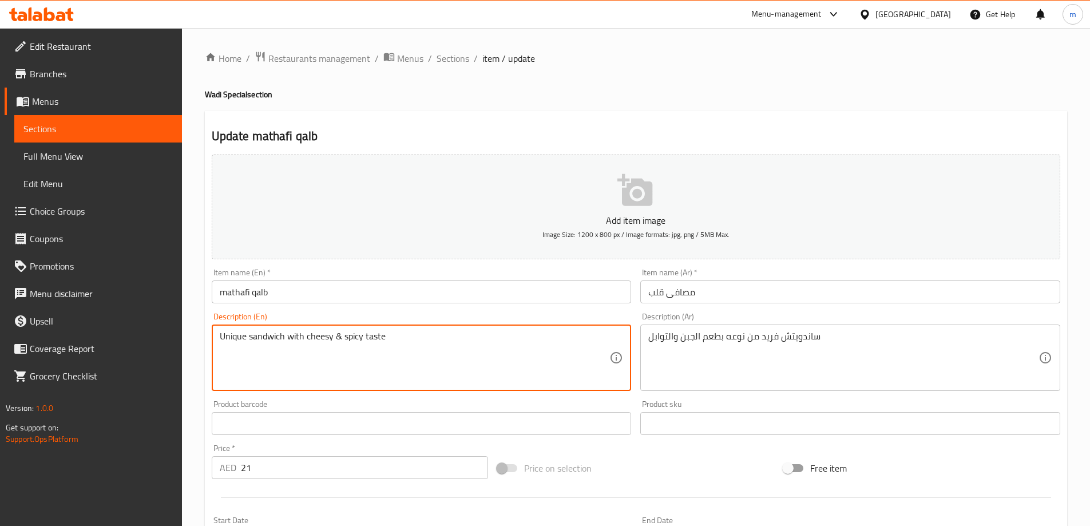
click at [542, 336] on textarea "Unique sandwich with cheesy & spicy taste" at bounding box center [415, 358] width 390 height 54
paste textarea "Extra loaded sandwich “hearty special”"
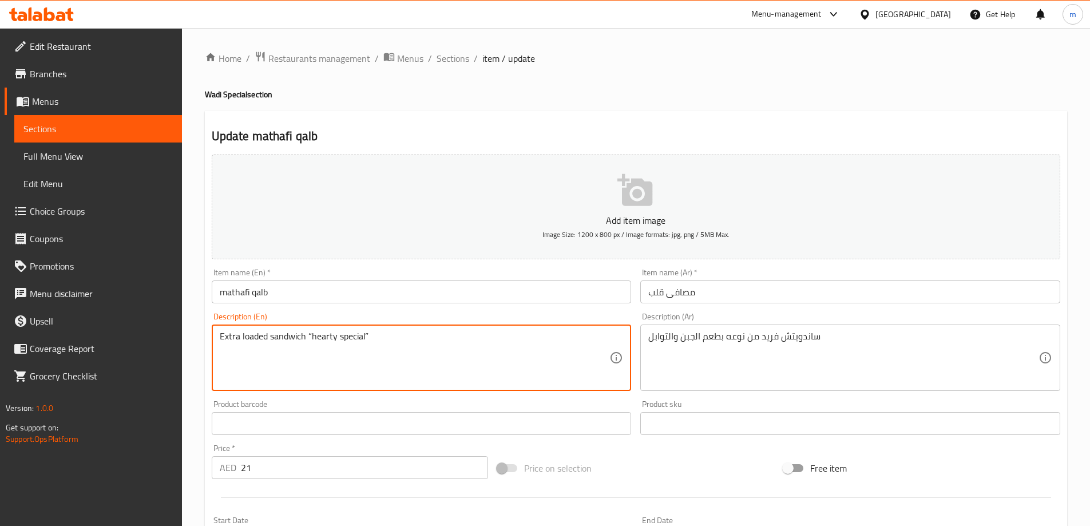
type textarea "Extra loaded sandwich “hearty special”"
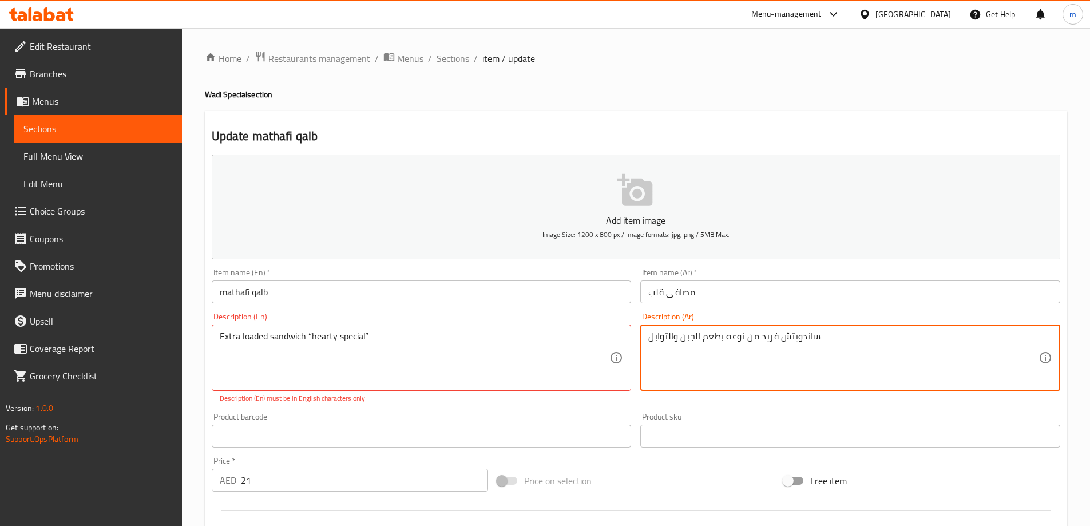
click at [782, 357] on textarea "ساندويتش فريد من نوعه بطعم الجبن والتوابل" at bounding box center [843, 358] width 390 height 54
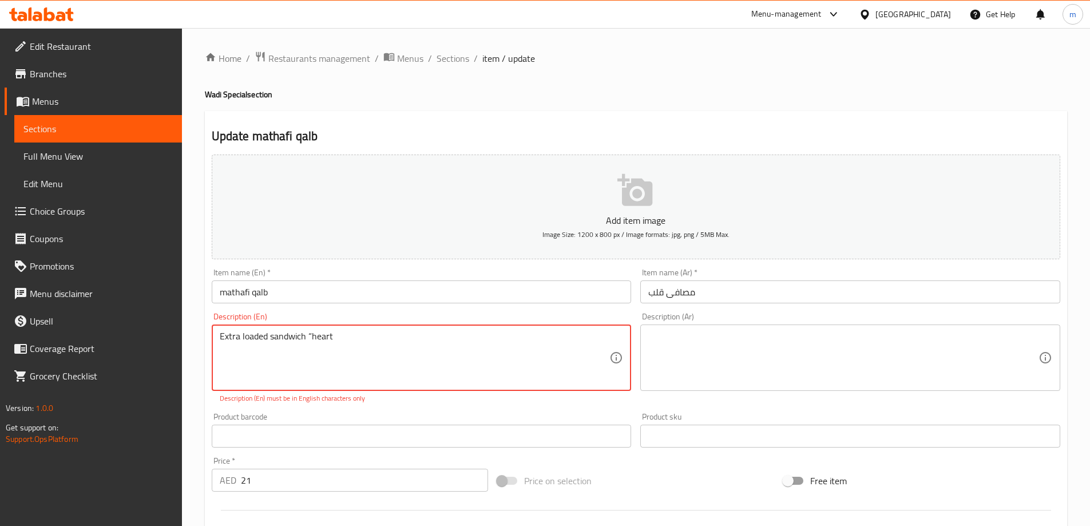
click at [682, 360] on textarea at bounding box center [843, 358] width 390 height 54
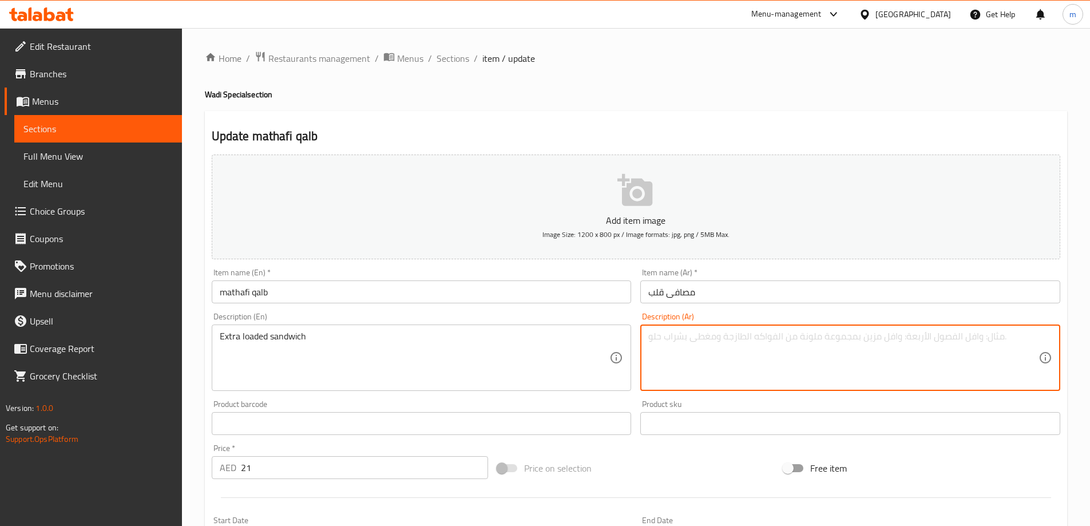
click at [716, 375] on textarea at bounding box center [843, 358] width 390 height 54
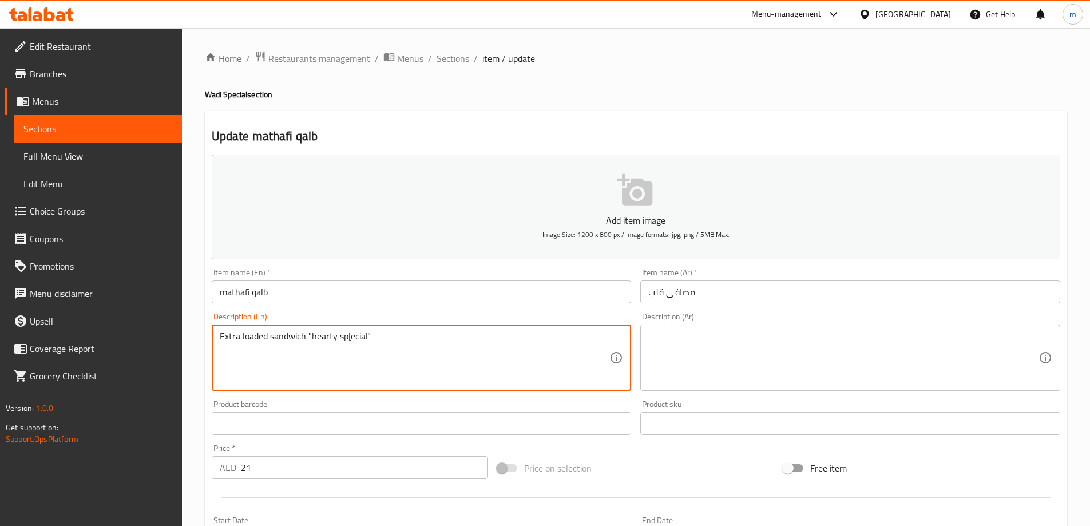
click at [352, 337] on textarea "Extra loaded sandwich "hearty sp[ecial"" at bounding box center [415, 358] width 390 height 54
click at [309, 335] on textarea "Extra loaded sandwich "hearty special"" at bounding box center [415, 358] width 390 height 54
type textarea "Extra loaded sandwich "hearty special""
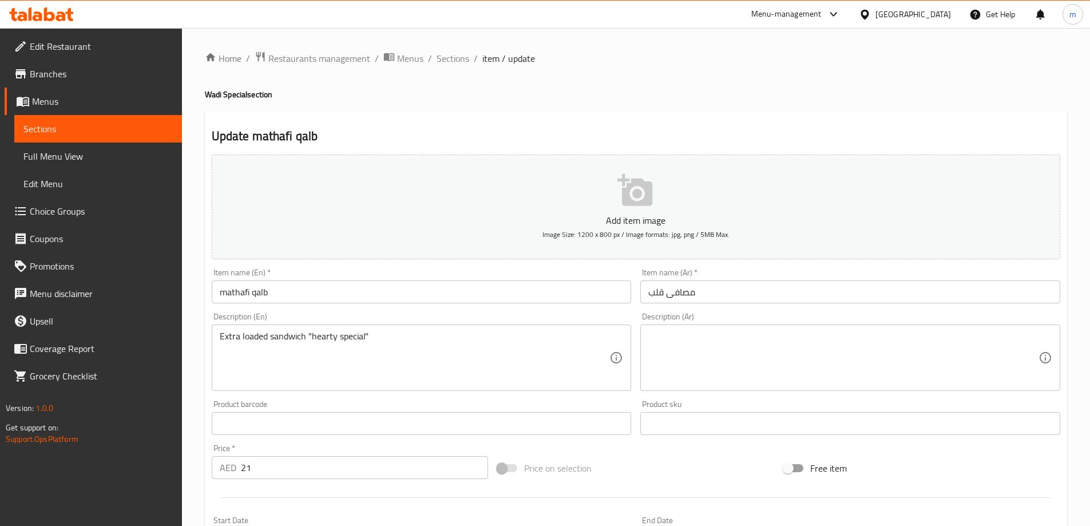
click at [752, 353] on textarea at bounding box center [843, 358] width 390 height 54
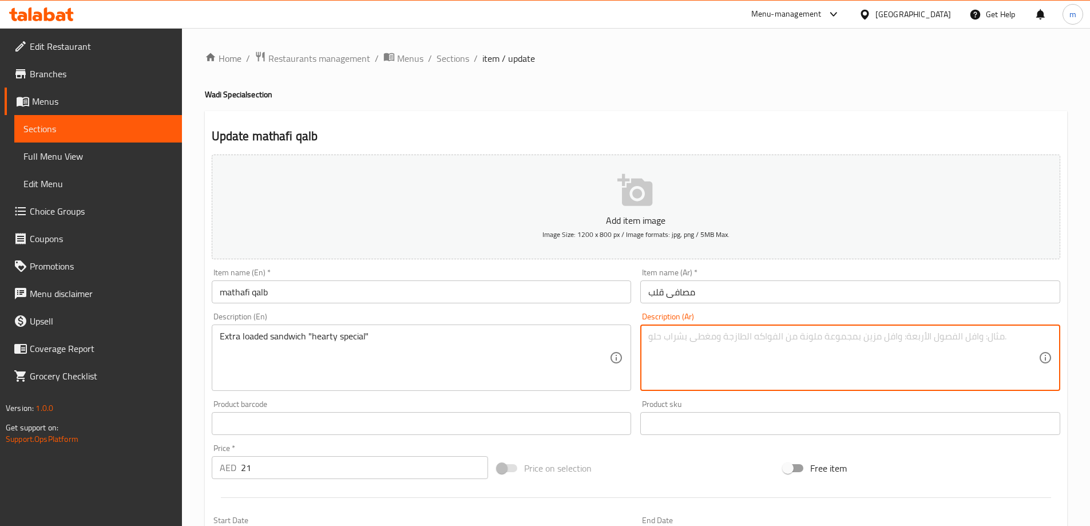
paste textarea "ساندويتش محمل إضافي "خاص شهي""
click at [738, 337] on textarea "ساندويتش محمل إضافي "خاص شهي"" at bounding box center [843, 358] width 390 height 54
click at [713, 339] on textarea "ساندويتش لوديد إضافي "خاص شهي"" at bounding box center [843, 358] width 390 height 54
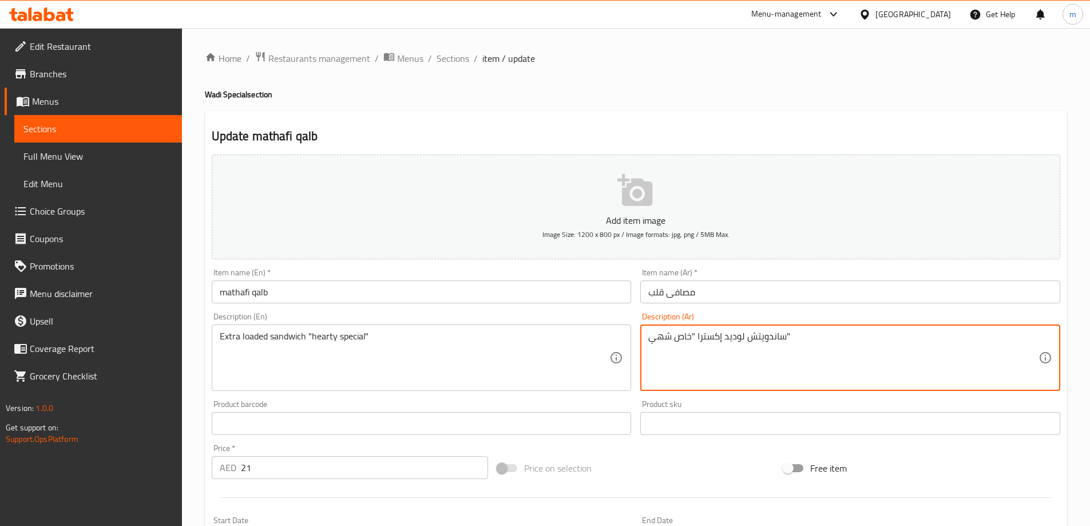
click at [683, 340] on textarea "ساندويتش لوديد إكسترا "خاص شهي"" at bounding box center [843, 358] width 390 height 54
click at [856, 355] on textarea "ساندويتش لوديد إكسترا "سبيشيال شهي"" at bounding box center [843, 358] width 390 height 54
click at [900, 337] on textarea "ساندويتش لوديد إكسترا "سبيشيال شهي"" at bounding box center [843, 358] width 390 height 54
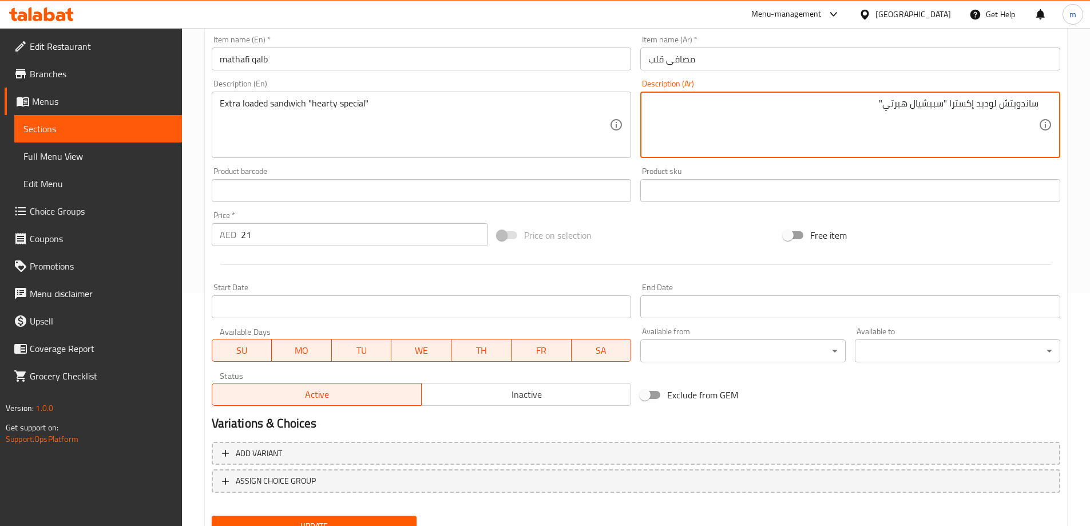
scroll to position [283, 0]
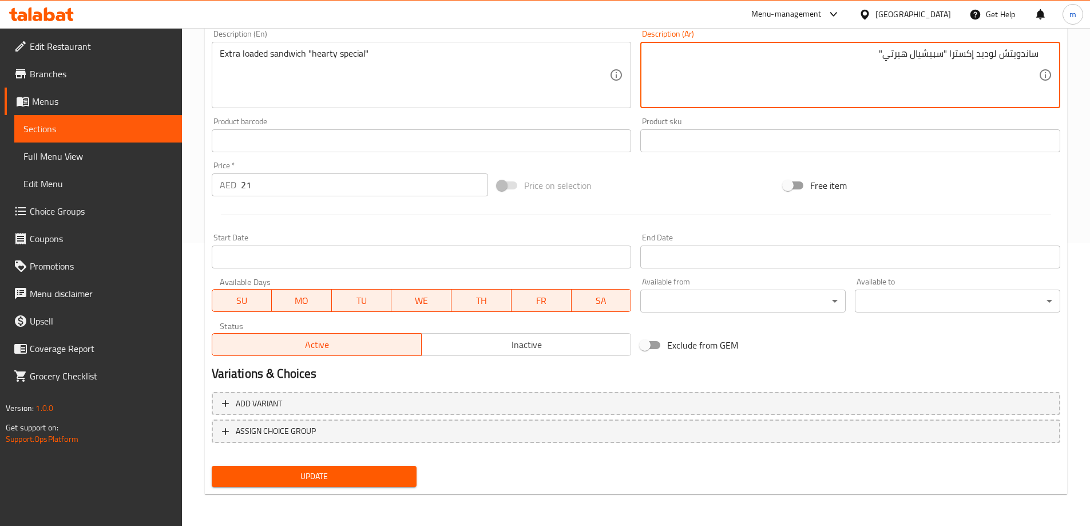
type textarea "ساندويتش لوديد إكسترا "سبيشيال هيرتي""
click at [355, 478] on span "Update" at bounding box center [314, 476] width 187 height 14
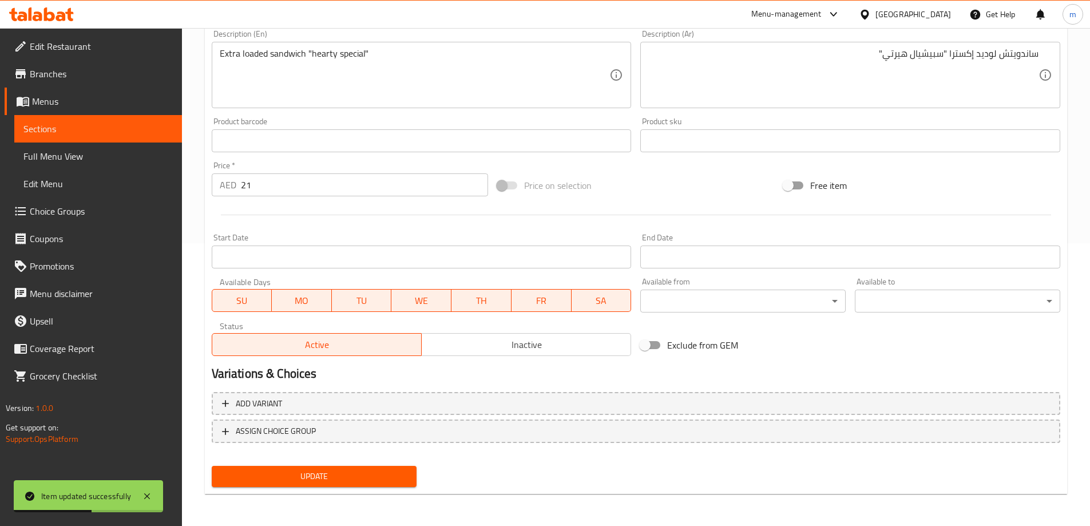
click at [88, 129] on span "Sections" at bounding box center [97, 129] width 149 height 14
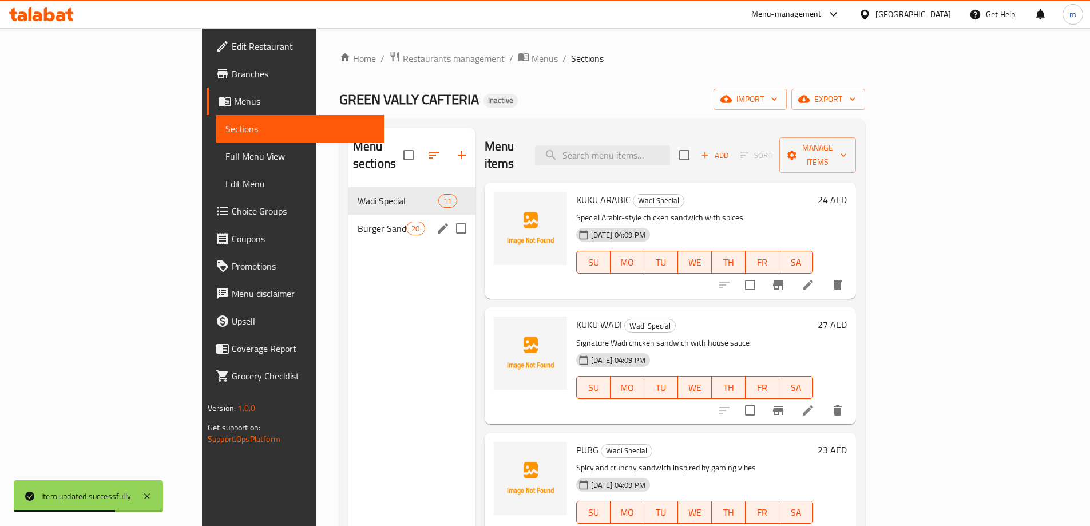
click at [449, 216] on input "Menu sections" at bounding box center [461, 228] width 24 height 24
checkbox input "true"
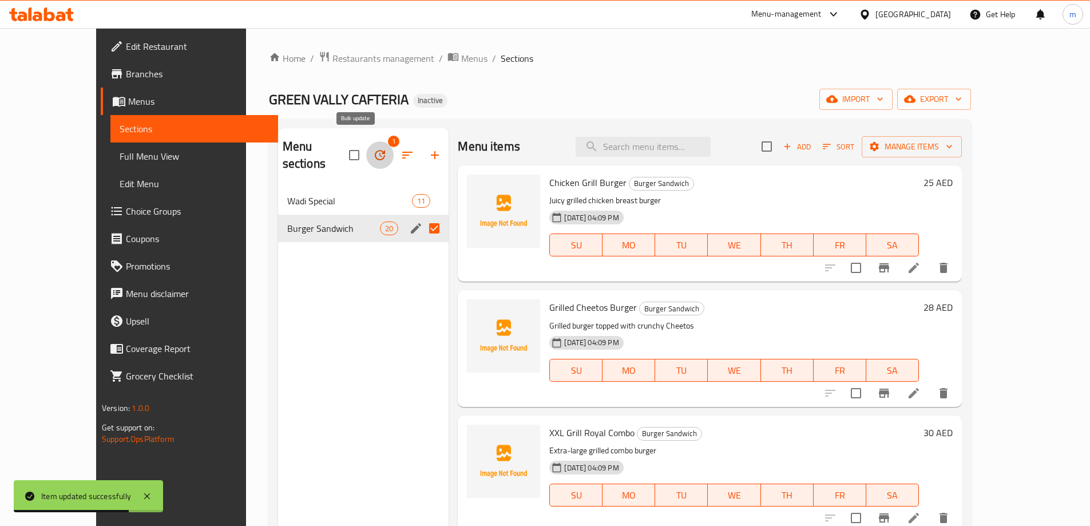
click at [375, 150] on icon "button" at bounding box center [380, 155] width 10 height 10
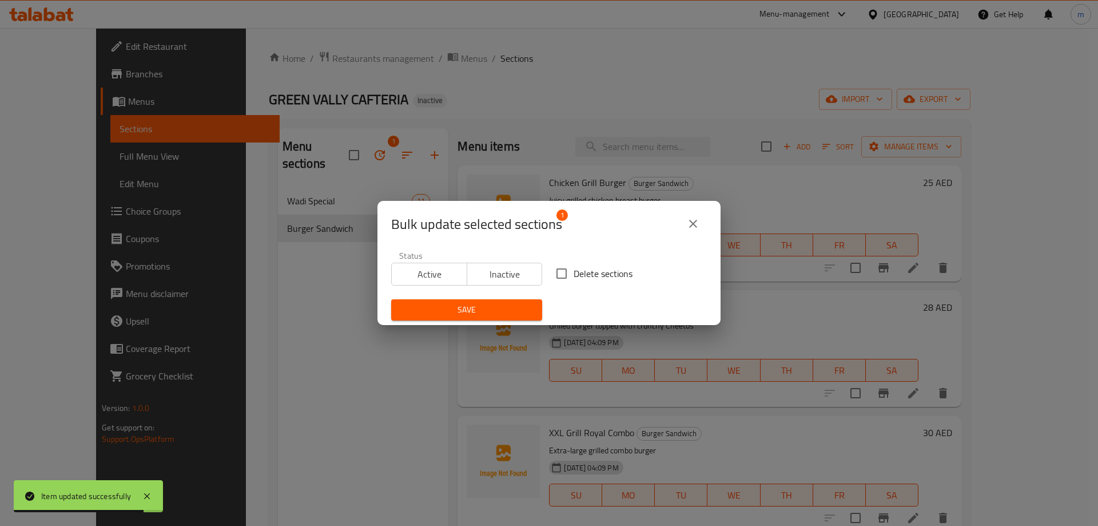
click at [582, 271] on span "Delete sections" at bounding box center [603, 274] width 59 height 14
click at [574, 271] on input "Delete sections" at bounding box center [562, 273] width 24 height 24
checkbox input "true"
click at [495, 303] on span "Save" at bounding box center [466, 310] width 133 height 14
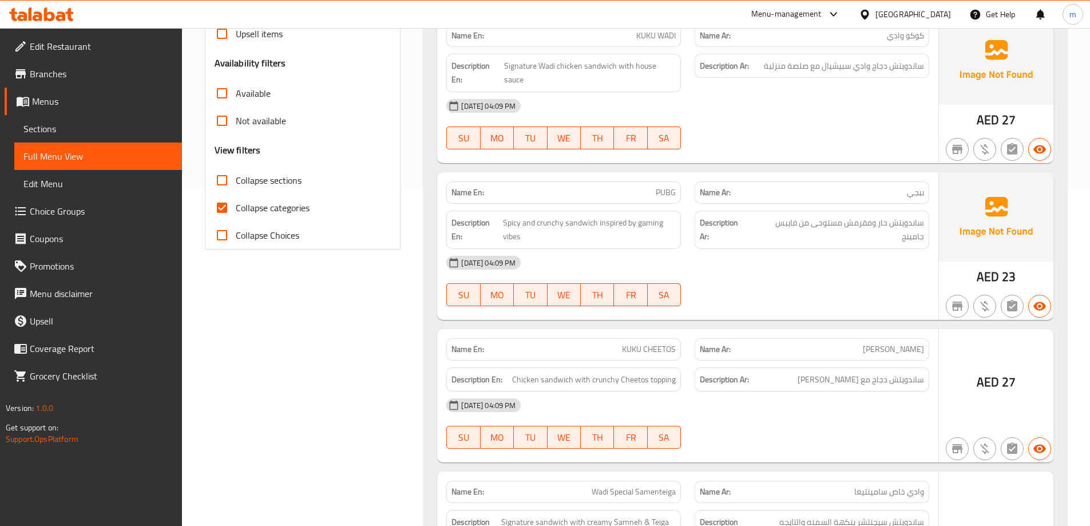
scroll to position [400, 0]
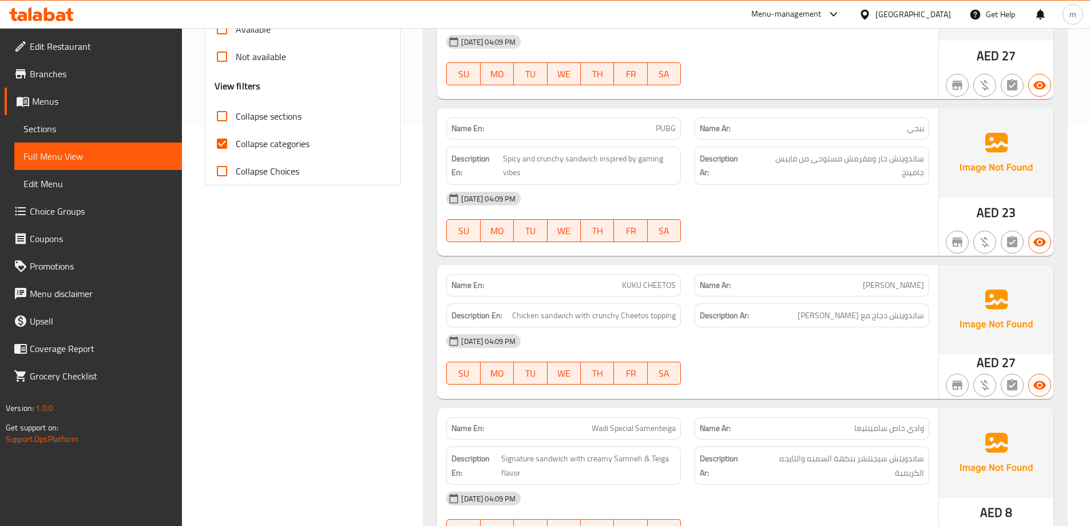
click at [219, 140] on input "Collapse categories" at bounding box center [221, 143] width 27 height 27
checkbox input "false"
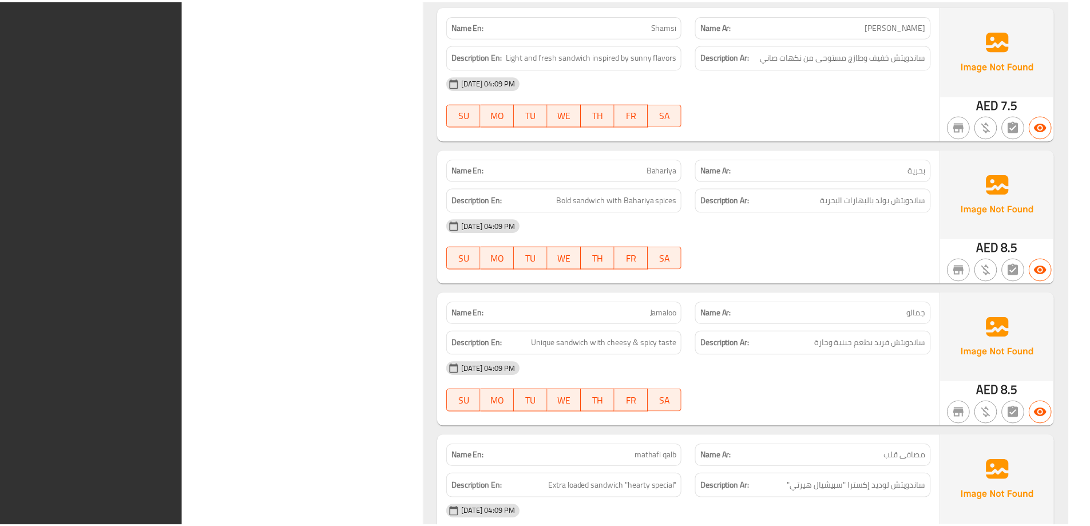
scroll to position [1322, 0]
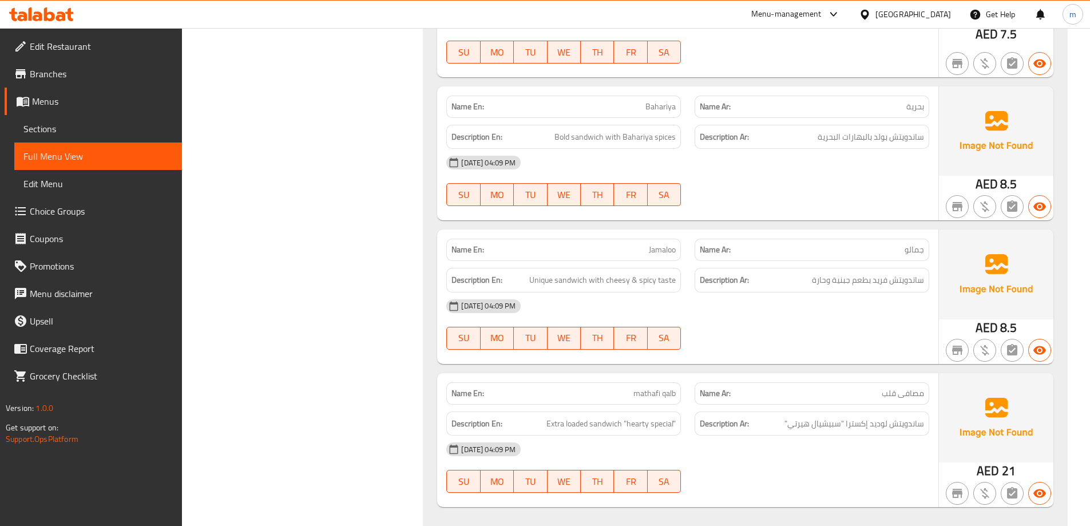
click at [27, 123] on span "Sections" at bounding box center [97, 129] width 149 height 14
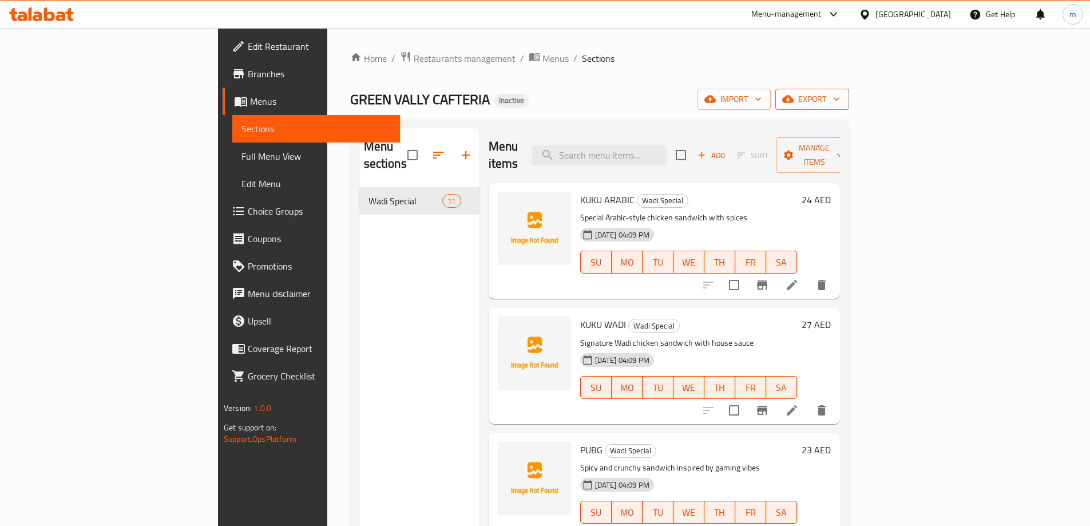
click at [840, 100] on span "export" at bounding box center [811, 99] width 55 height 14
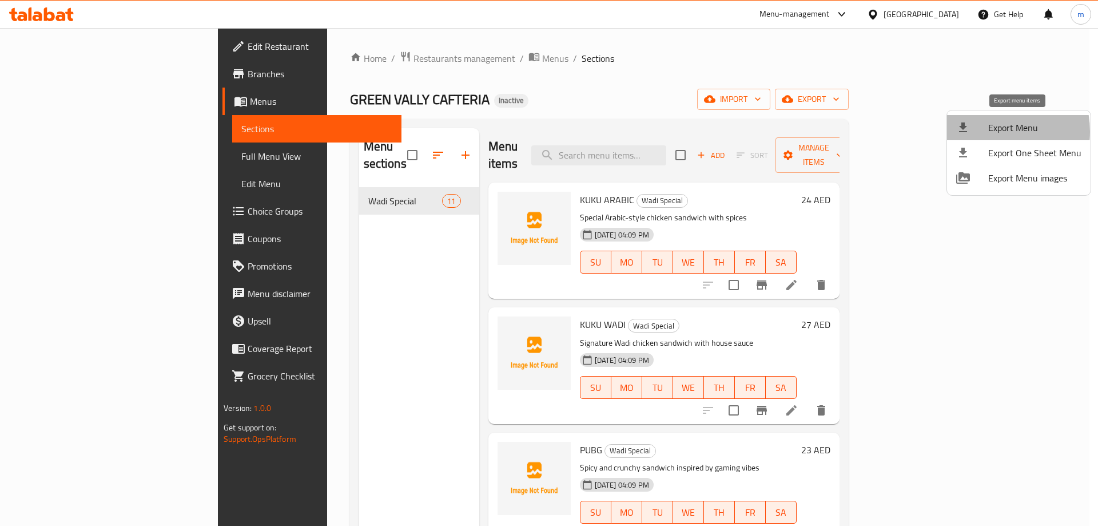
click at [985, 132] on div at bounding box center [972, 128] width 32 height 14
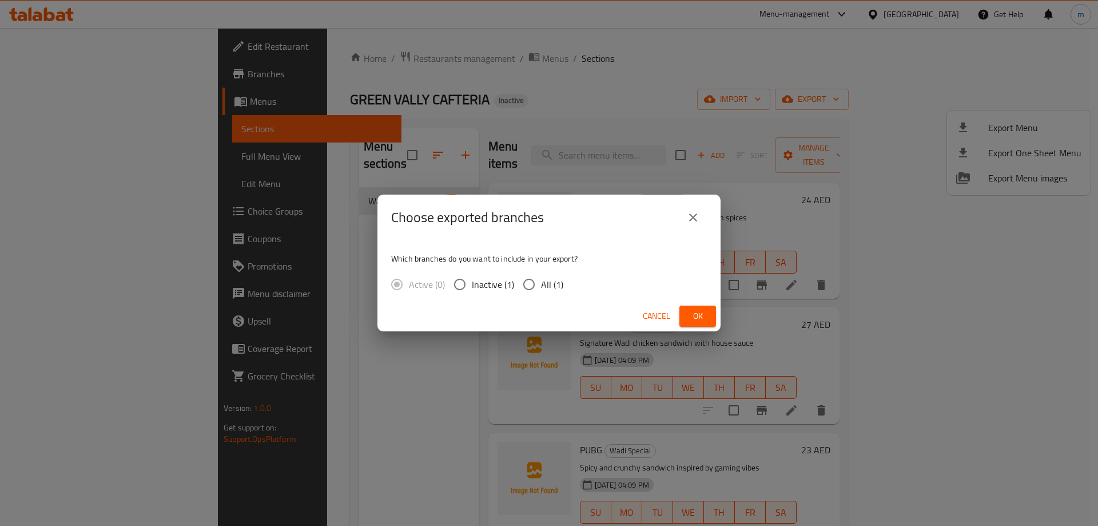
click at [532, 285] on input "All (1)" at bounding box center [529, 284] width 24 height 24
radio input "true"
click at [692, 313] on span "Ok" at bounding box center [698, 316] width 18 height 14
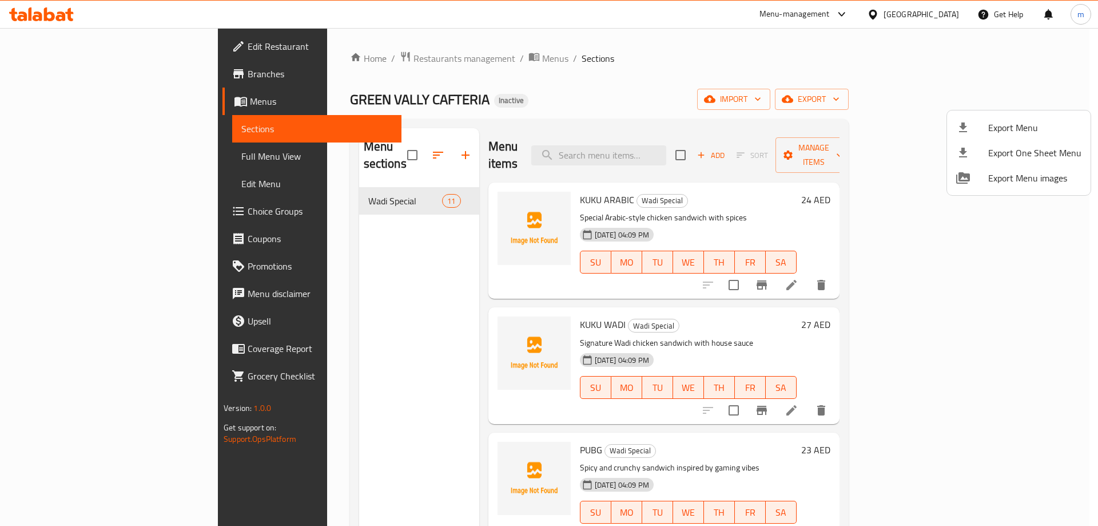
click at [737, 77] on div at bounding box center [549, 263] width 1098 height 526
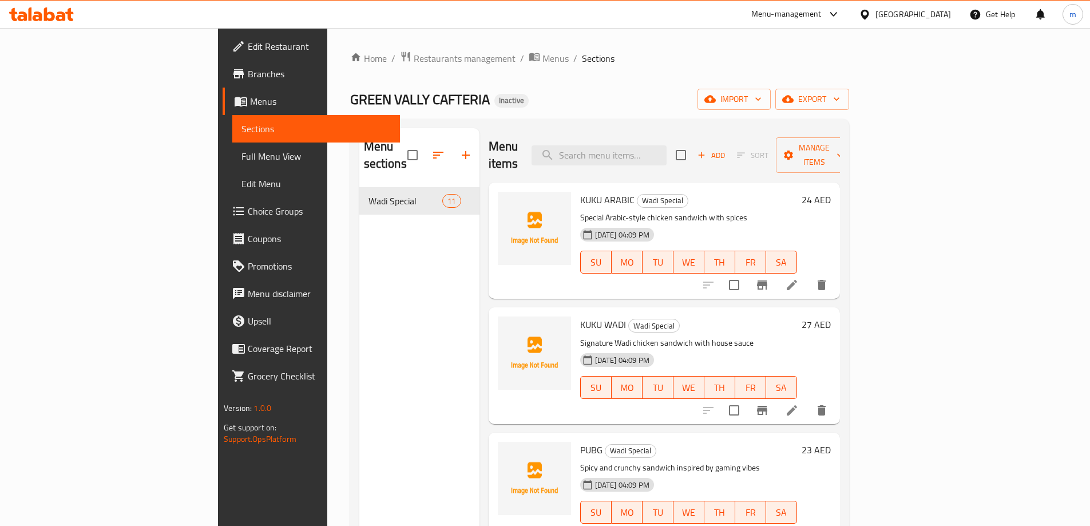
click at [754, 97] on div "GREEN VALLY CAFTERIA Inactive import export" at bounding box center [599, 99] width 499 height 21
click at [757, 83] on div "Home / Restaurants management / Menus / Sections GREEN VALLY CAFTERIA Inactive …" at bounding box center [599, 357] width 499 height 612
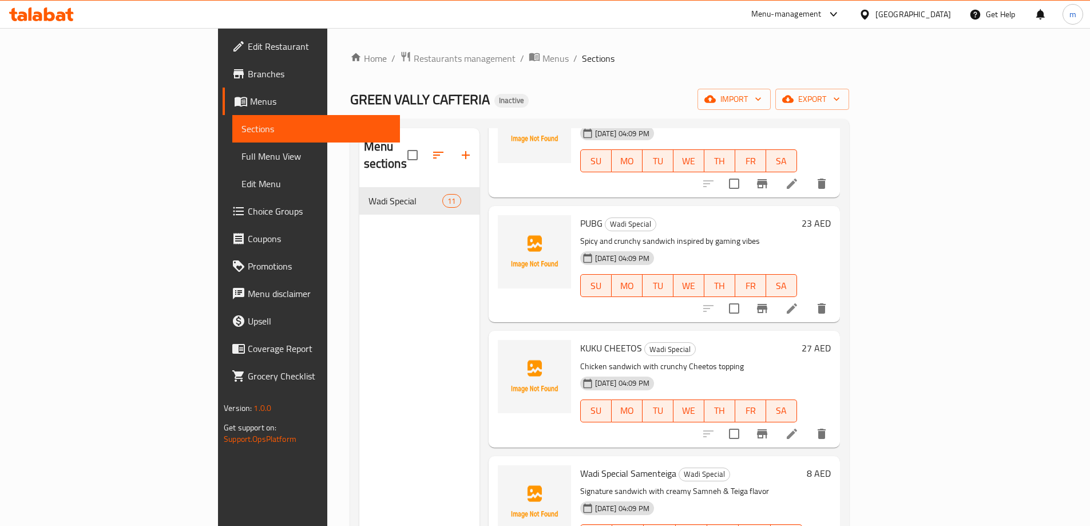
scroll to position [229, 0]
click at [581, 57] on ol "Home / Restaurants management / Menus / Sections" at bounding box center [599, 58] width 499 height 15
click at [691, 70] on div "Home / Restaurants management / Menus / Sections GREEN VALLY CAFTERIA Inactive …" at bounding box center [599, 357] width 499 height 612
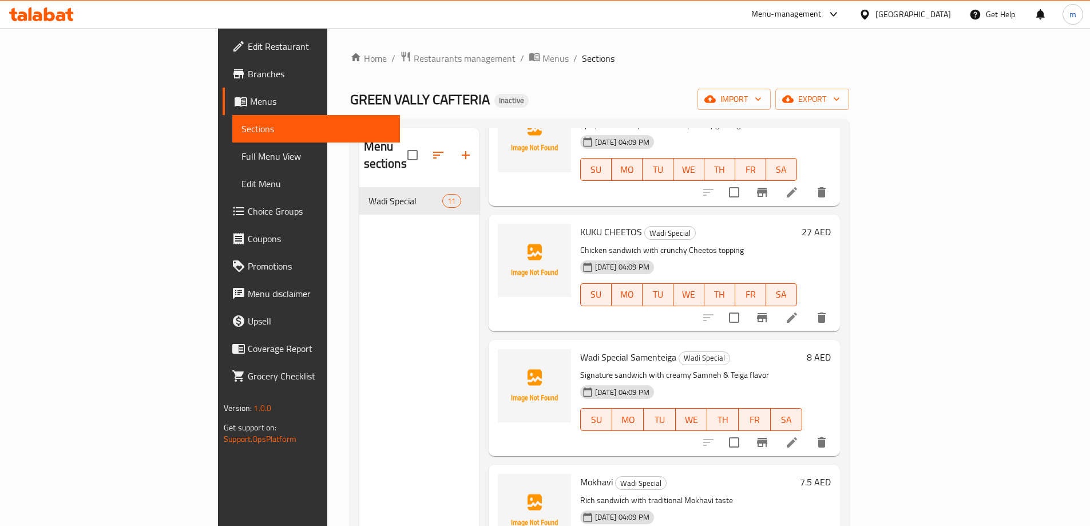
scroll to position [343, 0]
click at [812, 84] on div "Home / Restaurants management / Menus / Sections GREEN VALLY CAFTERIA Inactive …" at bounding box center [599, 357] width 499 height 612
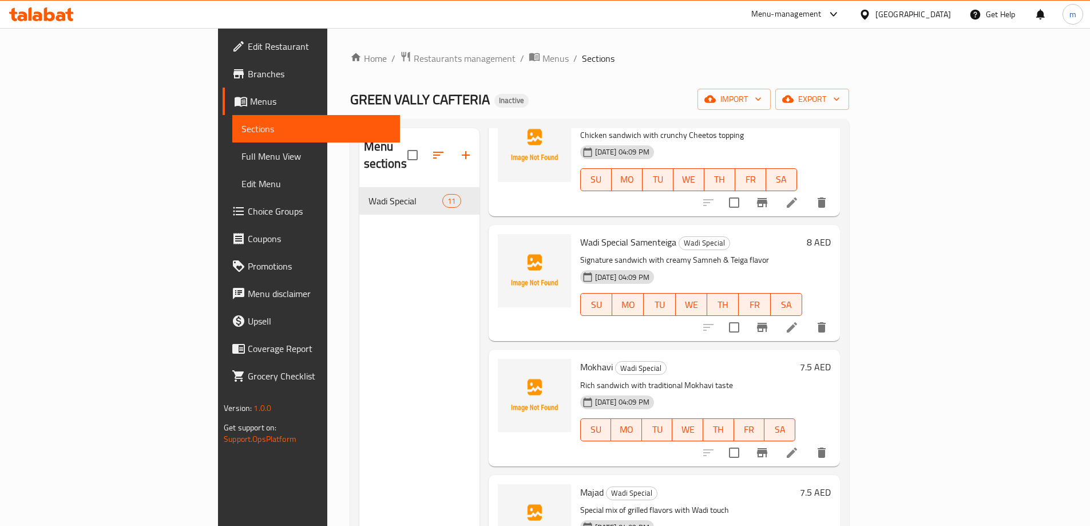
click at [685, 56] on ol "Home / Restaurants management / Menus / Sections" at bounding box center [599, 58] width 499 height 15
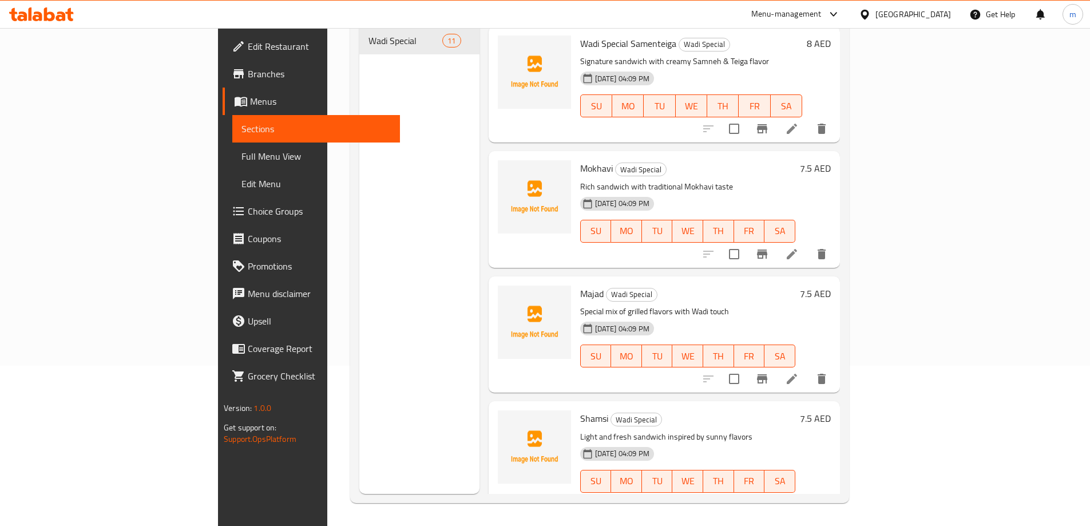
scroll to position [515, 0]
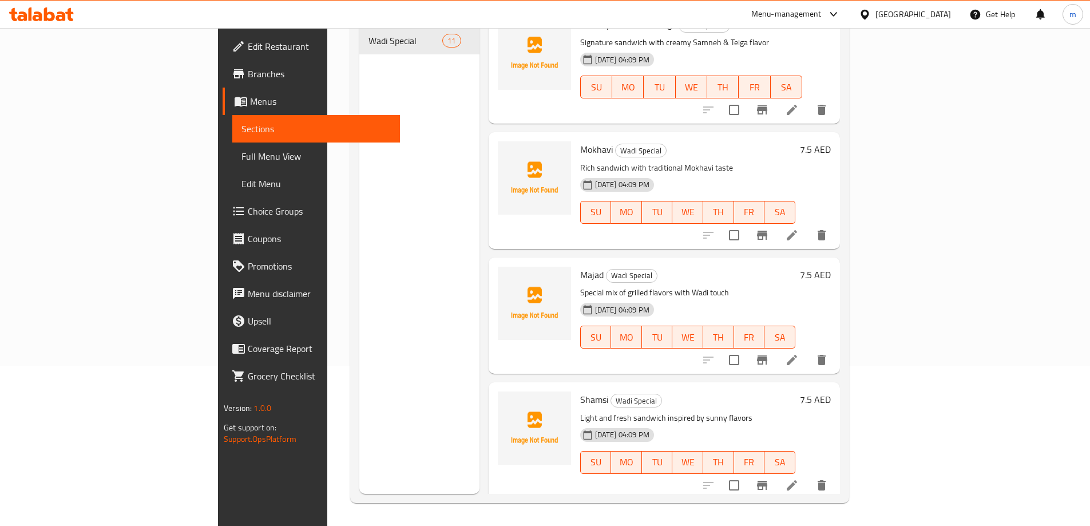
click at [359, 192] on div "Menu sections Wadi Special 11" at bounding box center [419, 231] width 120 height 526
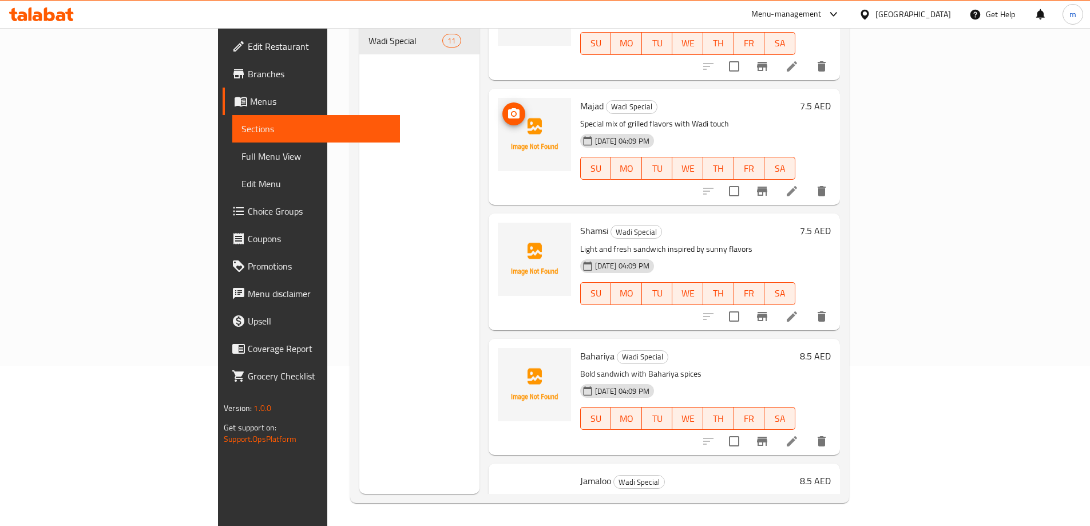
scroll to position [686, 0]
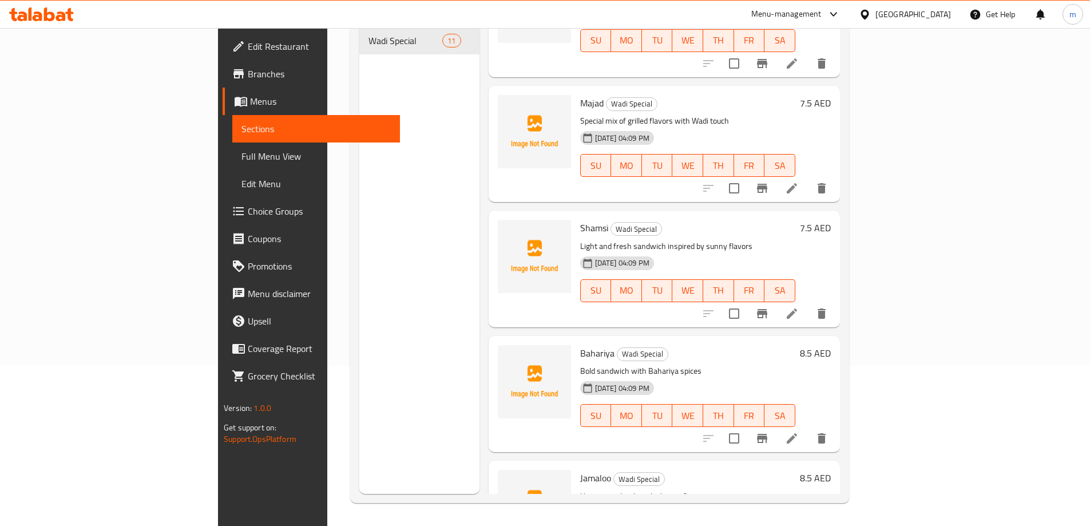
click at [369, 269] on div "Menu sections Wadi Special 11" at bounding box center [419, 231] width 120 height 526
click at [387, 240] on div "Menu sections Wadi Special 11" at bounding box center [419, 231] width 120 height 526
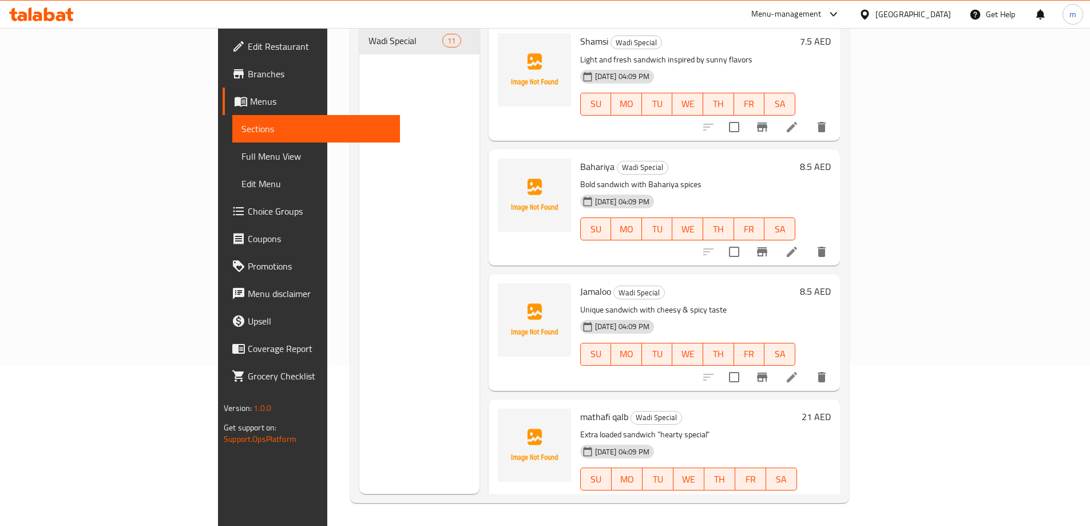
scroll to position [877, 0]
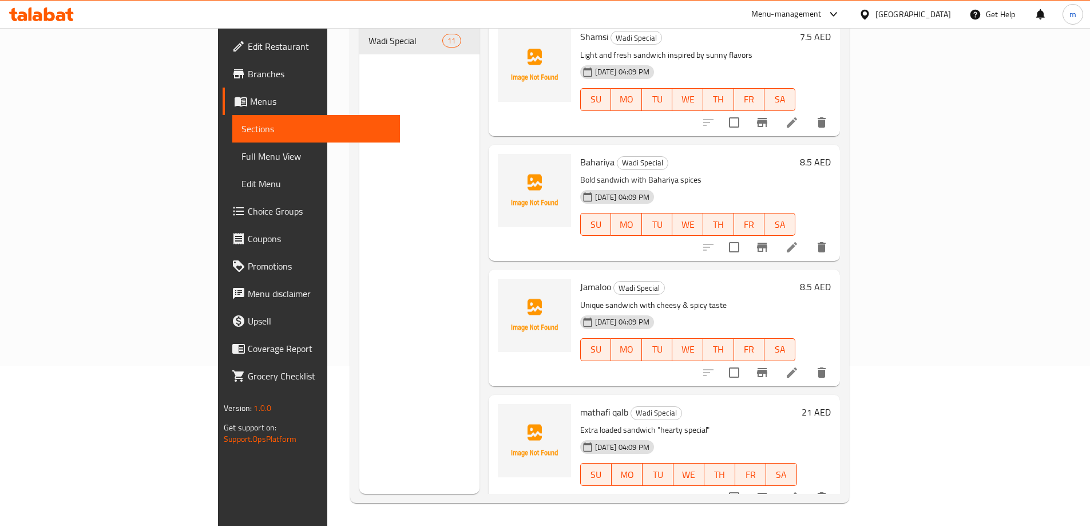
click at [373, 312] on div "Menu sections Wadi Special 11" at bounding box center [419, 231] width 120 height 526
click at [248, 47] on span "Edit Restaurant" at bounding box center [319, 46] width 143 height 14
